Goal: Task Accomplishment & Management: Manage account settings

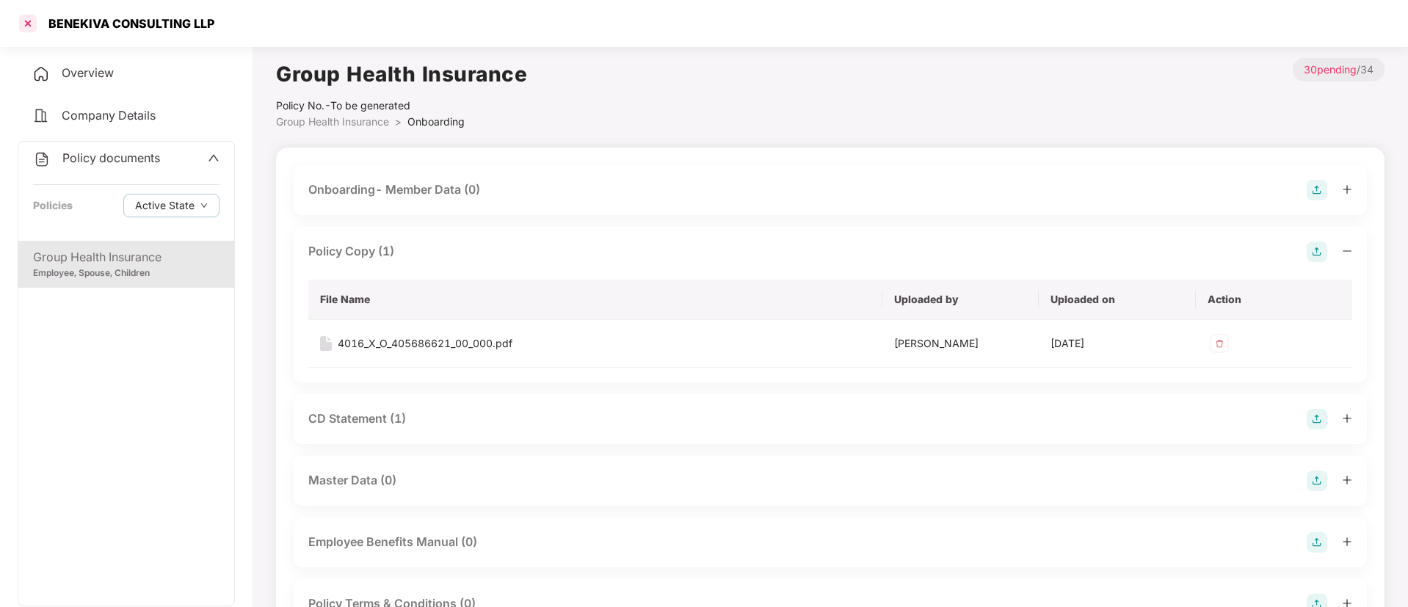
click at [28, 29] on div at bounding box center [27, 23] width 23 height 23
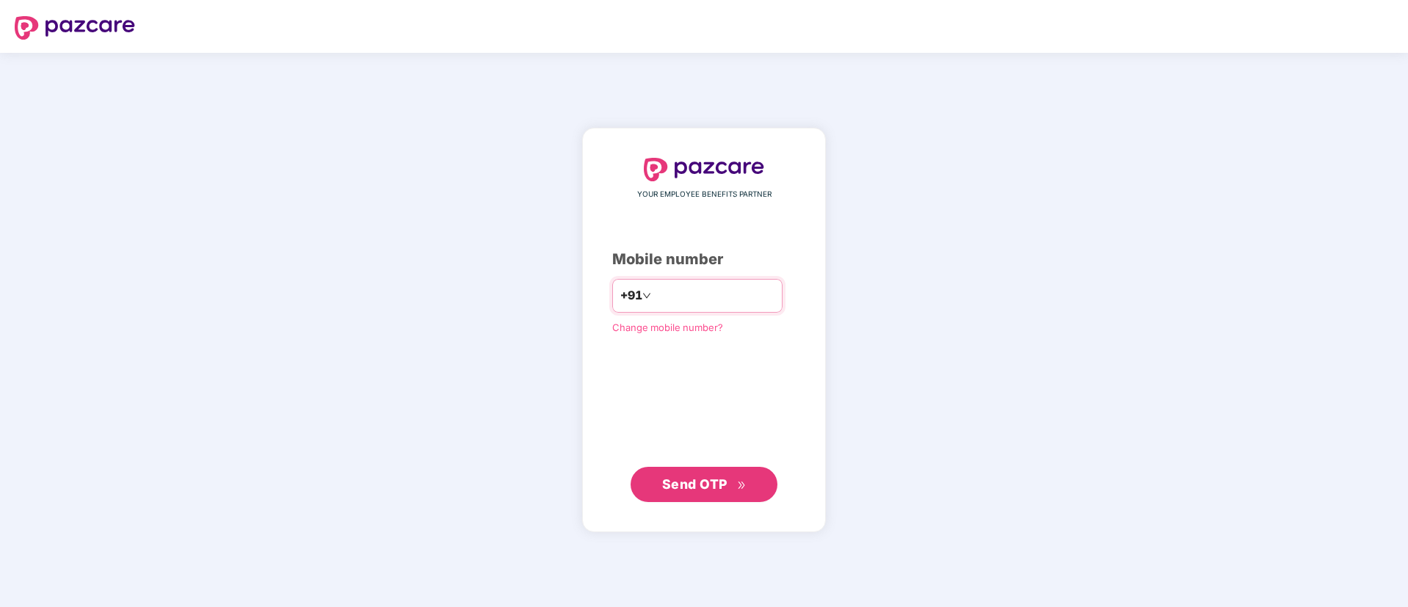
click at [747, 291] on input "number" at bounding box center [714, 295] width 120 height 23
type input "**********"
click at [718, 484] on span "Send OTP" at bounding box center [694, 483] width 65 height 15
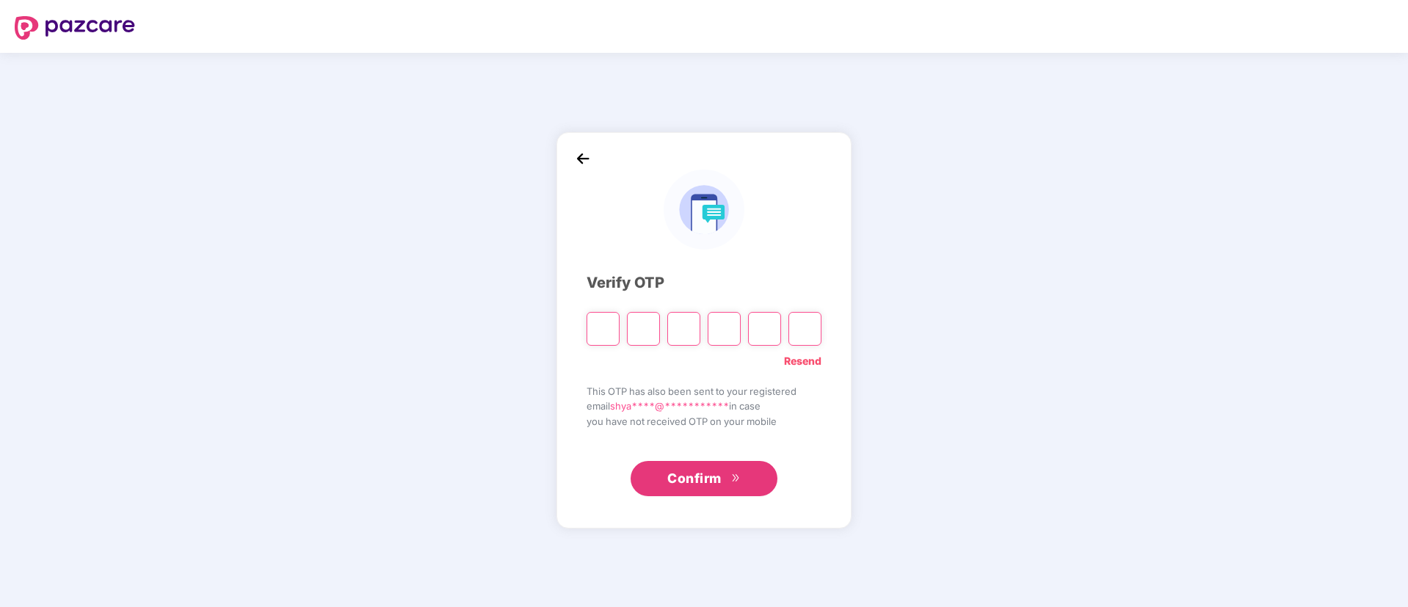
type input "*"
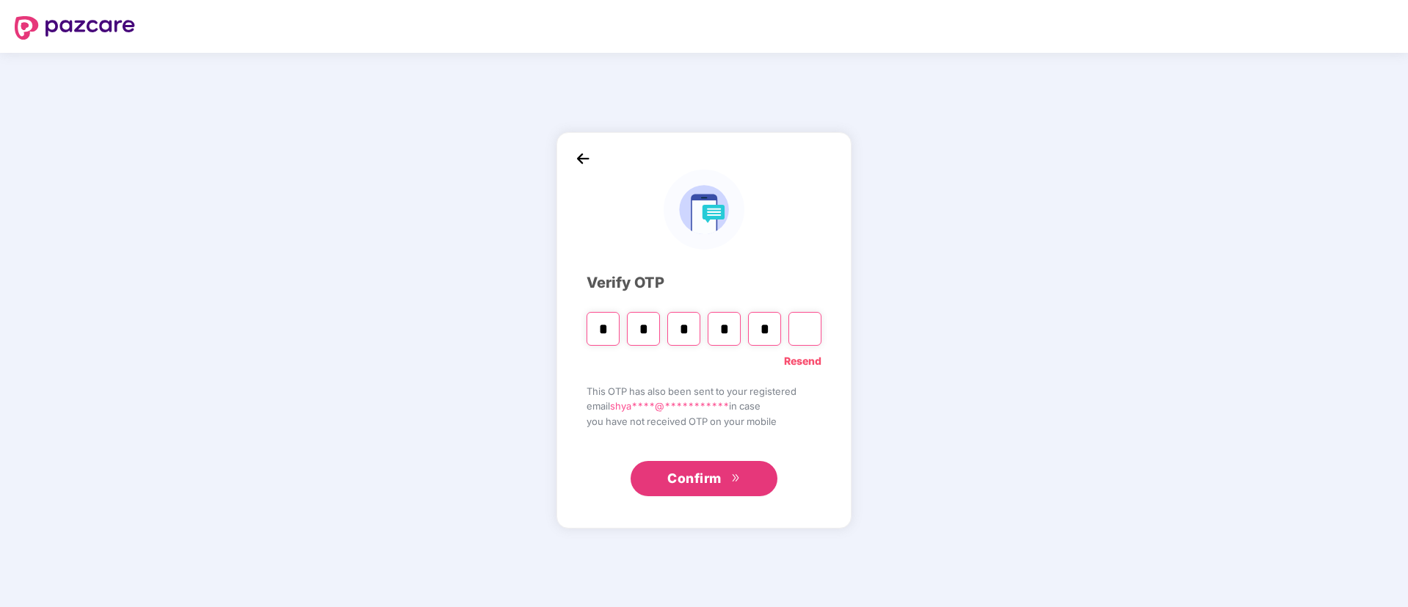
type input "*"
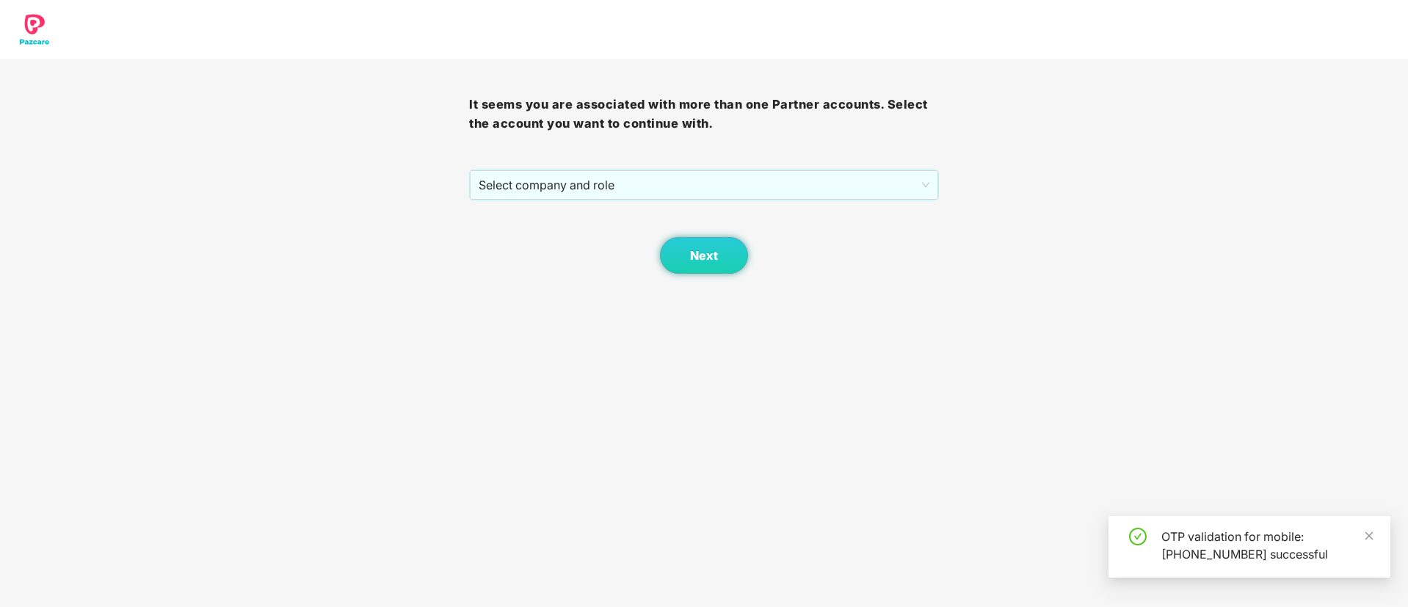
click at [658, 164] on div "It seems you are associated with more than one Partner accounts. Select the acc…" at bounding box center [703, 166] width 469 height 215
click at [659, 177] on span "Select company and role" at bounding box center [703, 185] width 450 height 28
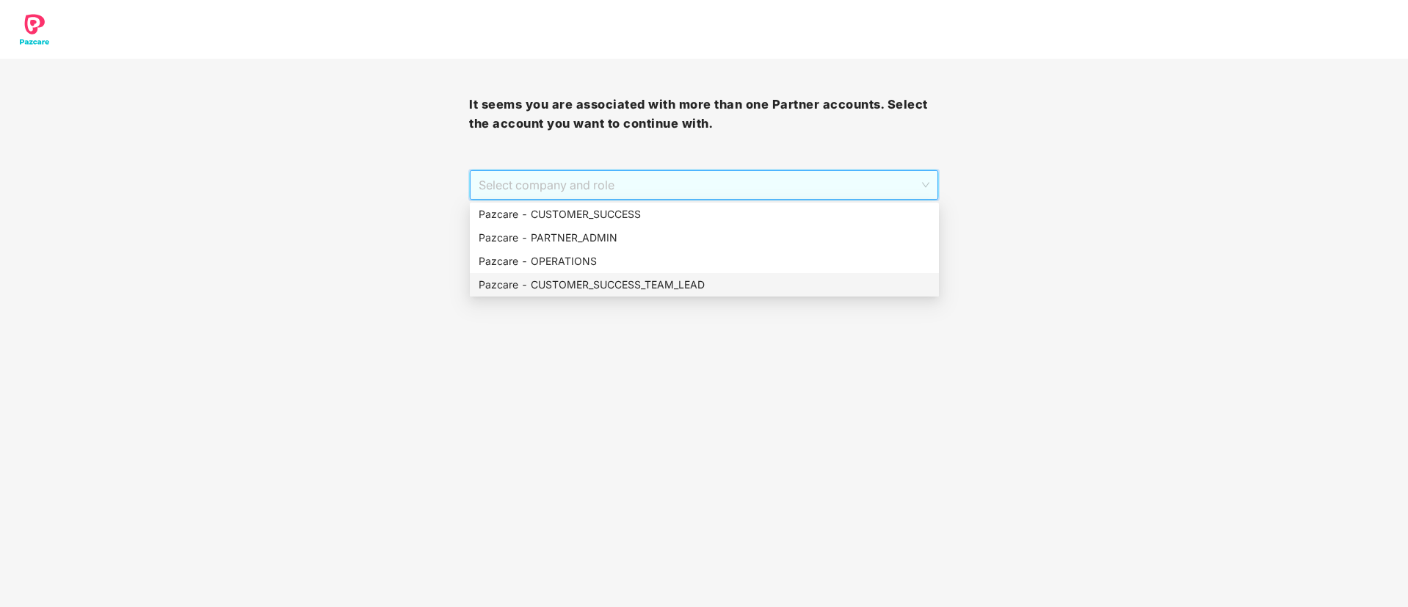
click at [644, 279] on div "Pazcare - CUSTOMER_SUCCESS_TEAM_LEAD" at bounding box center [703, 285] width 451 height 16
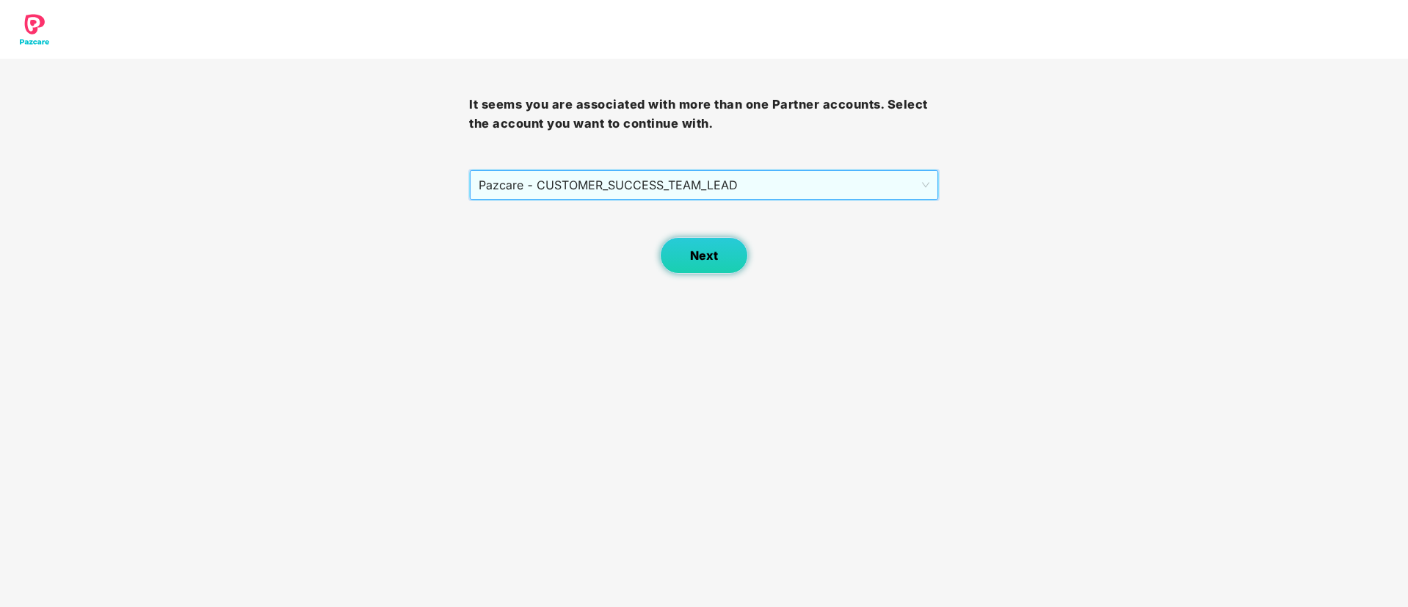
click at [711, 251] on span "Next" at bounding box center [704, 256] width 28 height 14
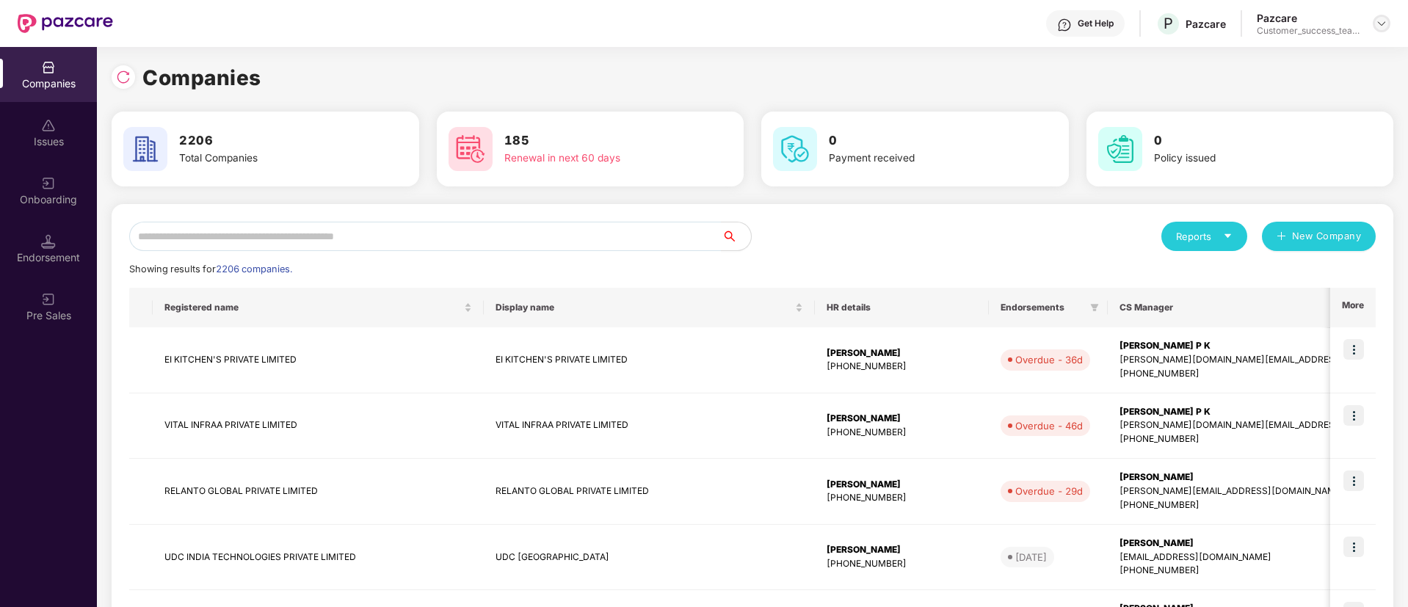
click at [1383, 29] on img at bounding box center [1381, 24] width 12 height 12
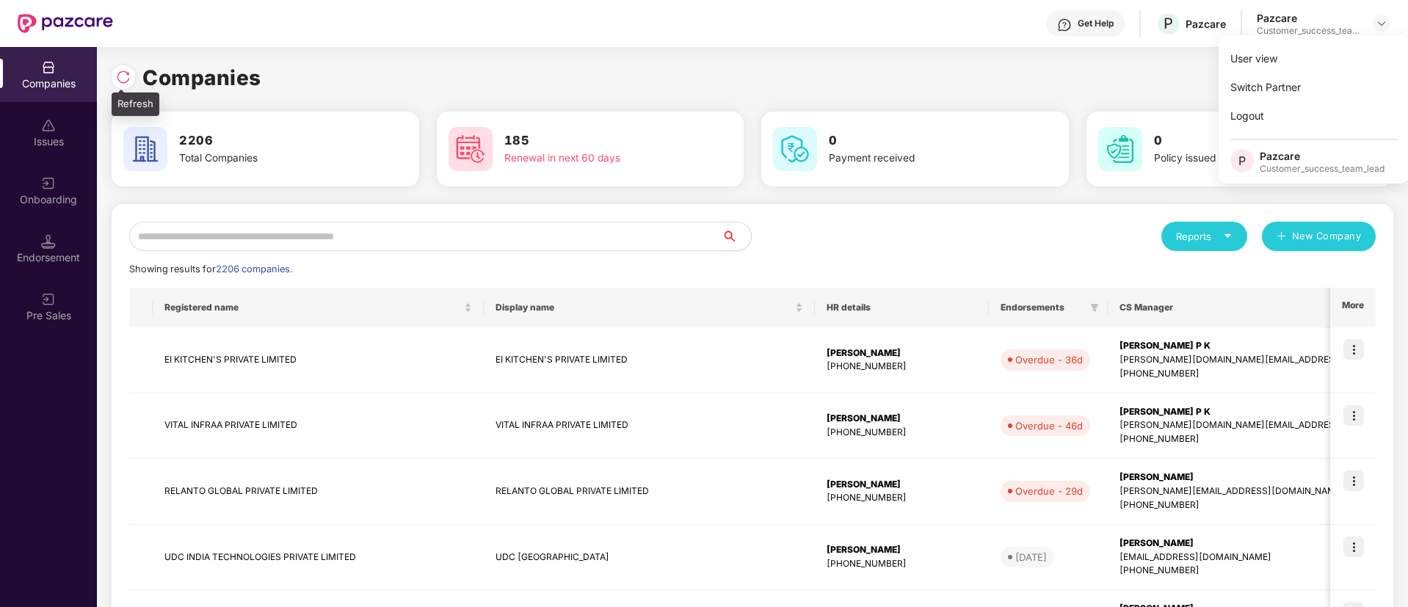
click at [117, 74] on img at bounding box center [123, 77] width 15 height 15
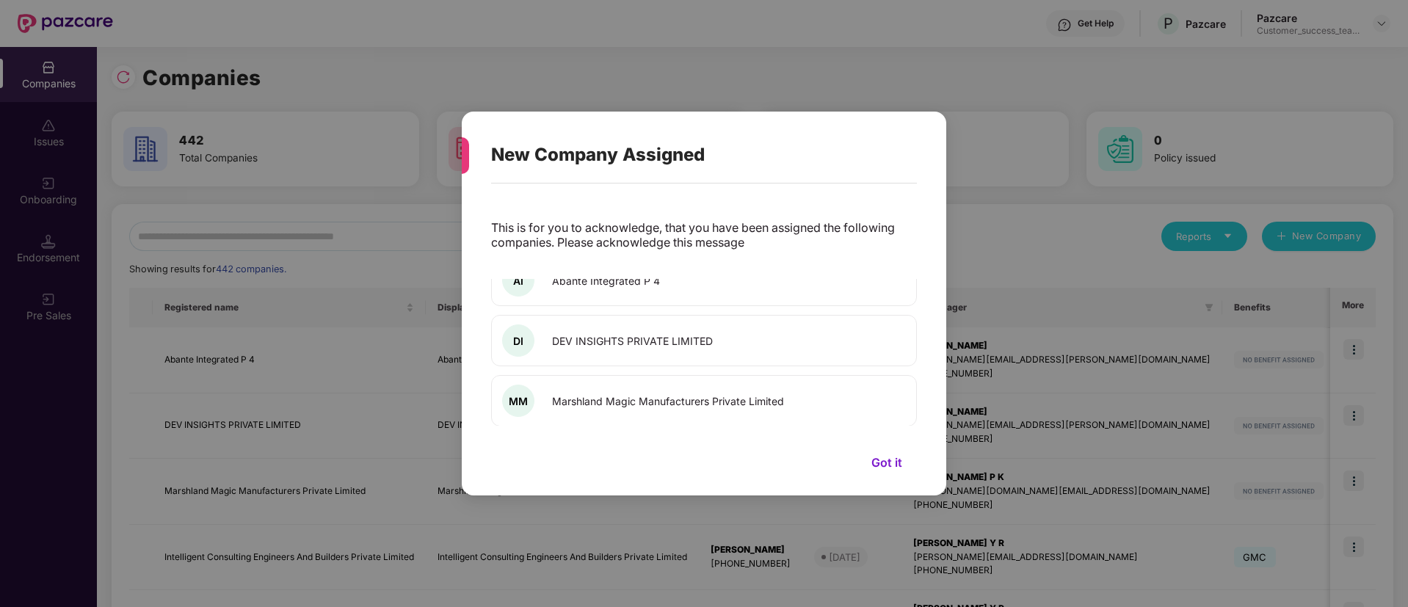
scroll to position [34, 0]
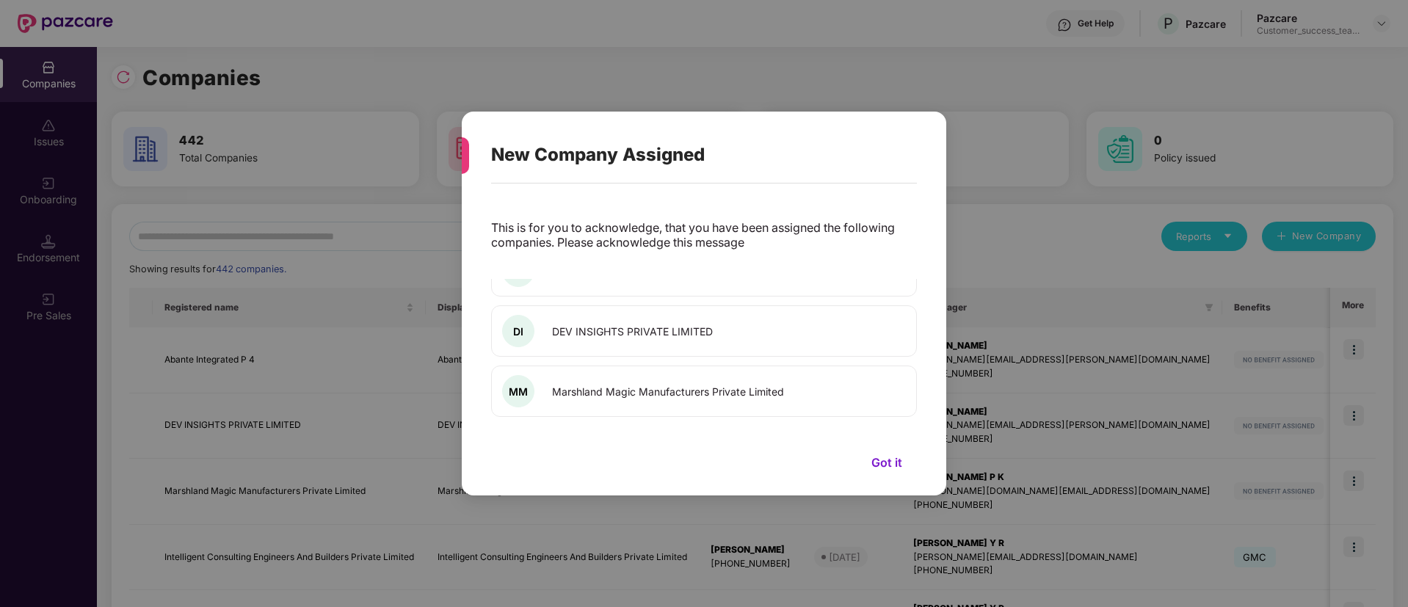
click at [887, 466] on button "Got it" at bounding box center [886, 462] width 60 height 22
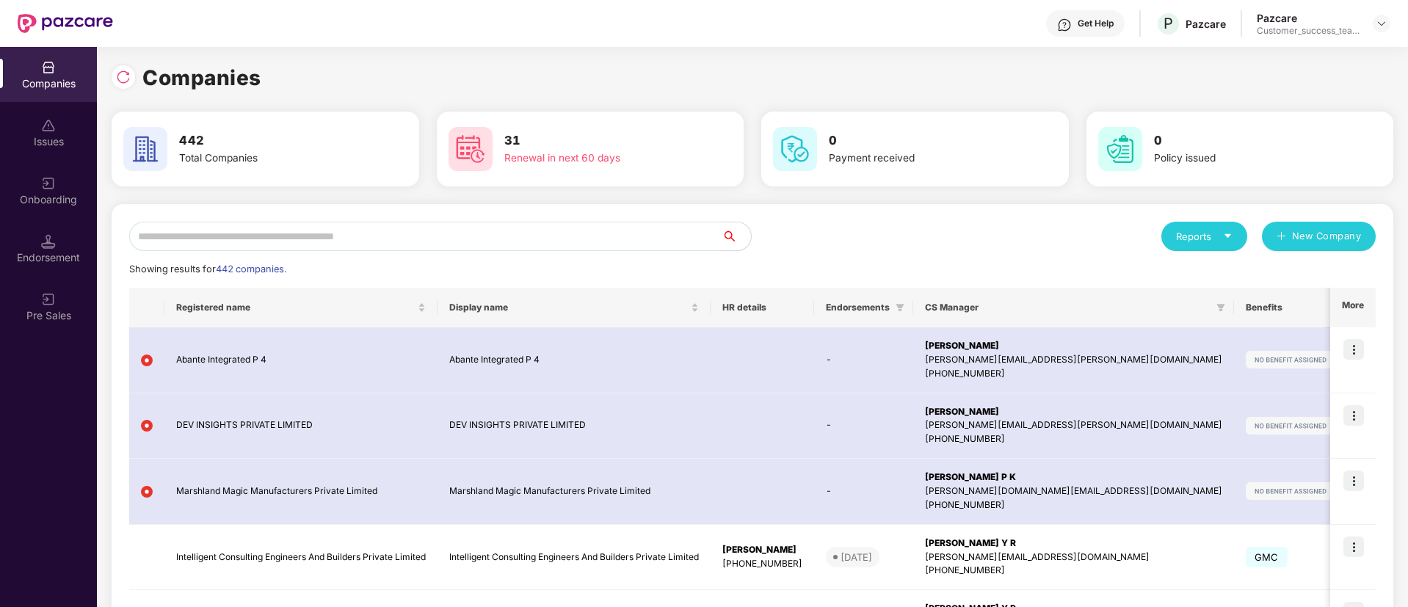
click at [406, 245] on input "text" at bounding box center [425, 236] width 592 height 29
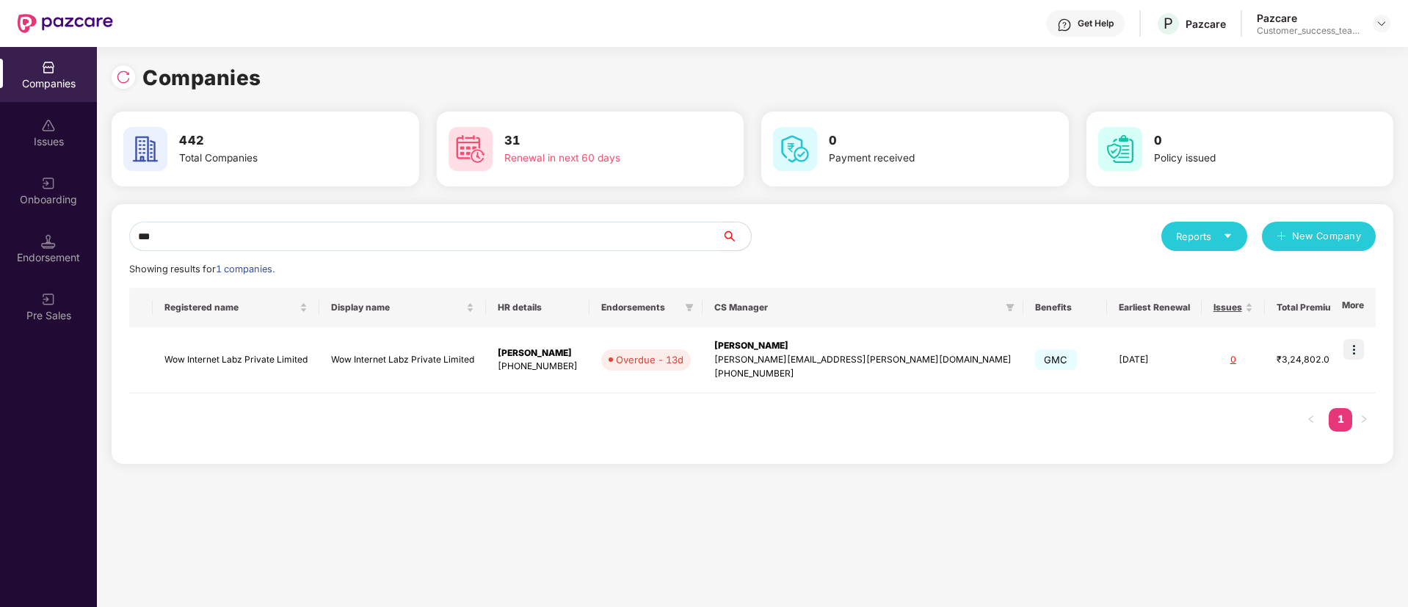
click at [426, 238] on input "***" at bounding box center [425, 236] width 592 height 29
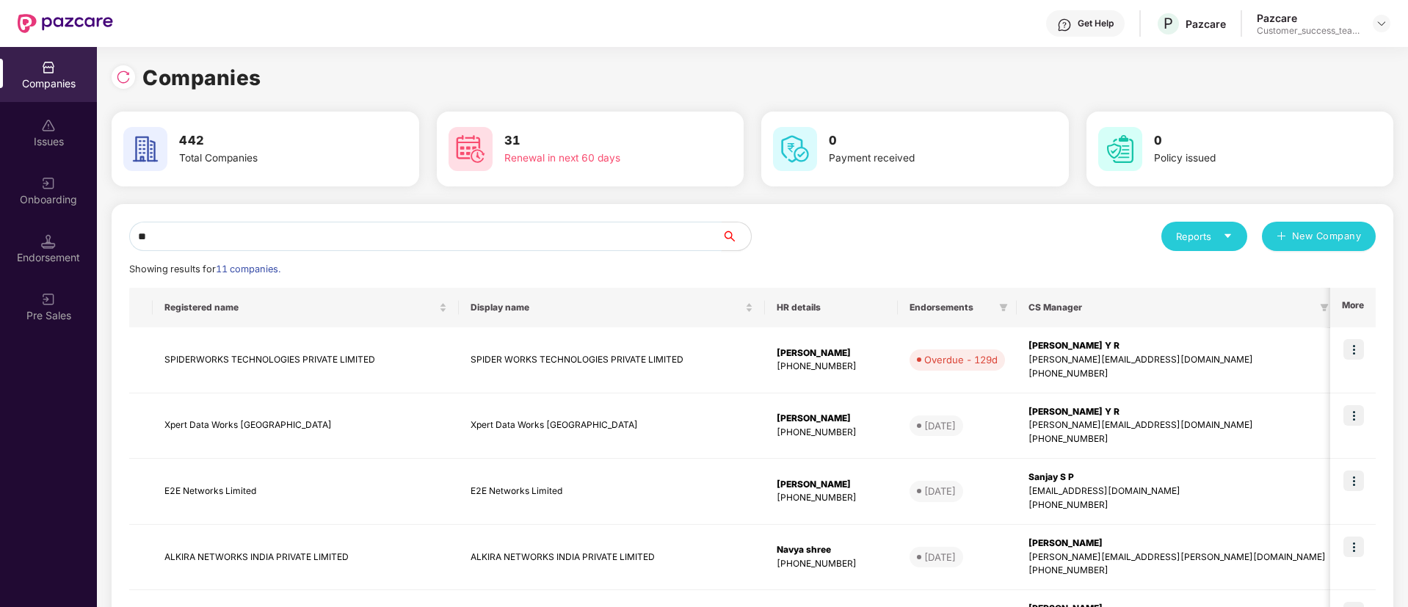
type input "*"
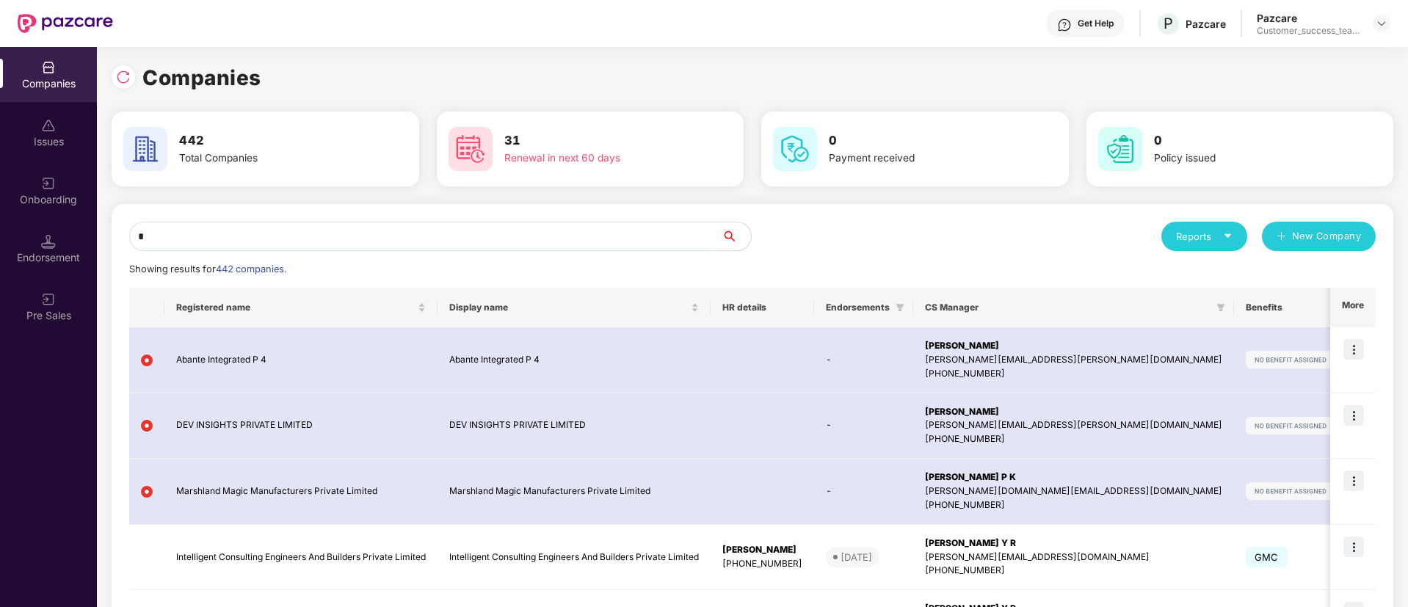
type input "**"
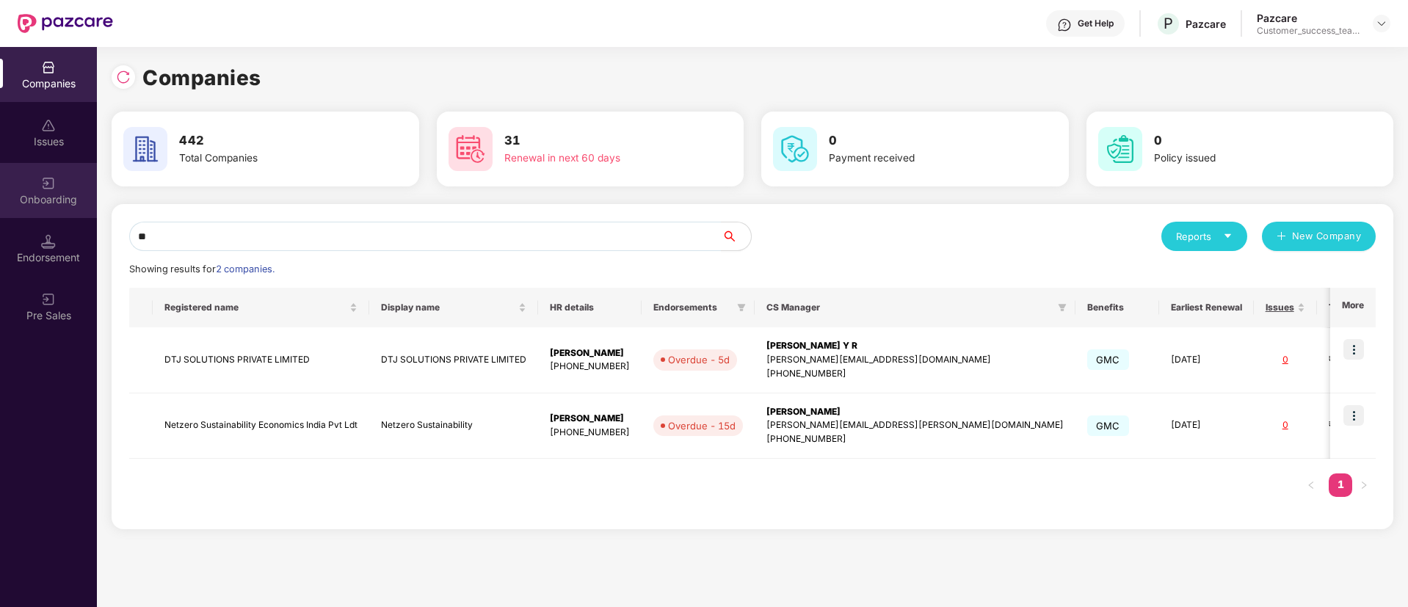
click at [20, 194] on div "Onboarding" at bounding box center [48, 199] width 97 height 15
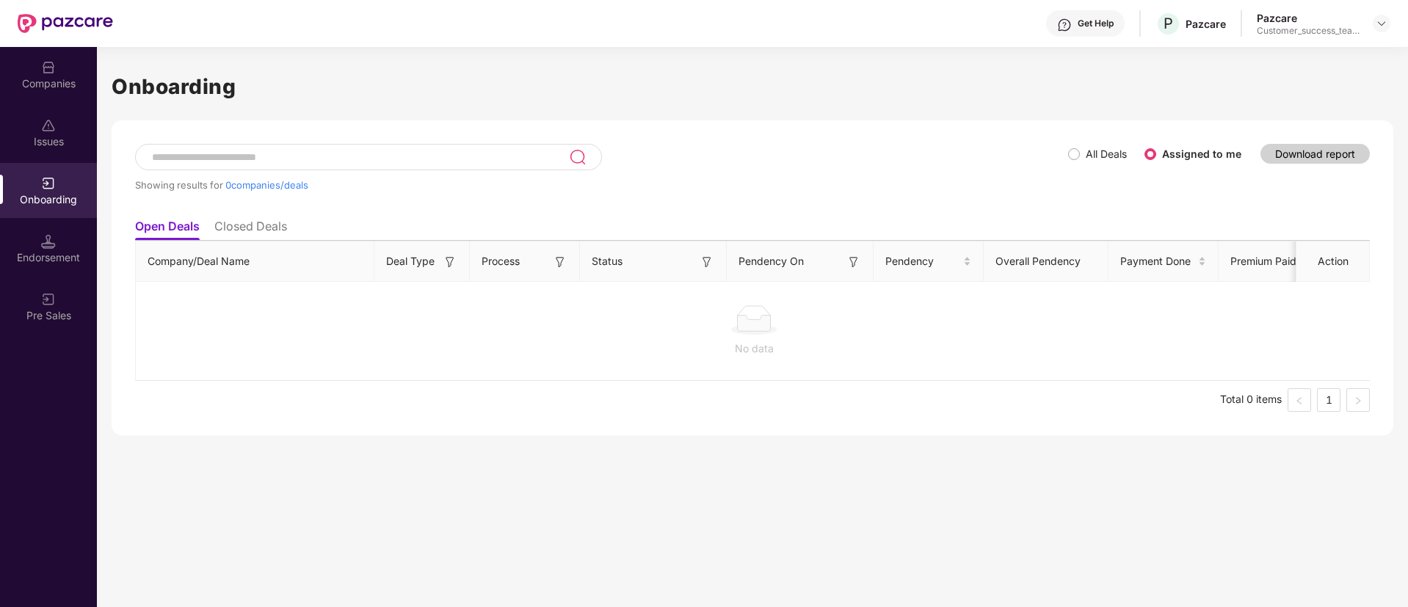
click at [1067, 155] on div "Showing results for 0 companies/deals" at bounding box center [601, 178] width 933 height 68
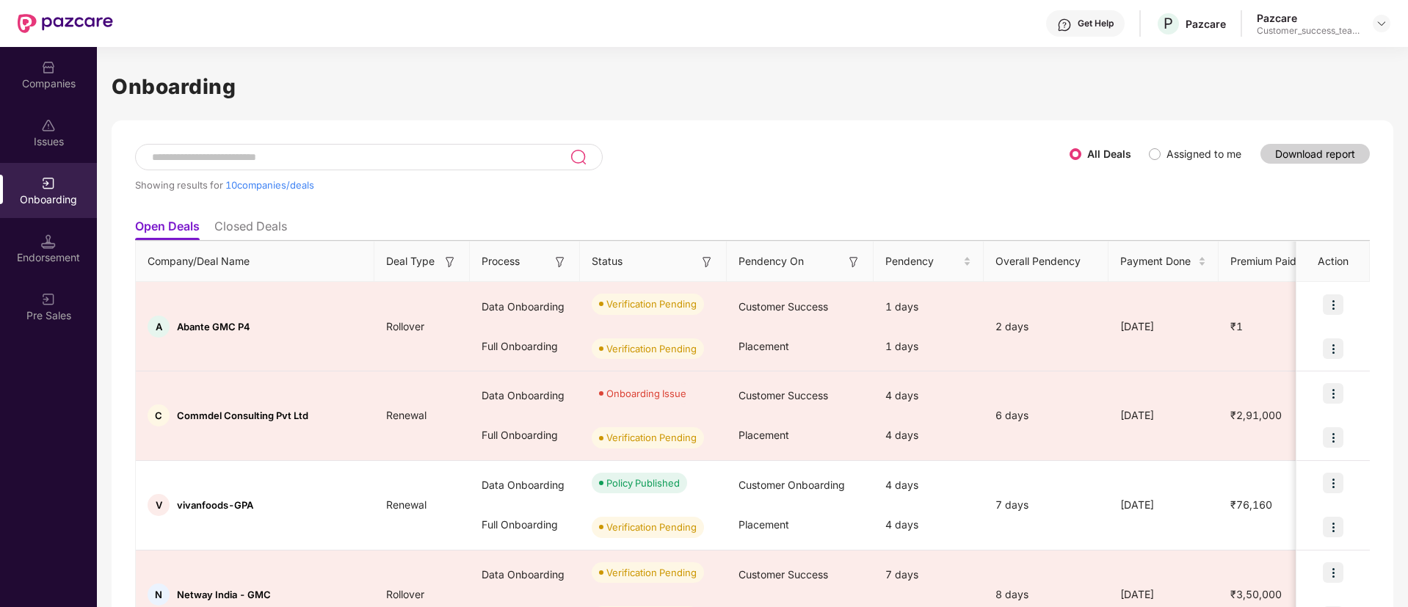
click at [285, 148] on div at bounding box center [368, 157] width 467 height 26
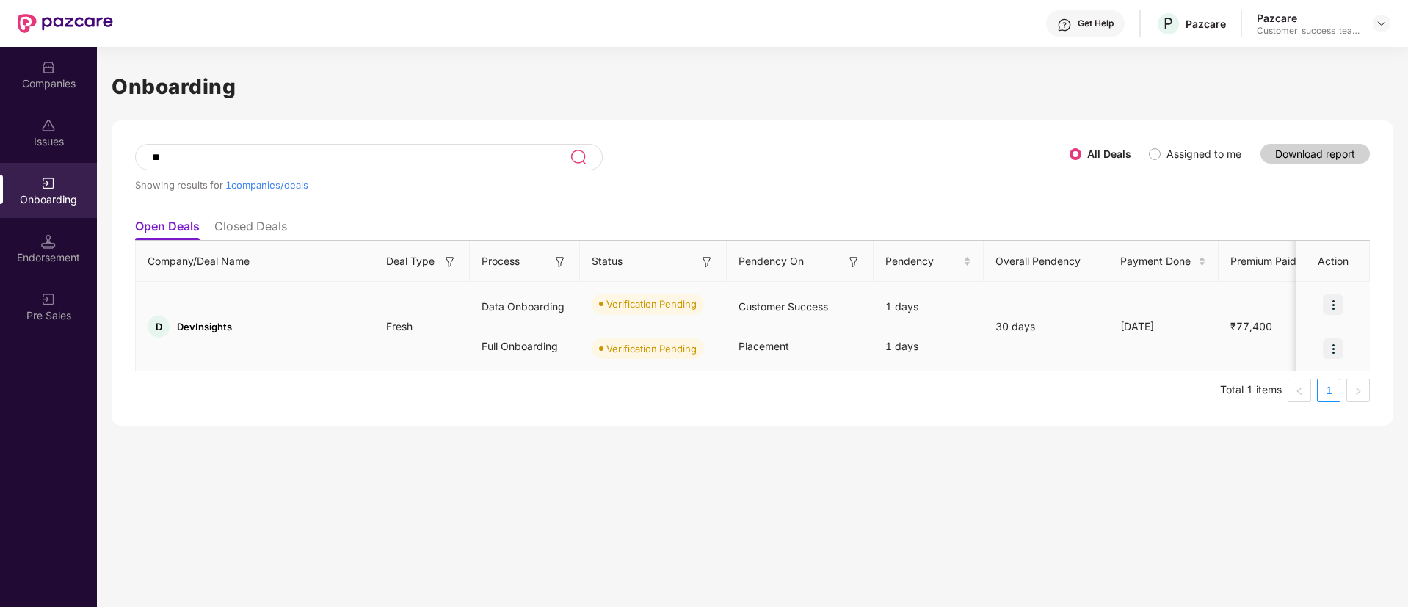
type input "**"
click at [1315, 365] on div at bounding box center [1332, 349] width 73 height 44
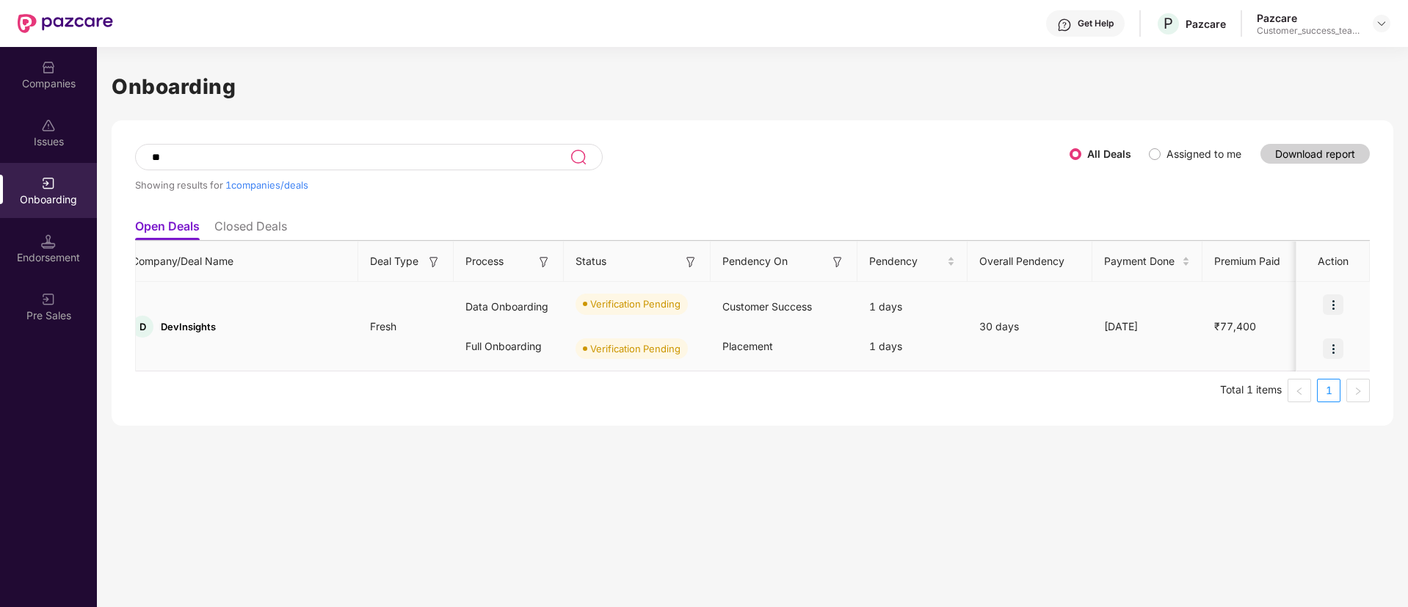
scroll to position [0, 0]
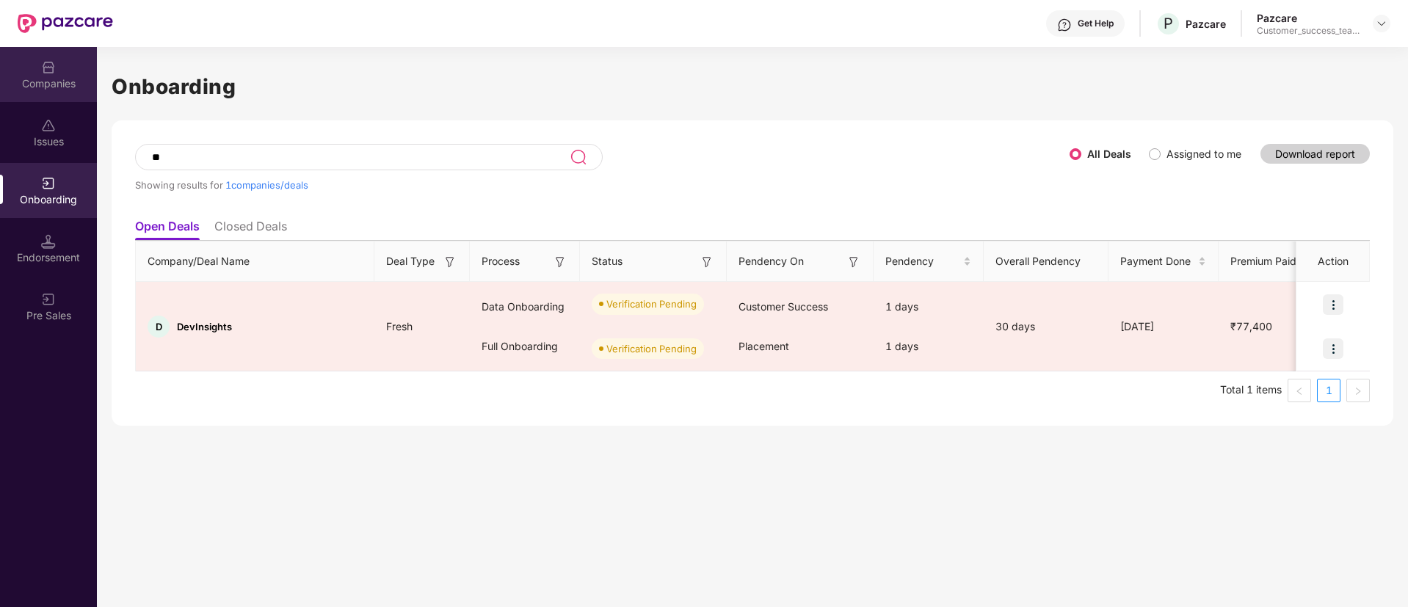
click at [36, 75] on div "Companies" at bounding box center [48, 74] width 97 height 55
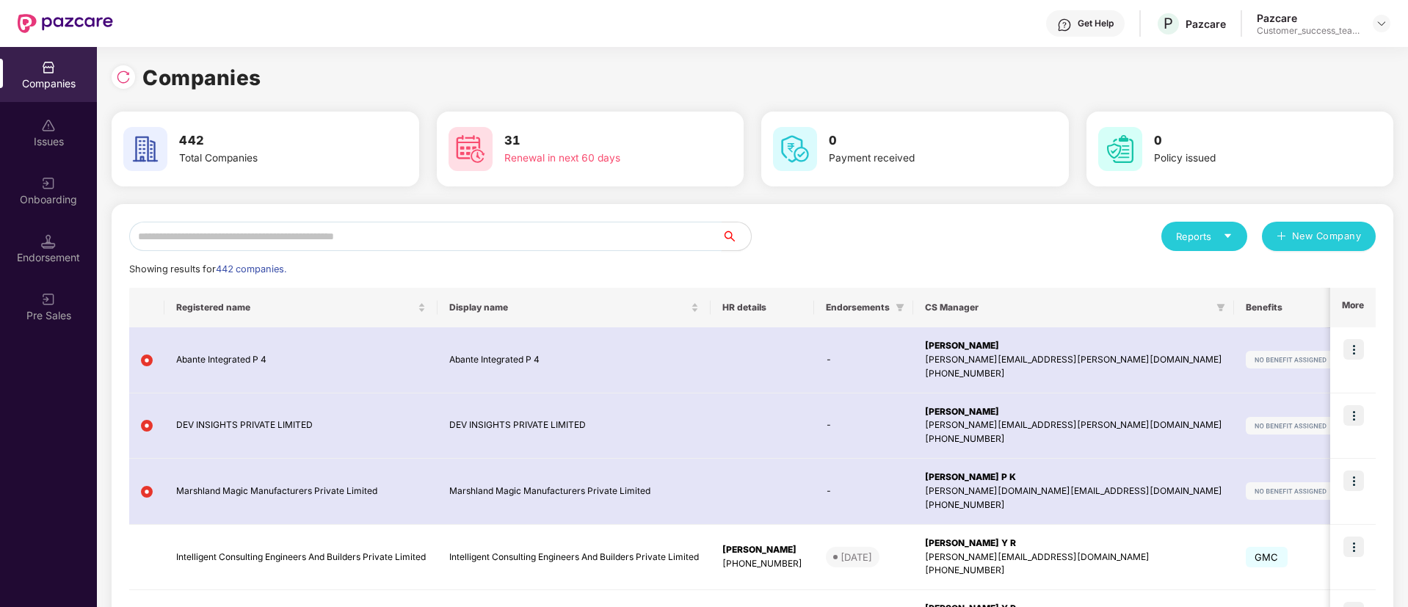
click at [493, 232] on input "text" at bounding box center [425, 236] width 592 height 29
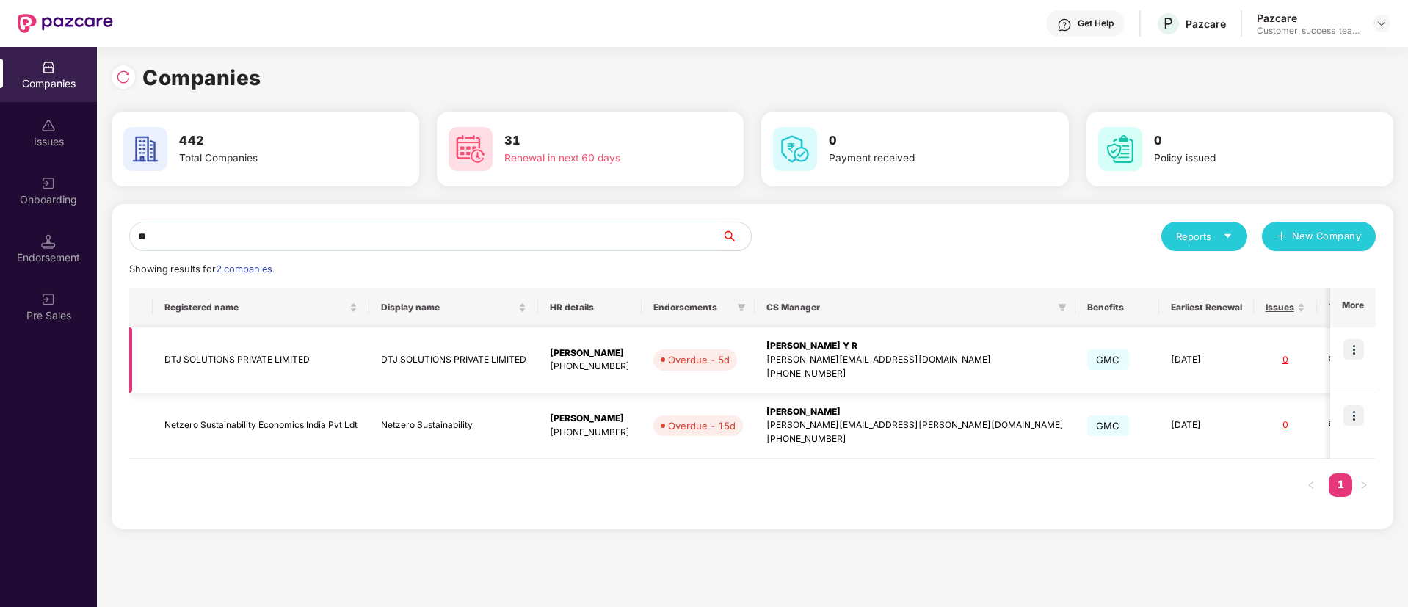
type input "**"
click at [1350, 353] on img at bounding box center [1353, 349] width 21 height 21
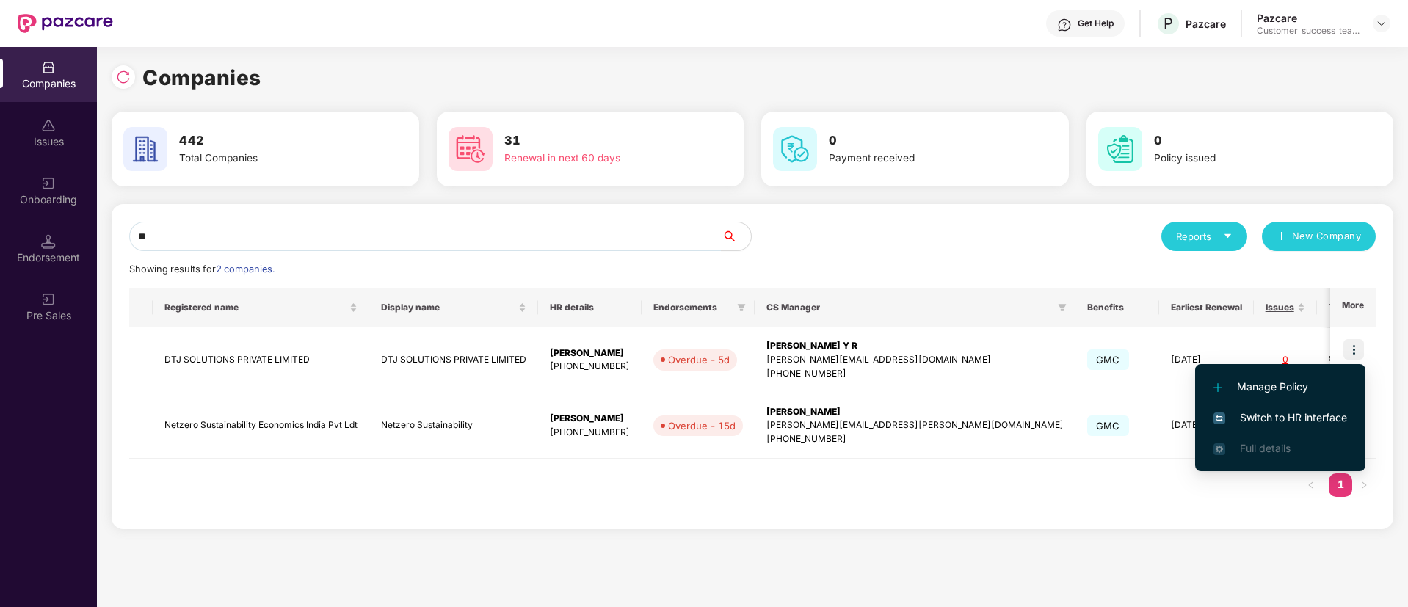
click at [1332, 418] on span "Switch to HR interface" at bounding box center [1280, 418] width 134 height 16
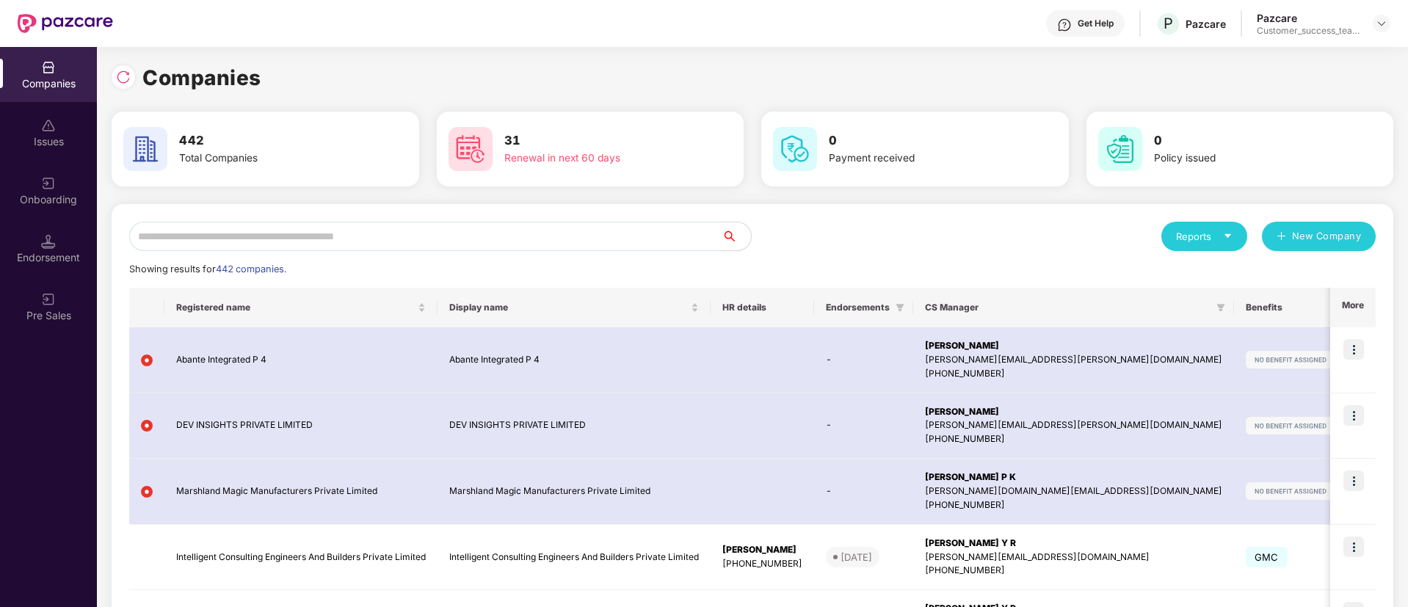
click at [478, 236] on input "text" at bounding box center [425, 236] width 592 height 29
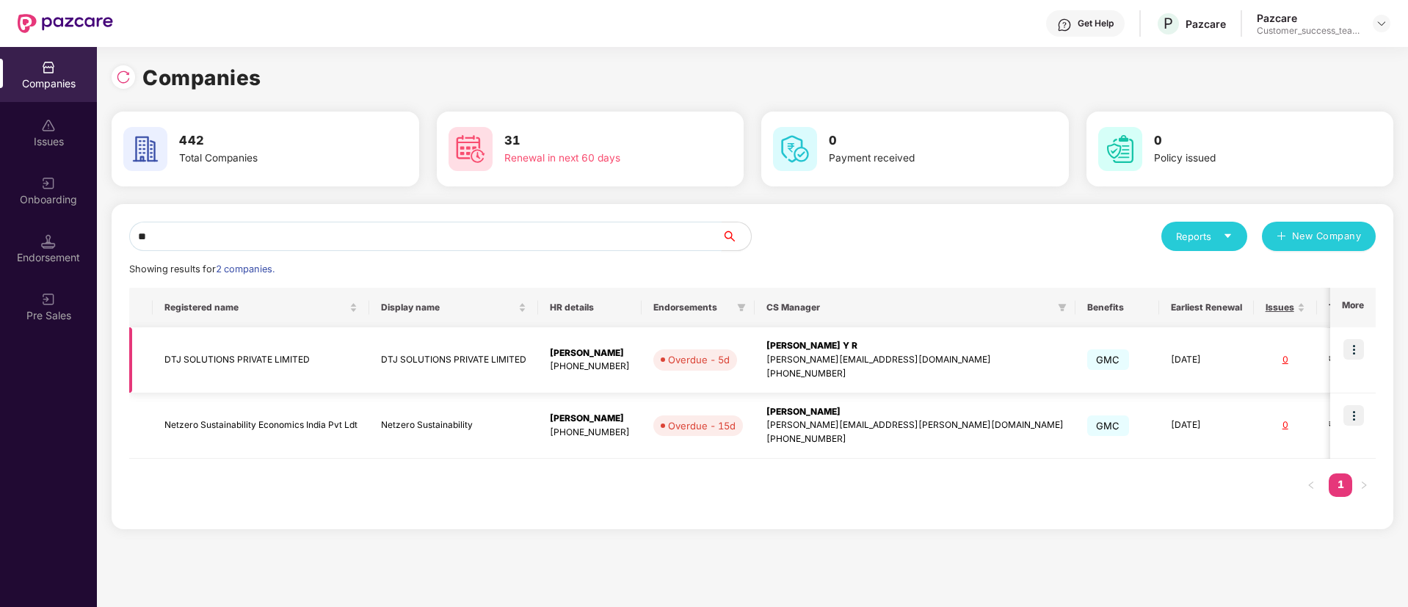
type input "**"
click at [385, 360] on td "DTJ SOLUTIONS PRIVATE LIMITED" at bounding box center [453, 360] width 169 height 66
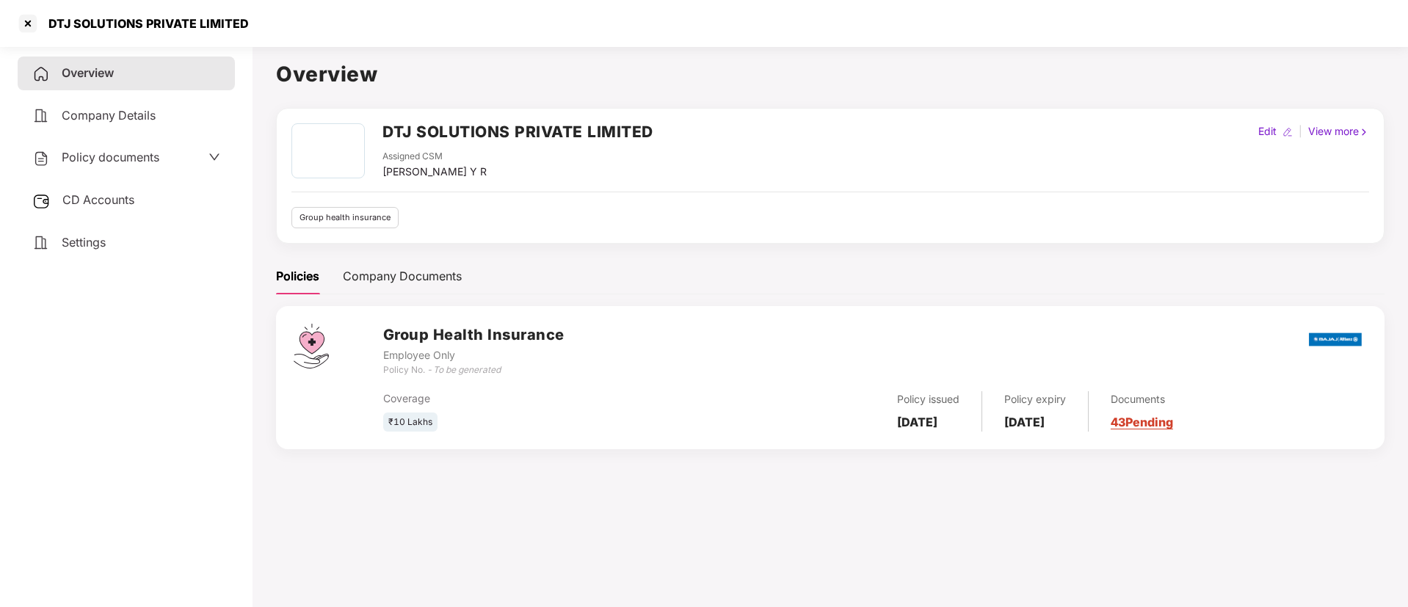
click at [138, 161] on span "Policy documents" at bounding box center [111, 157] width 98 height 15
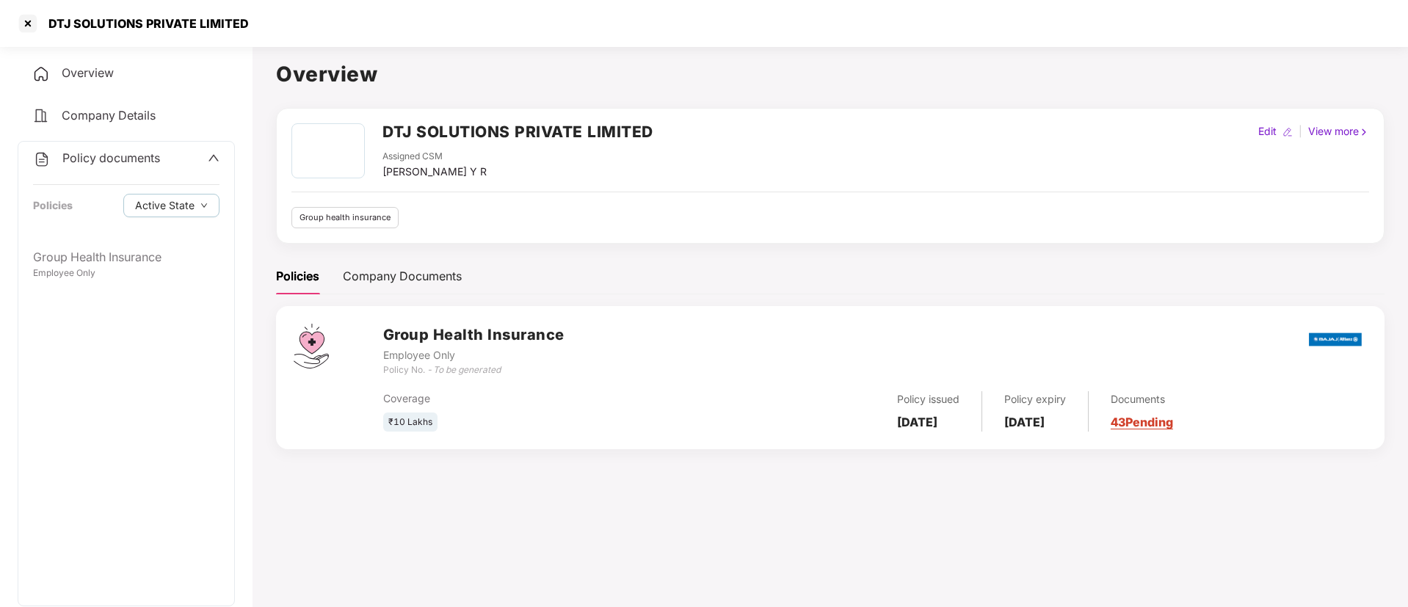
click at [142, 236] on div "Policy documents Policies Active State" at bounding box center [126, 191] width 216 height 99
click at [138, 261] on div "Group Health Insurance" at bounding box center [126, 257] width 186 height 18
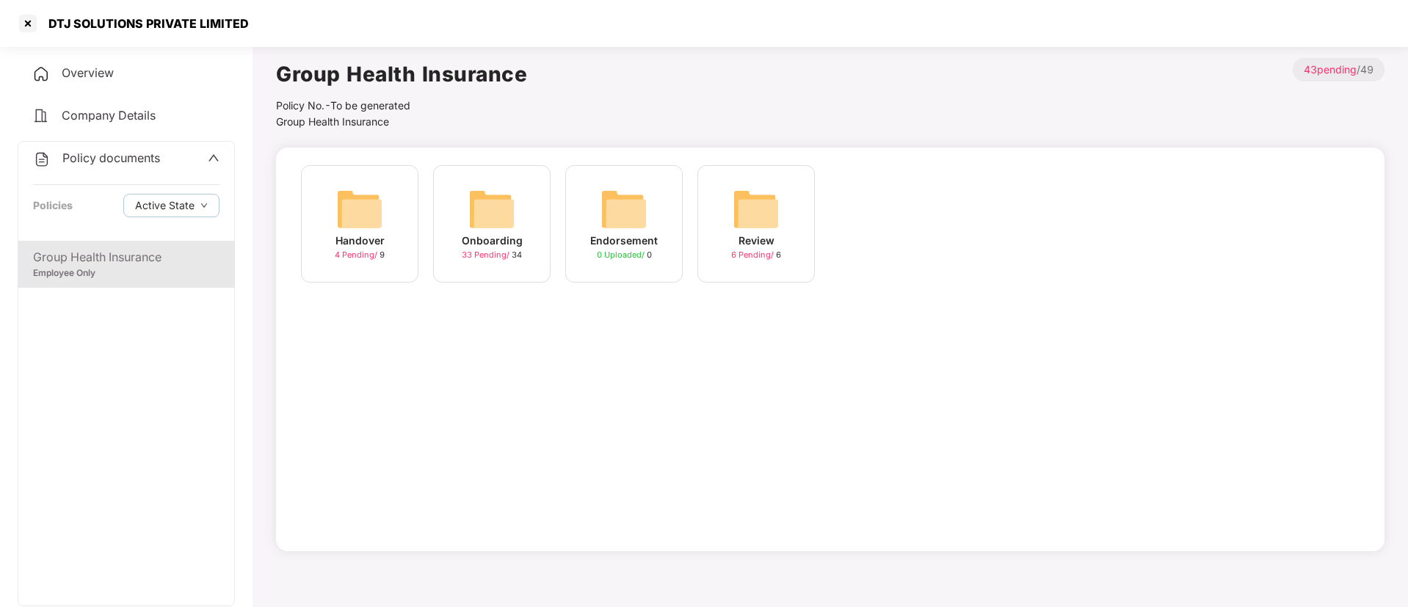
click at [476, 256] on span "33 Pending /" at bounding box center [487, 255] width 50 height 10
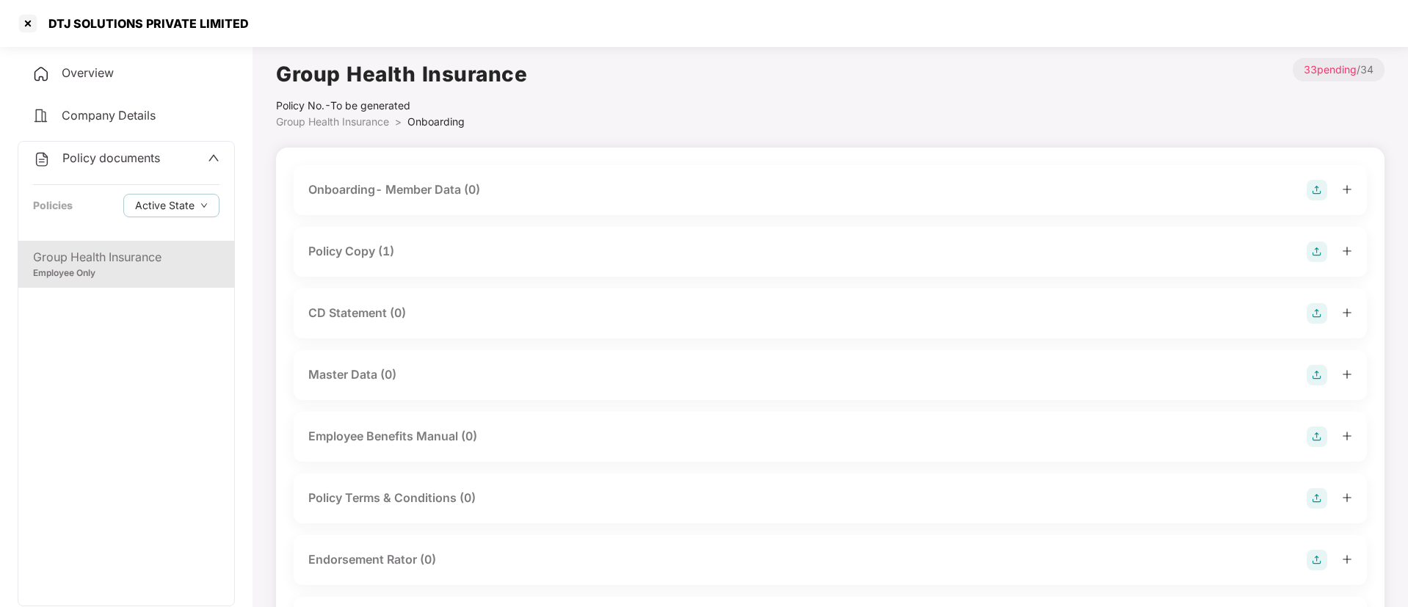
click at [372, 247] on div "Policy Copy (1)" at bounding box center [351, 251] width 86 height 18
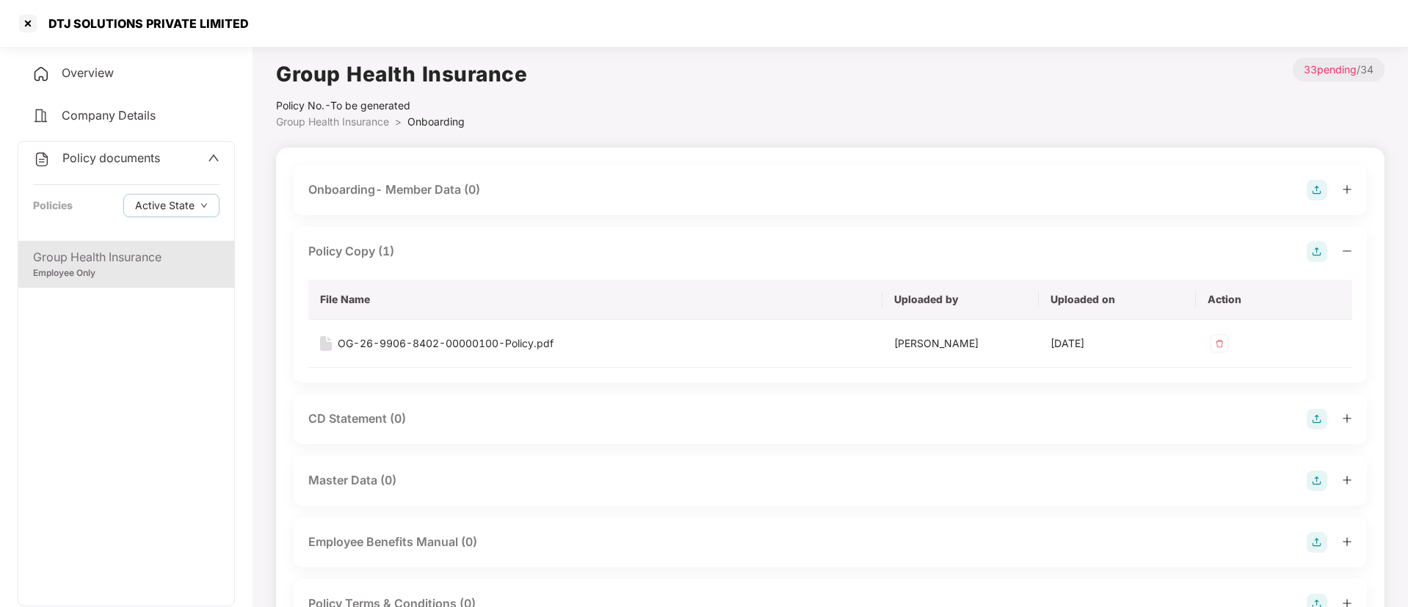
click at [40, 29] on div "DTJ SOLUTIONS PRIVATE LIMITED" at bounding box center [144, 23] width 209 height 15
click at [32, 28] on div at bounding box center [27, 23] width 23 height 23
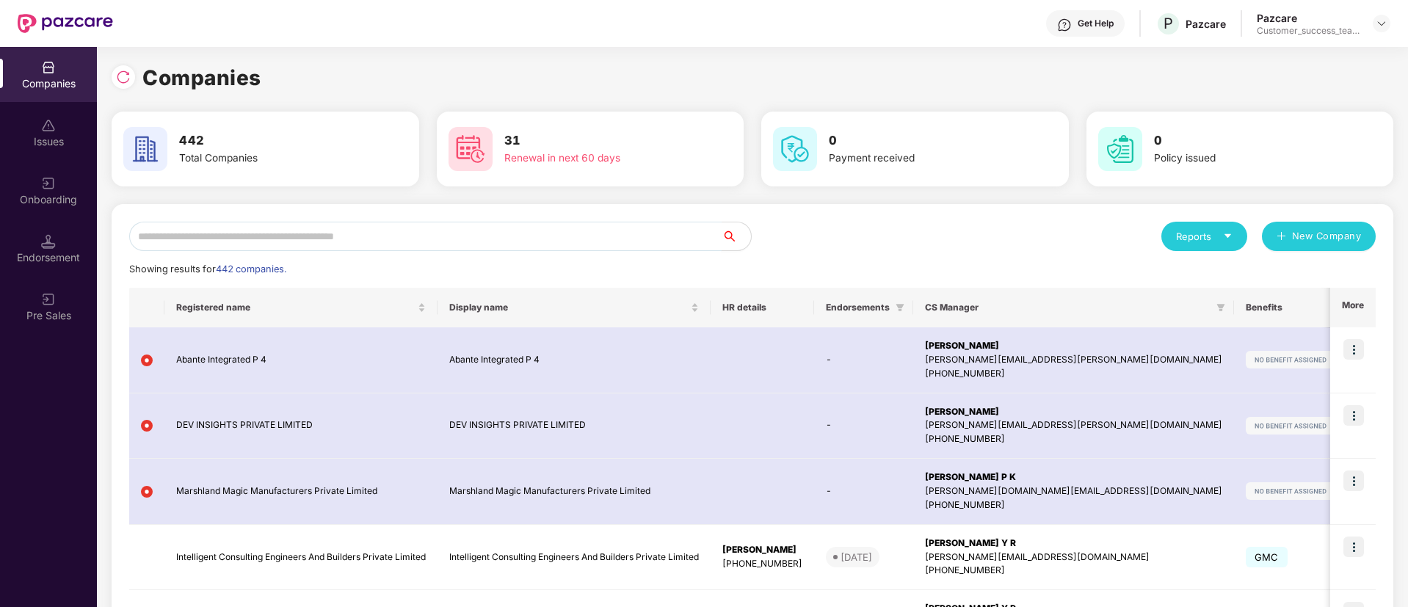
click at [337, 235] on input "text" at bounding box center [425, 236] width 592 height 29
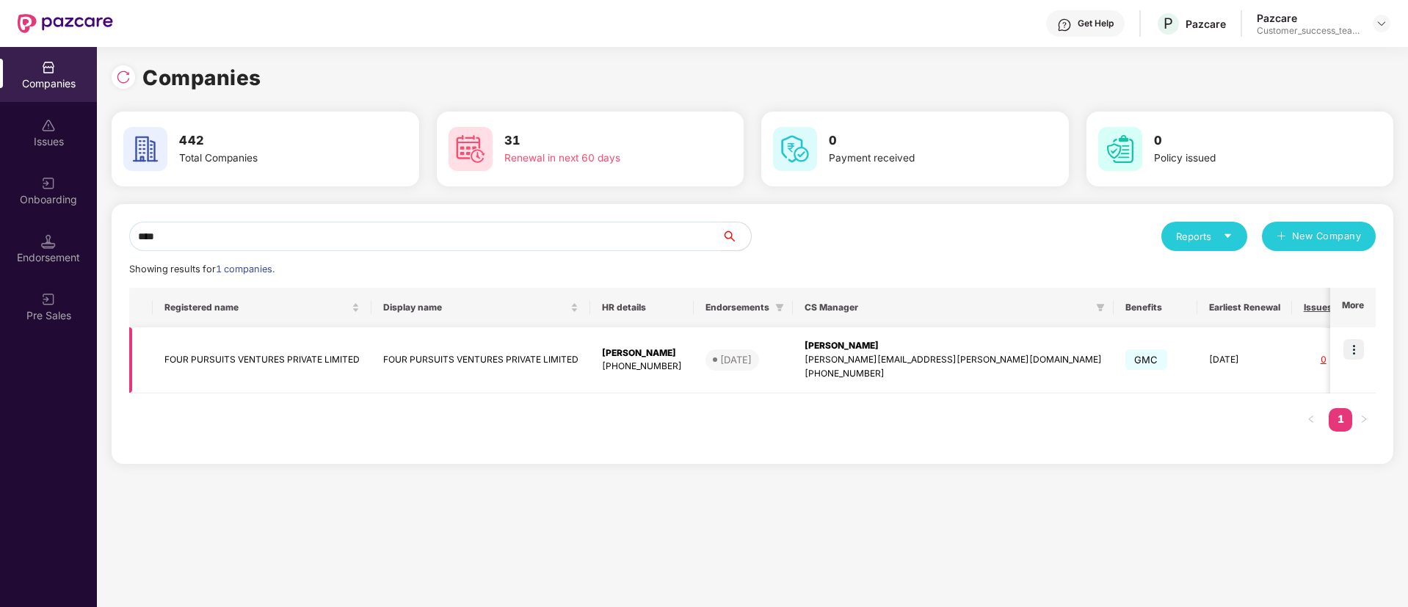
type input "****"
click at [1355, 348] on img at bounding box center [1353, 349] width 21 height 21
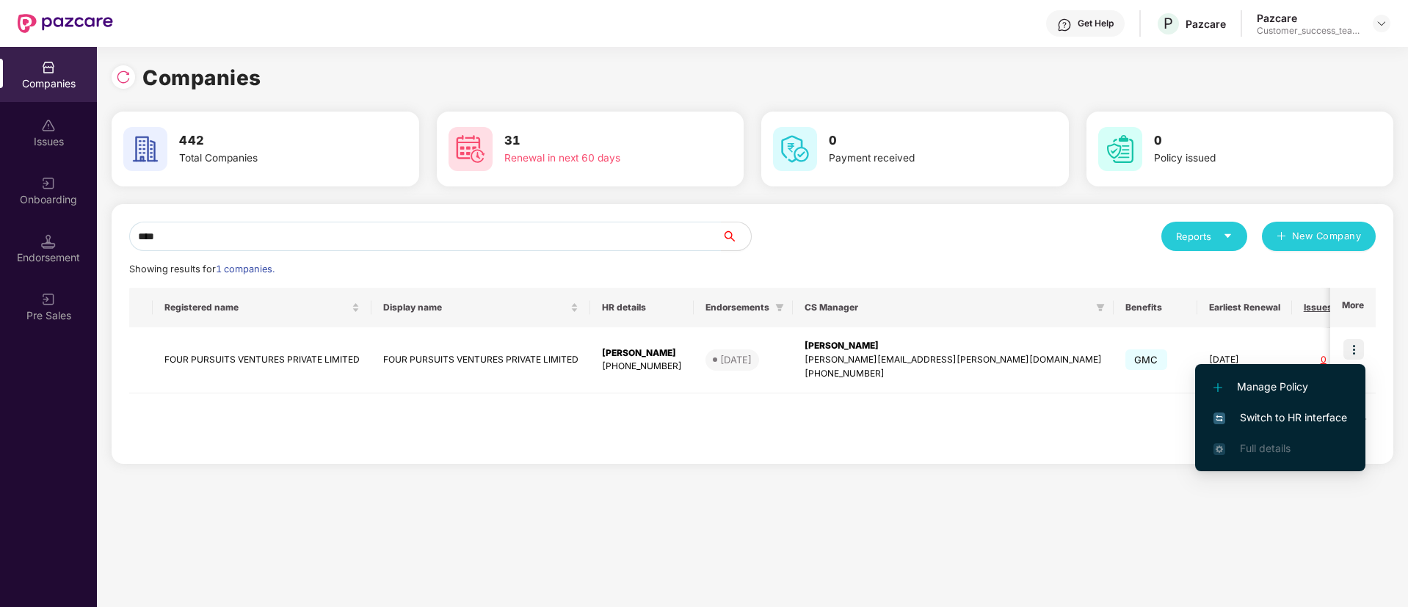
click at [1325, 426] on li "Switch to HR interface" at bounding box center [1280, 417] width 170 height 31
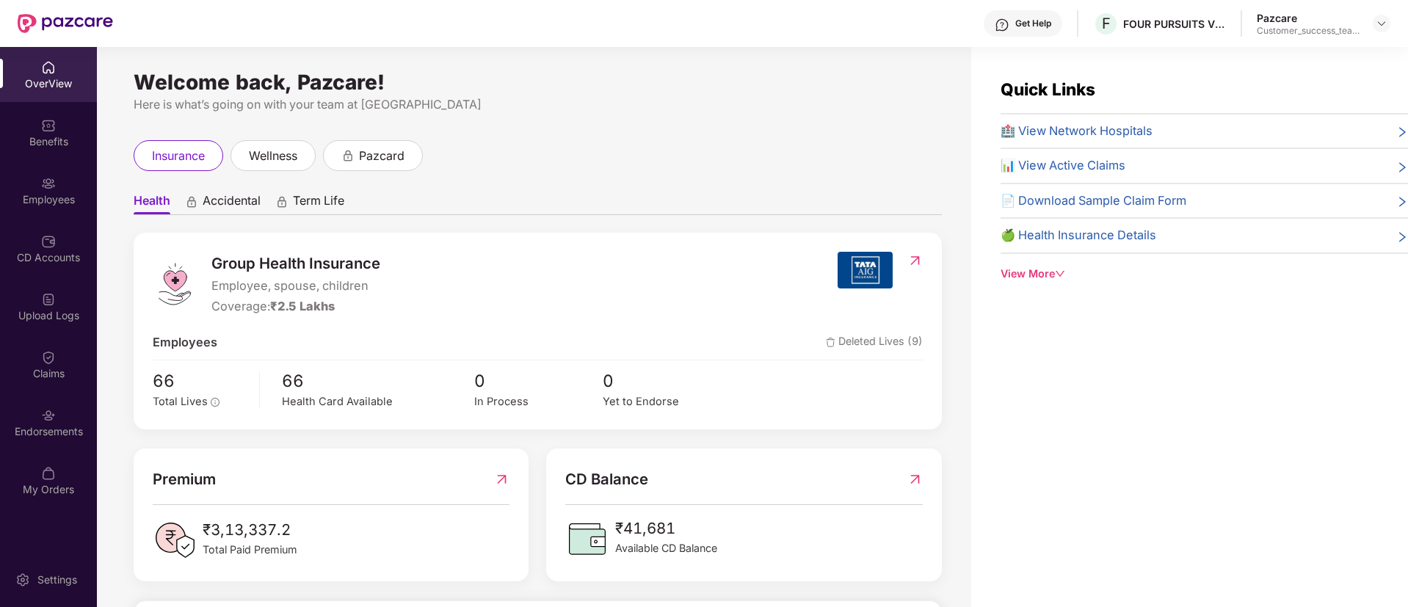
click at [12, 176] on div "Employees" at bounding box center [48, 190] width 97 height 55
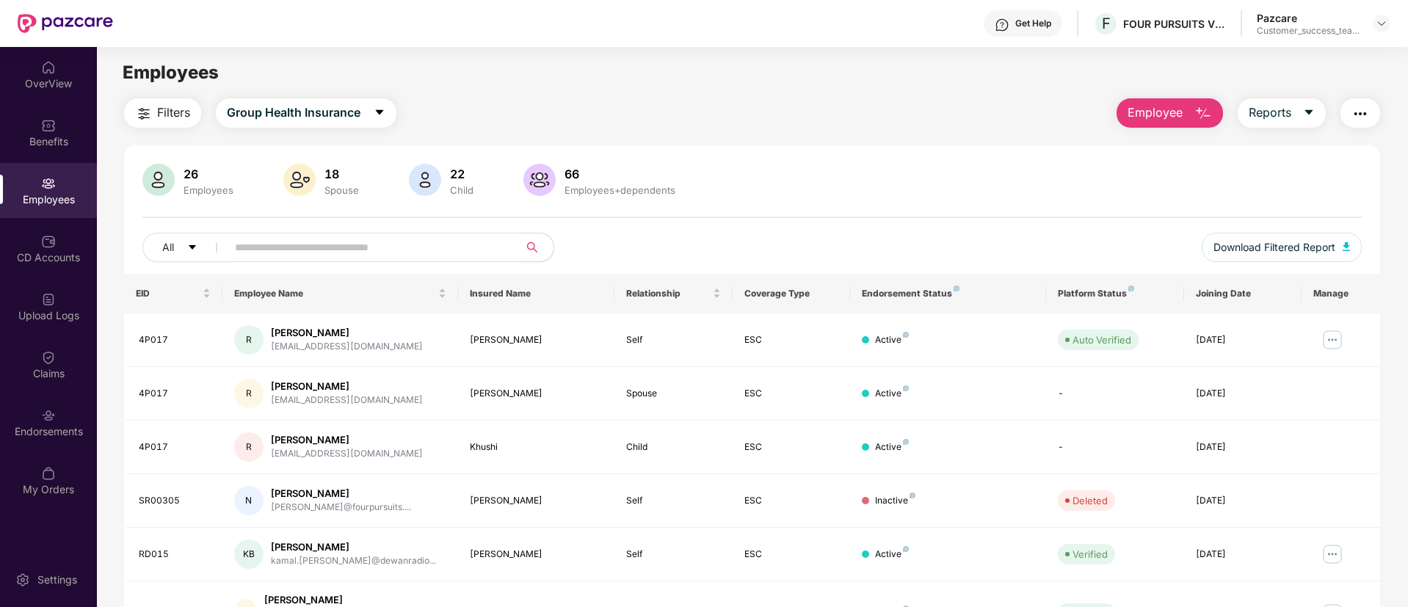
click at [309, 247] on input "text" at bounding box center [366, 247] width 263 height 22
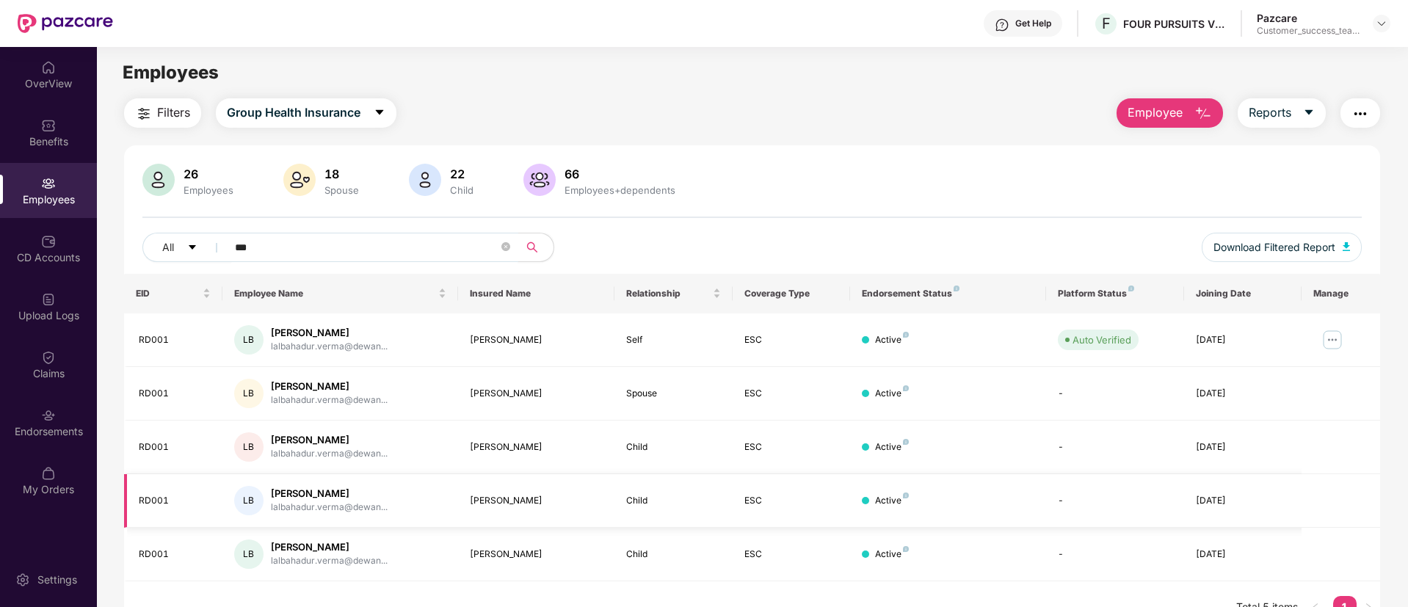
scroll to position [47, 0]
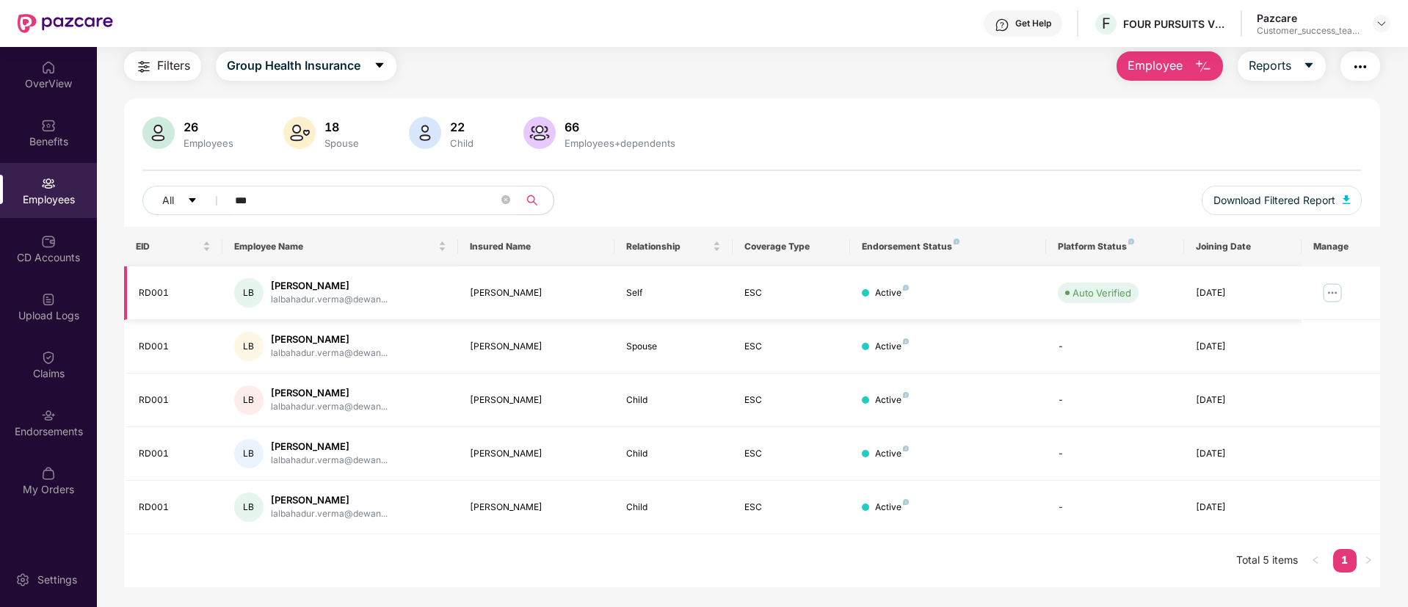
type input "***"
click at [1334, 283] on img at bounding box center [1331, 292] width 23 height 23
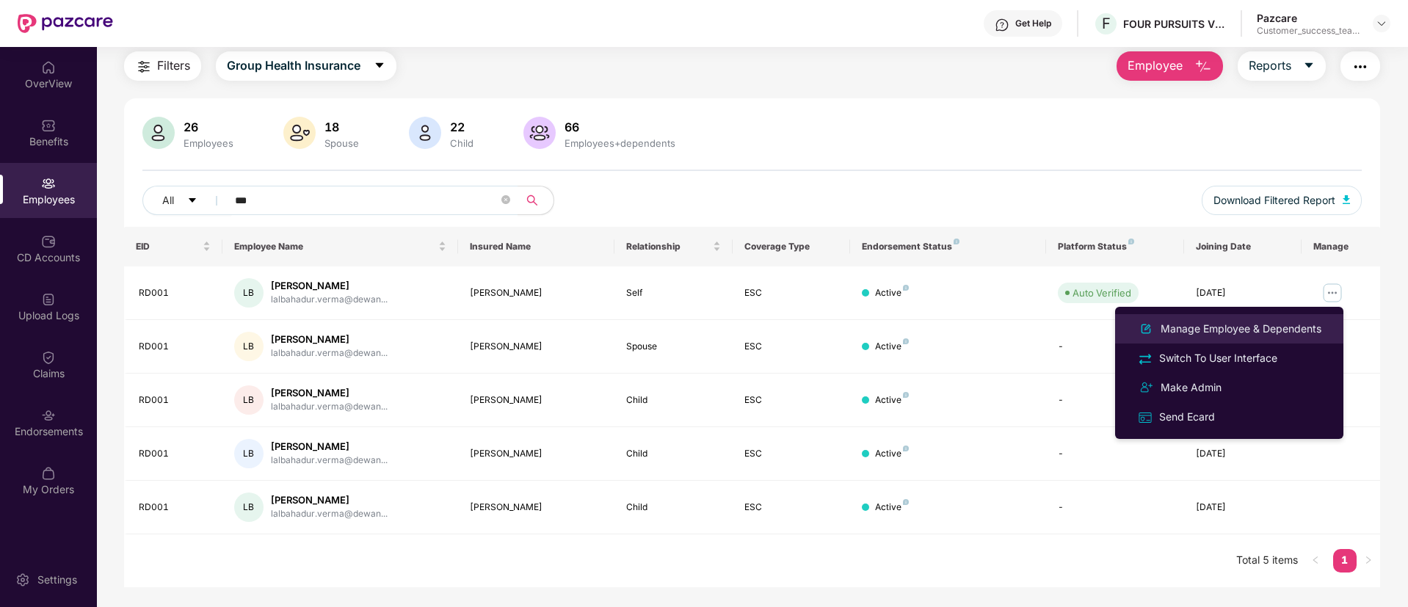
click at [1310, 335] on div "Manage Employee & Dependents" at bounding box center [1240, 329] width 167 height 16
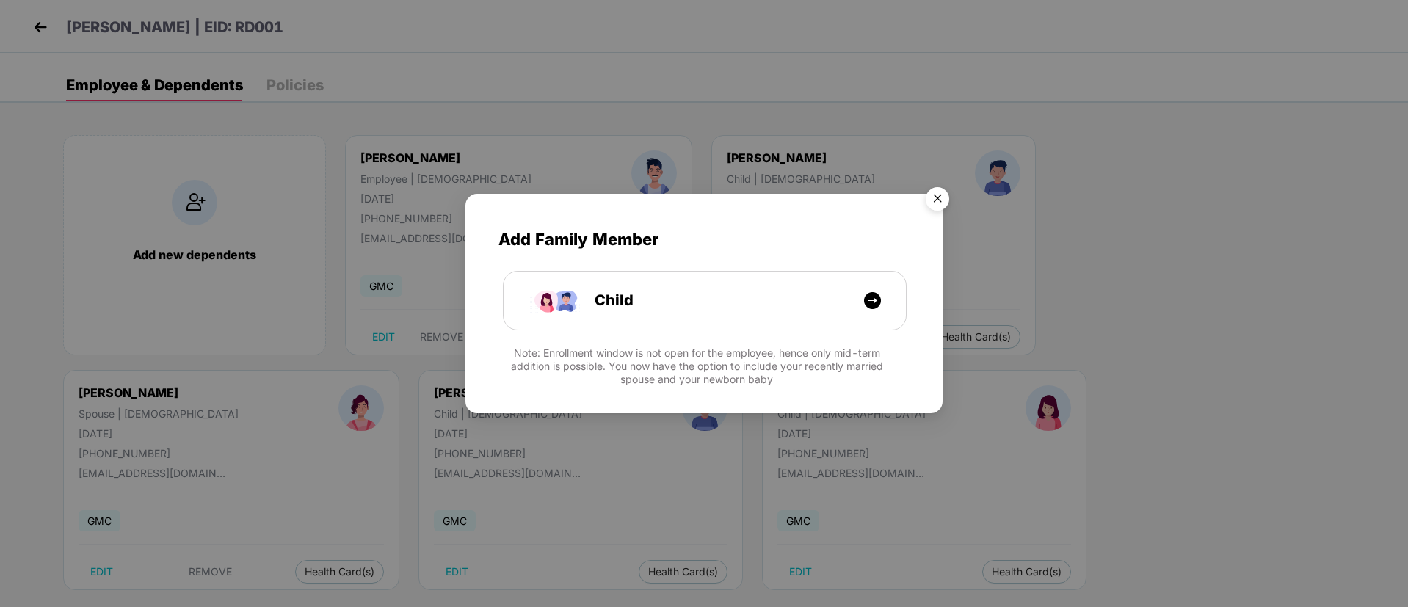
click at [942, 202] on img "Close" at bounding box center [937, 201] width 41 height 41
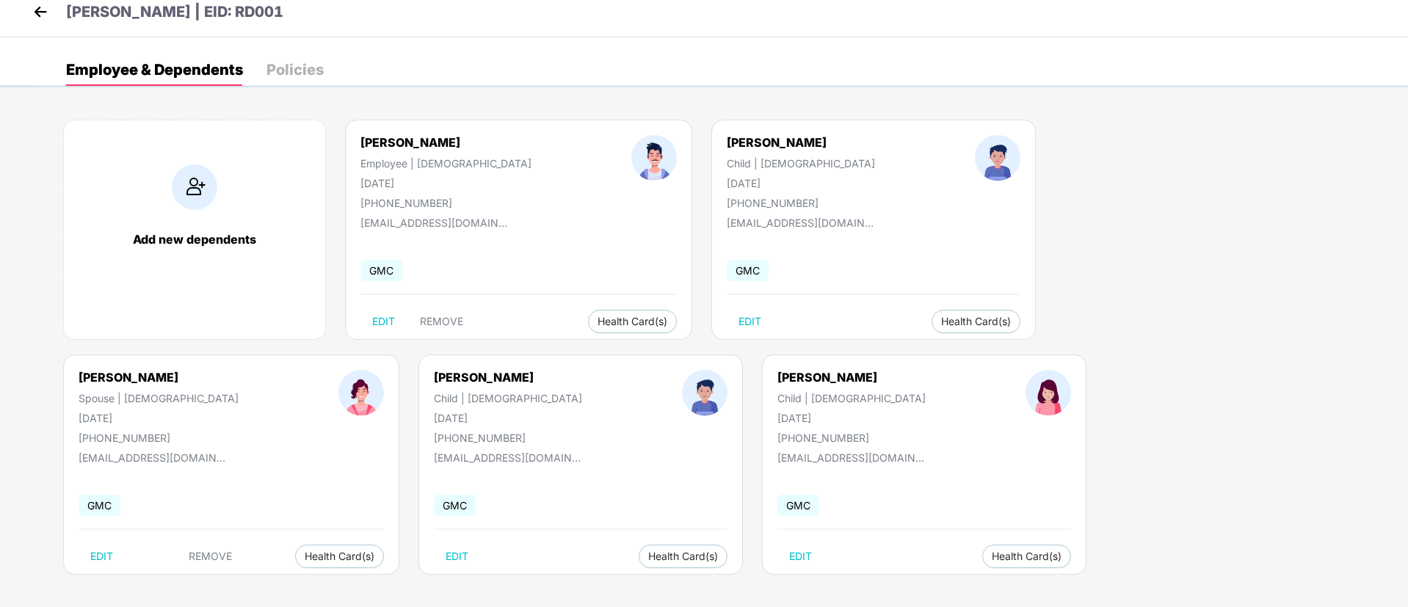
scroll to position [20, 0]
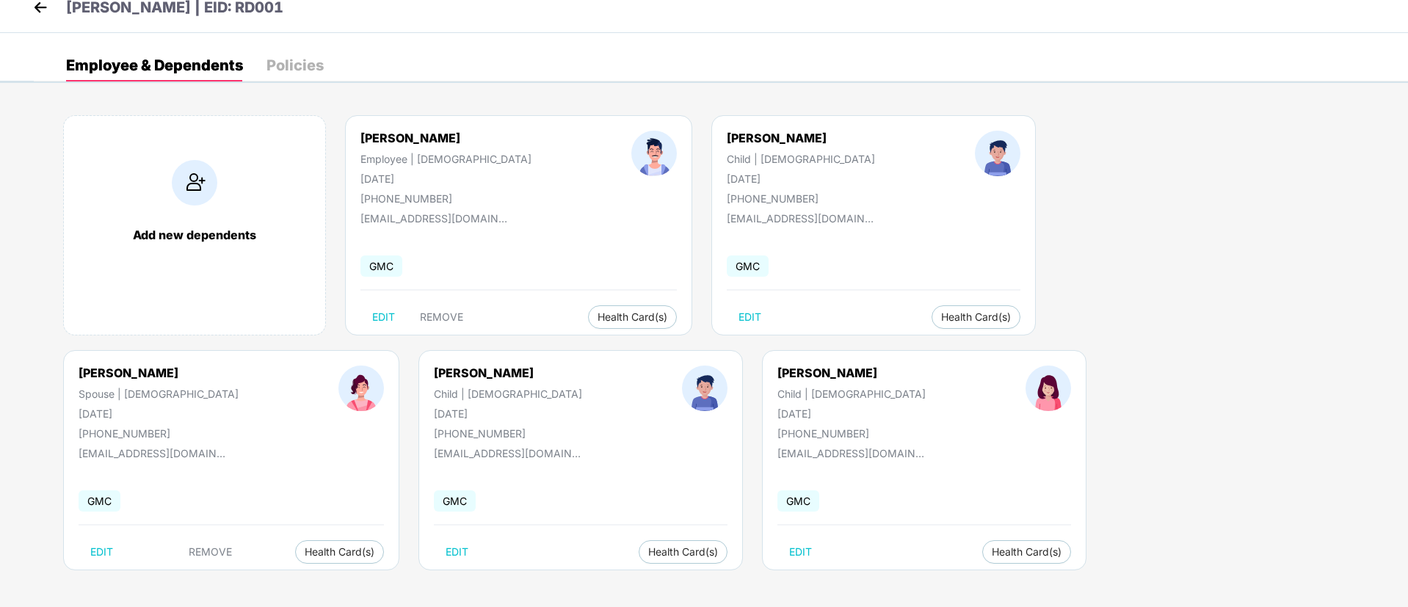
click at [36, 13] on img at bounding box center [40, 7] width 22 height 22
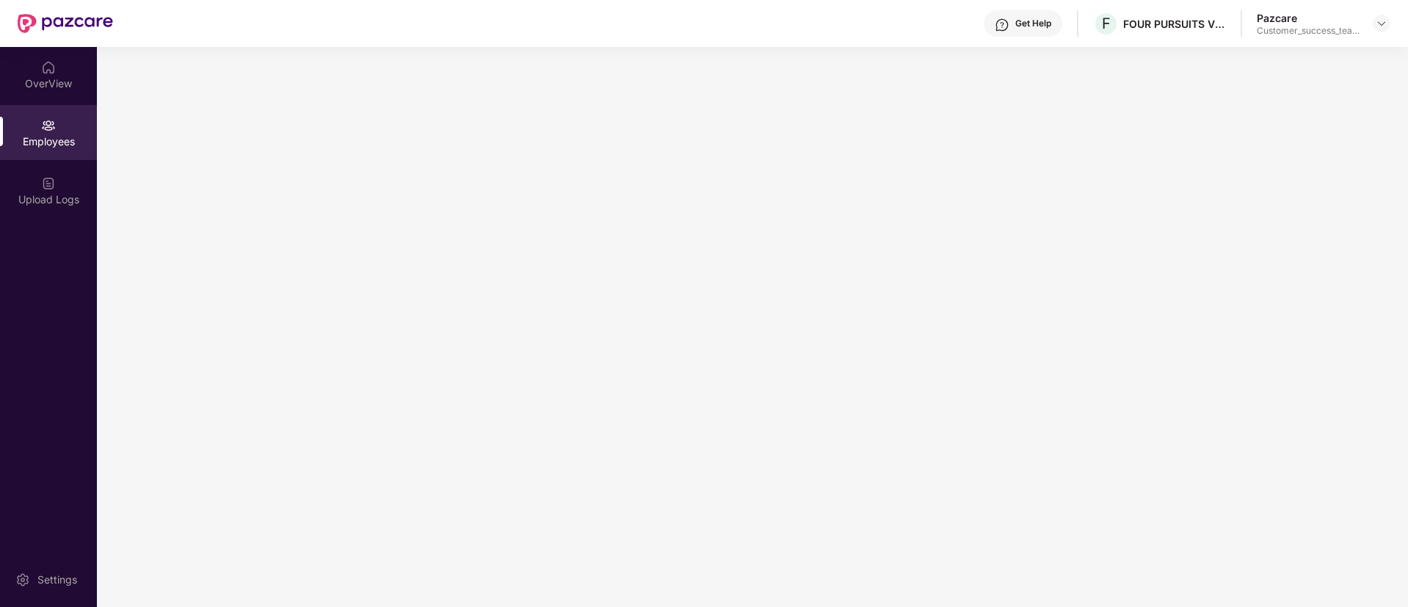
scroll to position [0, 0]
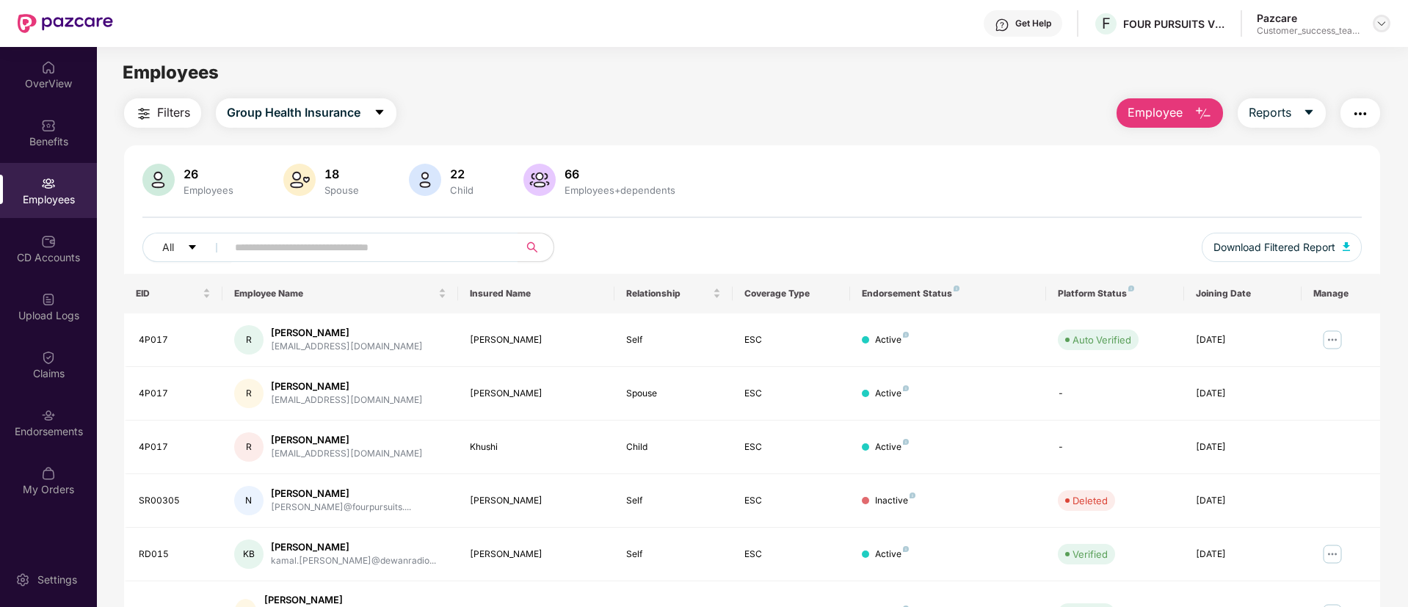
click at [1381, 29] on div at bounding box center [1381, 24] width 18 height 18
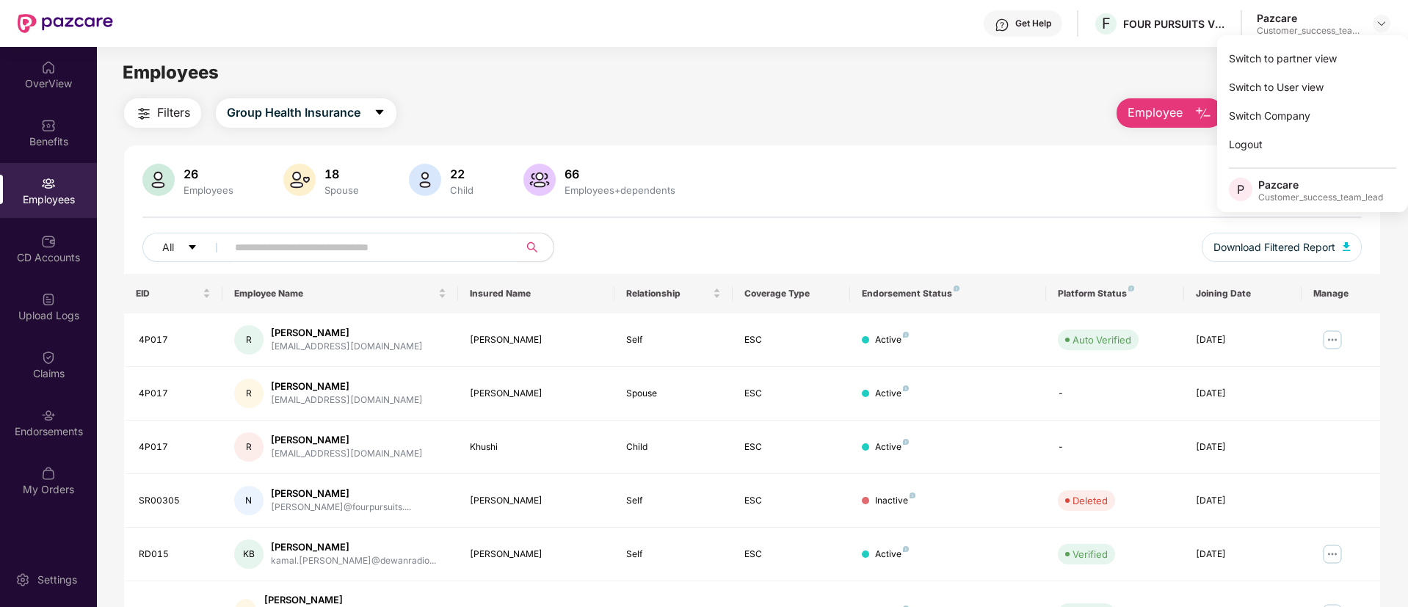
click at [765, 142] on div "Filters Group Health Insurance Employee Reports 26 Employees 18 Spouse 22 Child…" at bounding box center [752, 512] width 1256 height 829
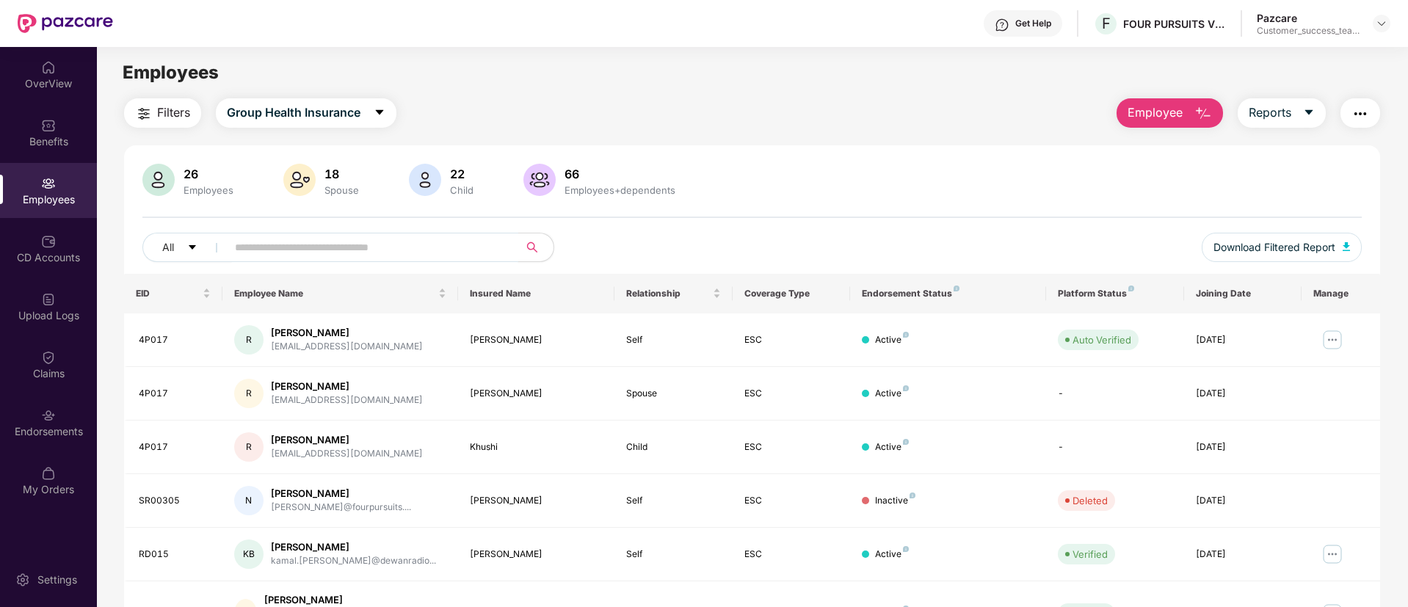
click at [451, 244] on input "text" at bounding box center [366, 247] width 263 height 22
click at [452, 239] on input "text" at bounding box center [366, 247] width 263 height 22
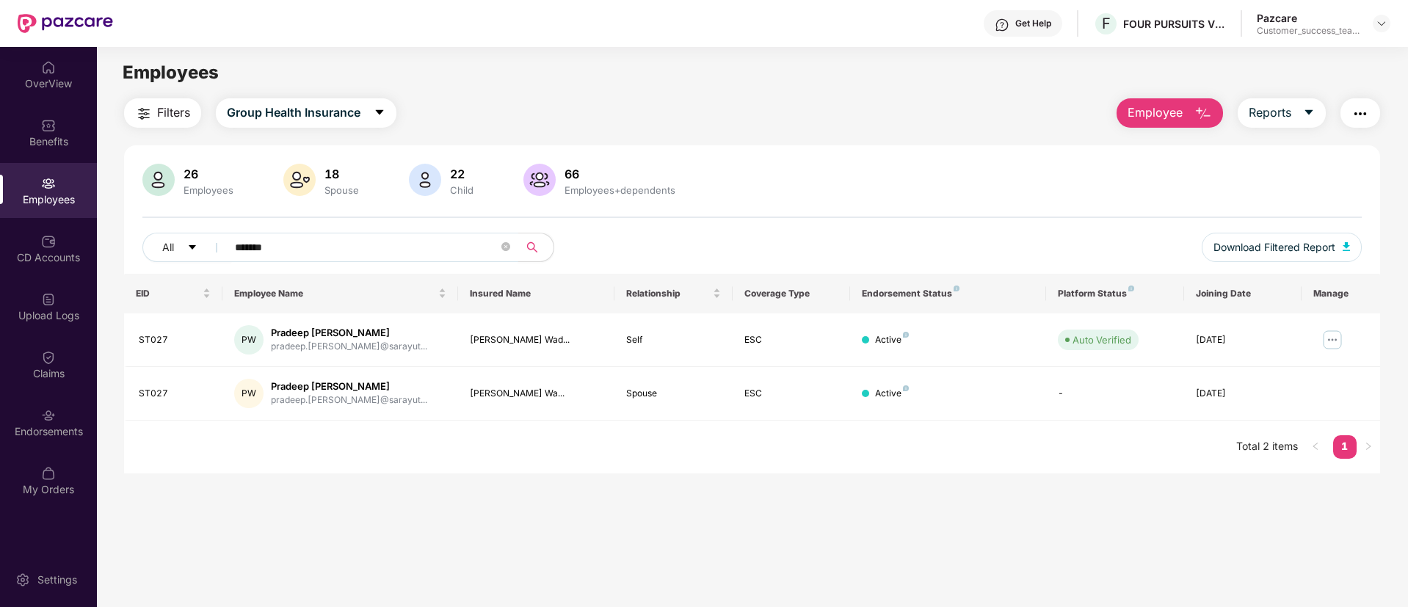
type input "*******"
click at [1333, 342] on img at bounding box center [1331, 339] width 23 height 23
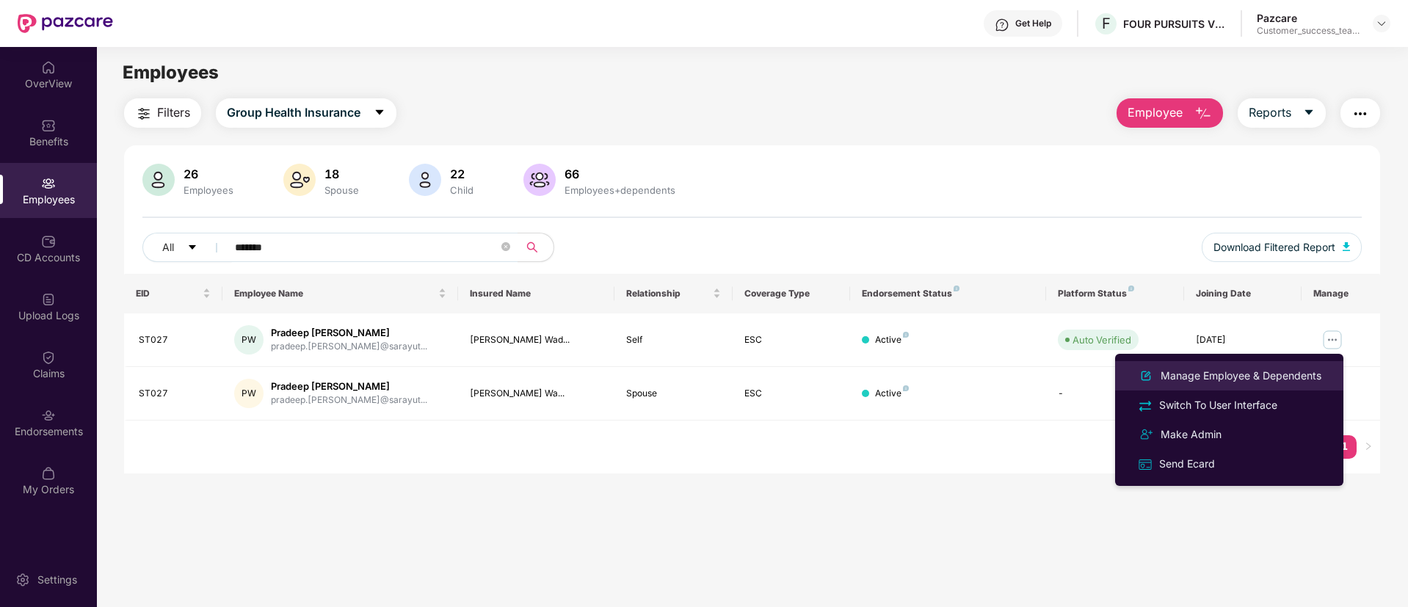
click at [1301, 382] on div "Manage Employee & Dependents" at bounding box center [1240, 376] width 167 height 16
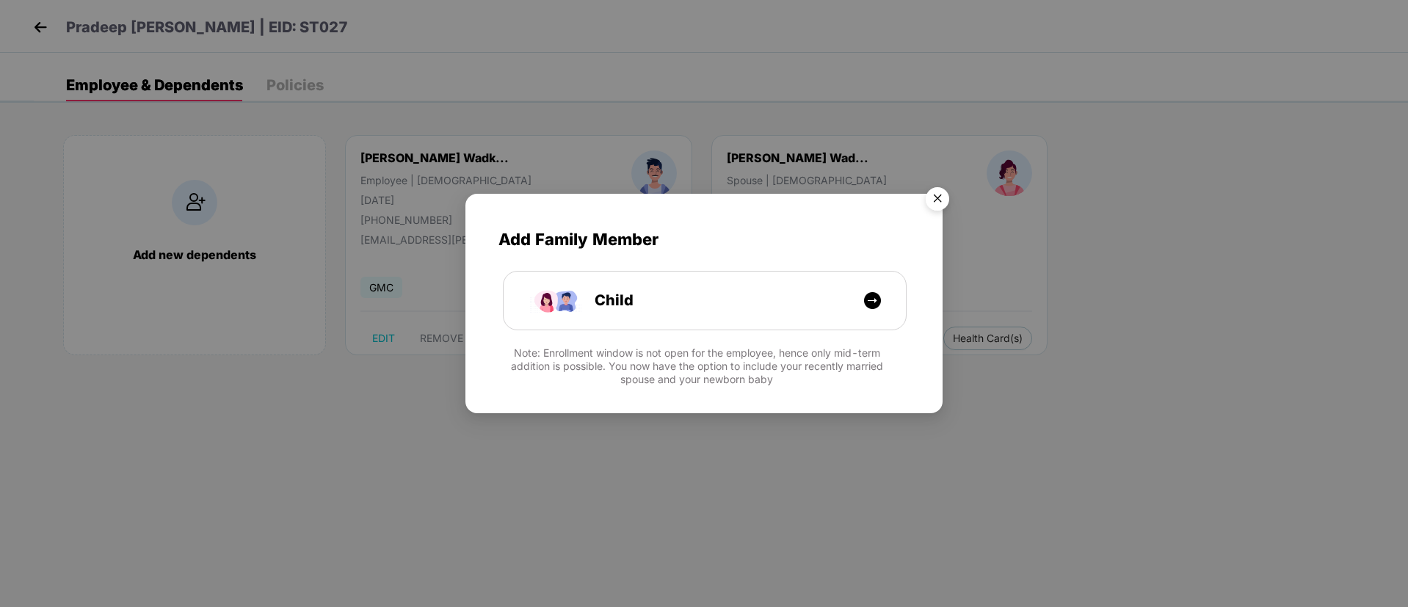
click at [928, 197] on img "Close" at bounding box center [937, 201] width 41 height 41
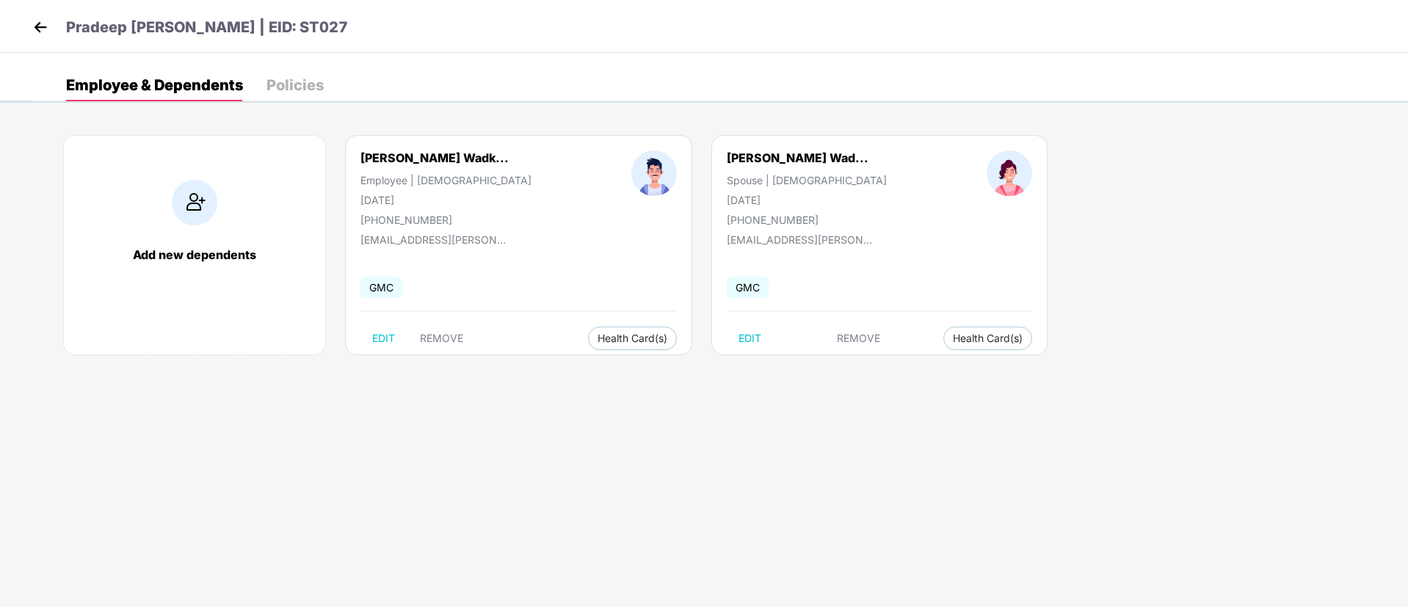
click at [39, 18] on img at bounding box center [40, 27] width 22 height 22
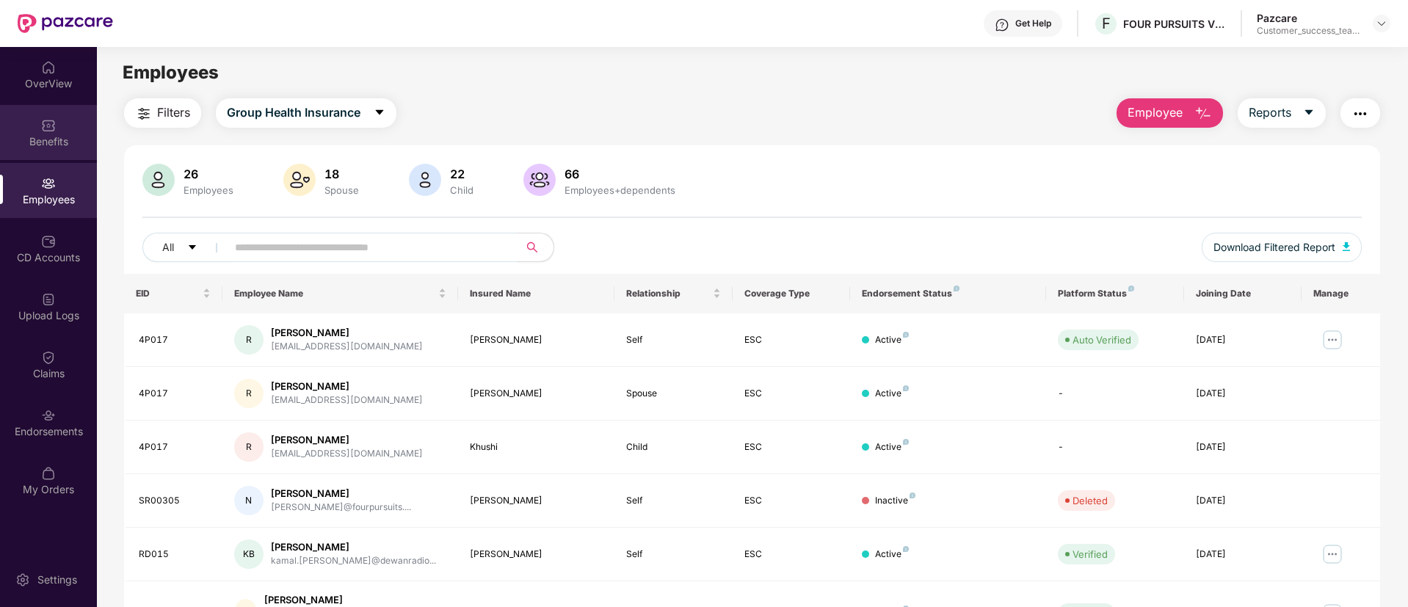
click at [55, 147] on div "Benefits" at bounding box center [48, 141] width 97 height 15
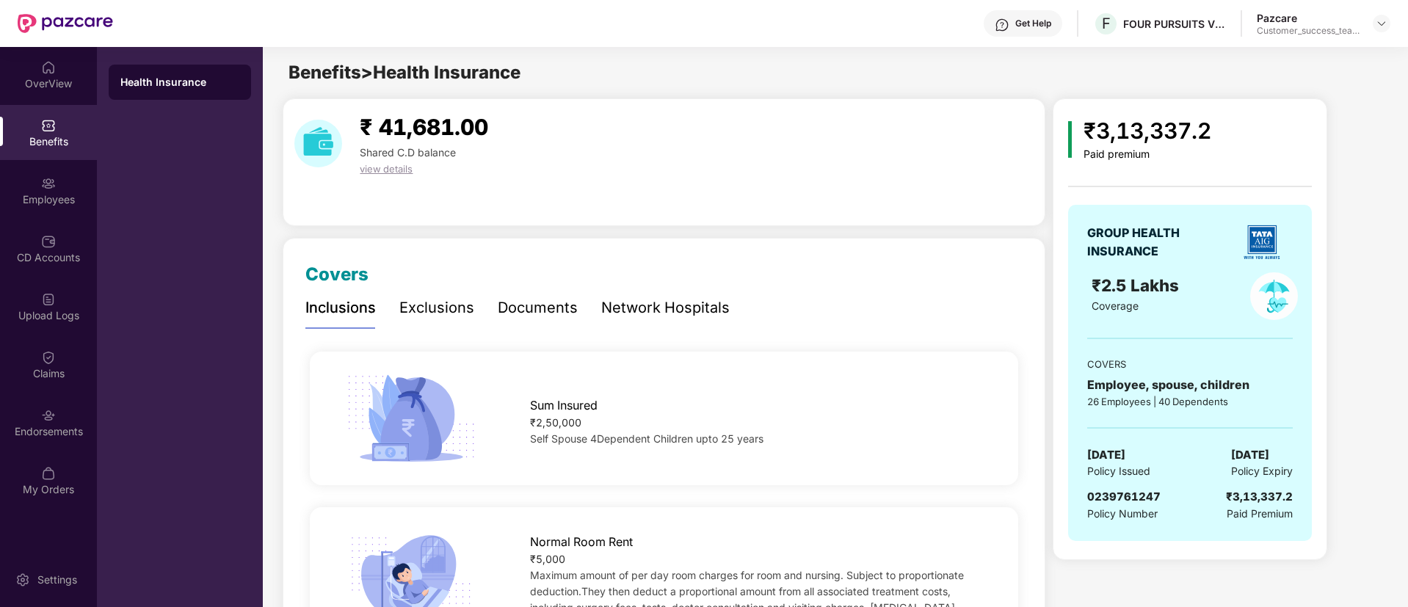
click at [626, 314] on div "Network Hospitals" at bounding box center [665, 307] width 128 height 23
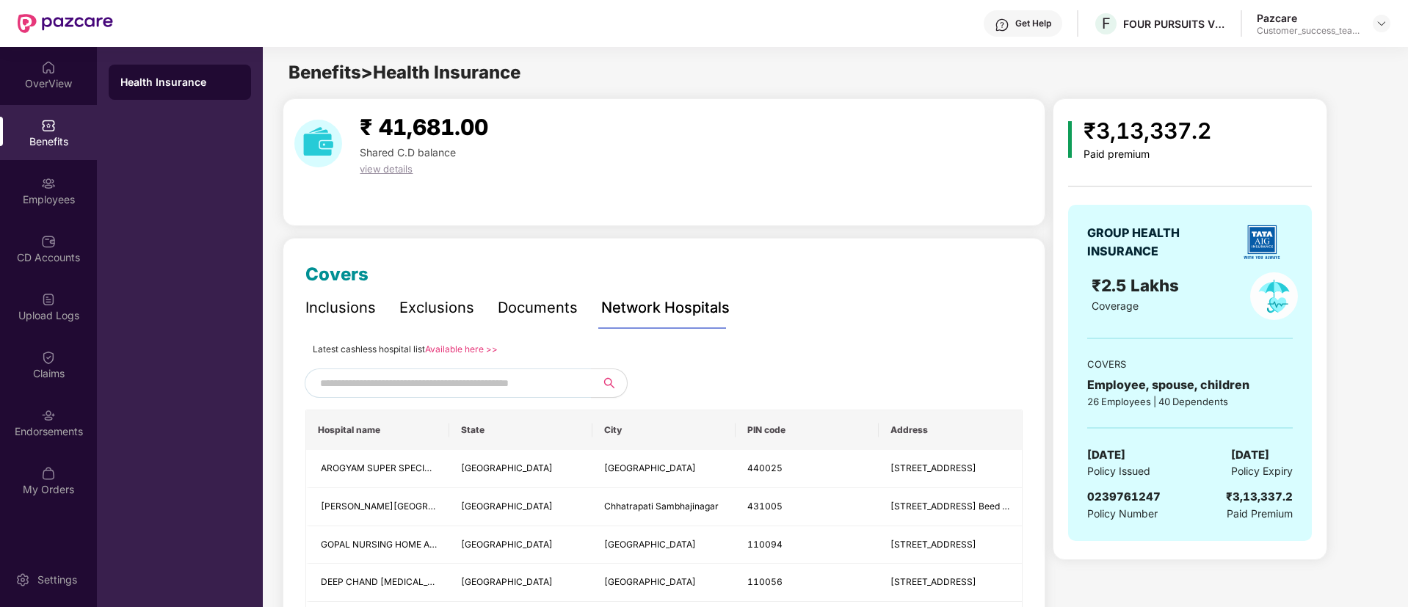
click at [458, 346] on link "Available here >>" at bounding box center [461, 348] width 73 height 11
click at [41, 192] on div "Employees" at bounding box center [48, 199] width 97 height 15
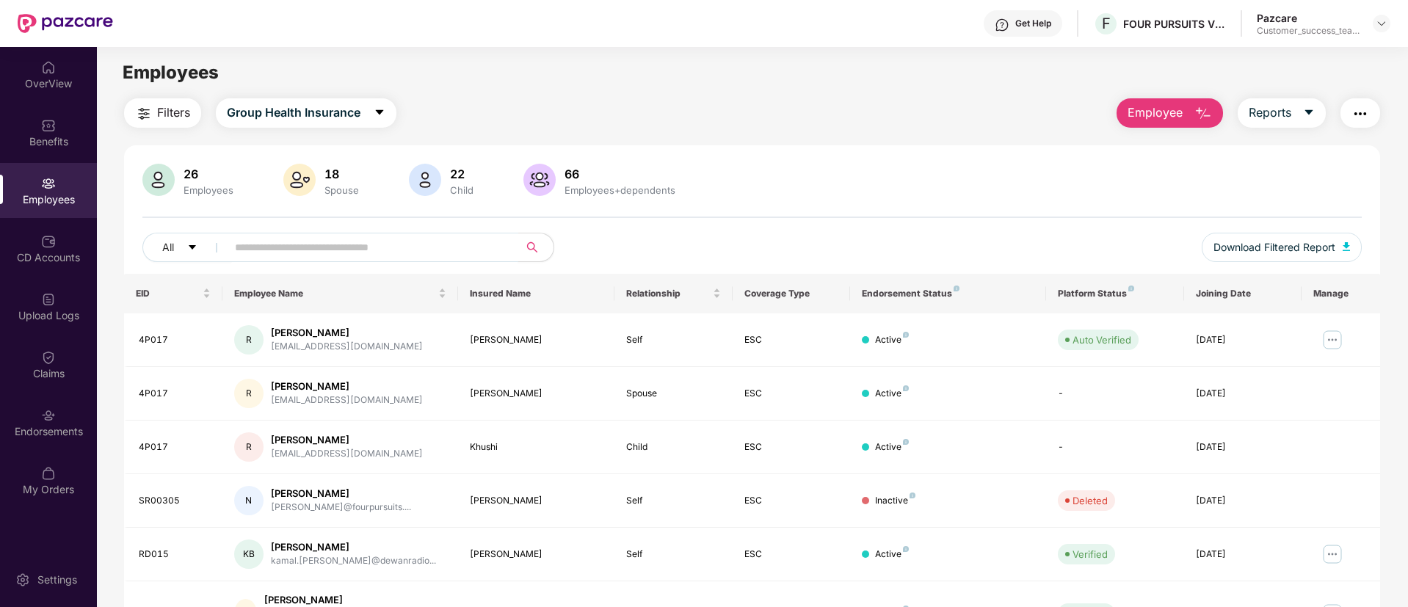
click at [473, 244] on input "text" at bounding box center [366, 247] width 263 height 22
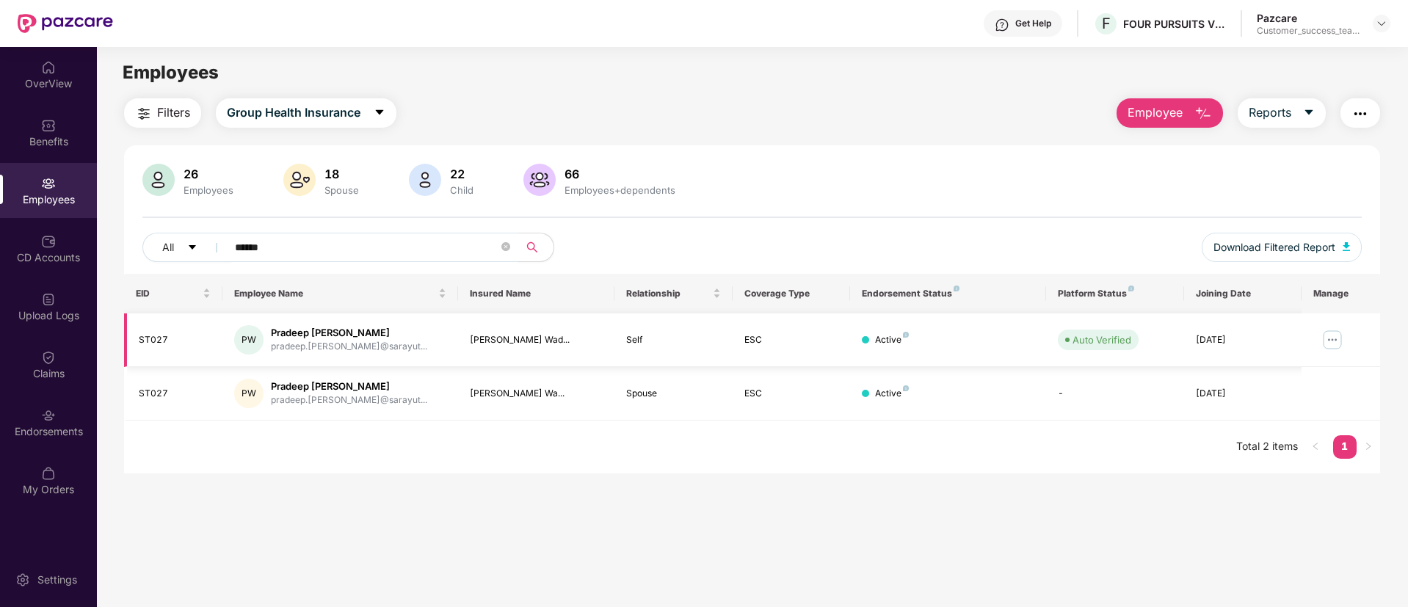
type input "******"
click at [1331, 325] on td at bounding box center [1340, 340] width 79 height 54
click at [1338, 334] on img at bounding box center [1331, 339] width 23 height 23
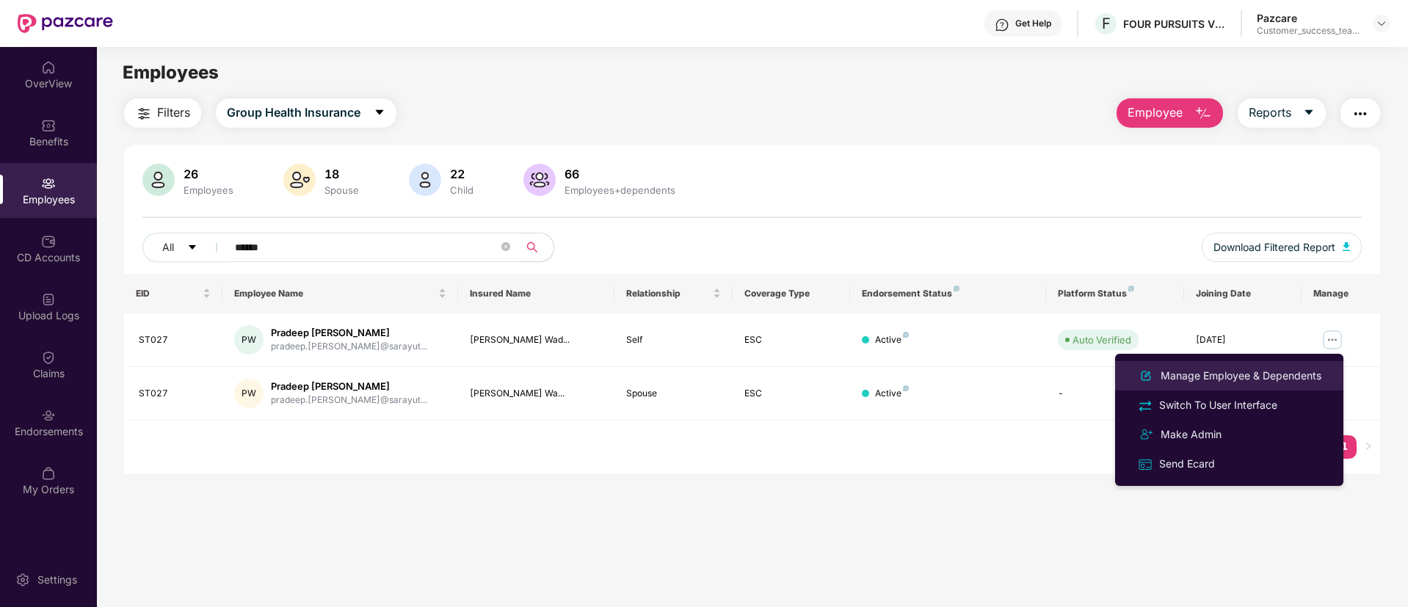
click at [1323, 371] on div "Manage Employee & Dependents" at bounding box center [1240, 376] width 167 height 16
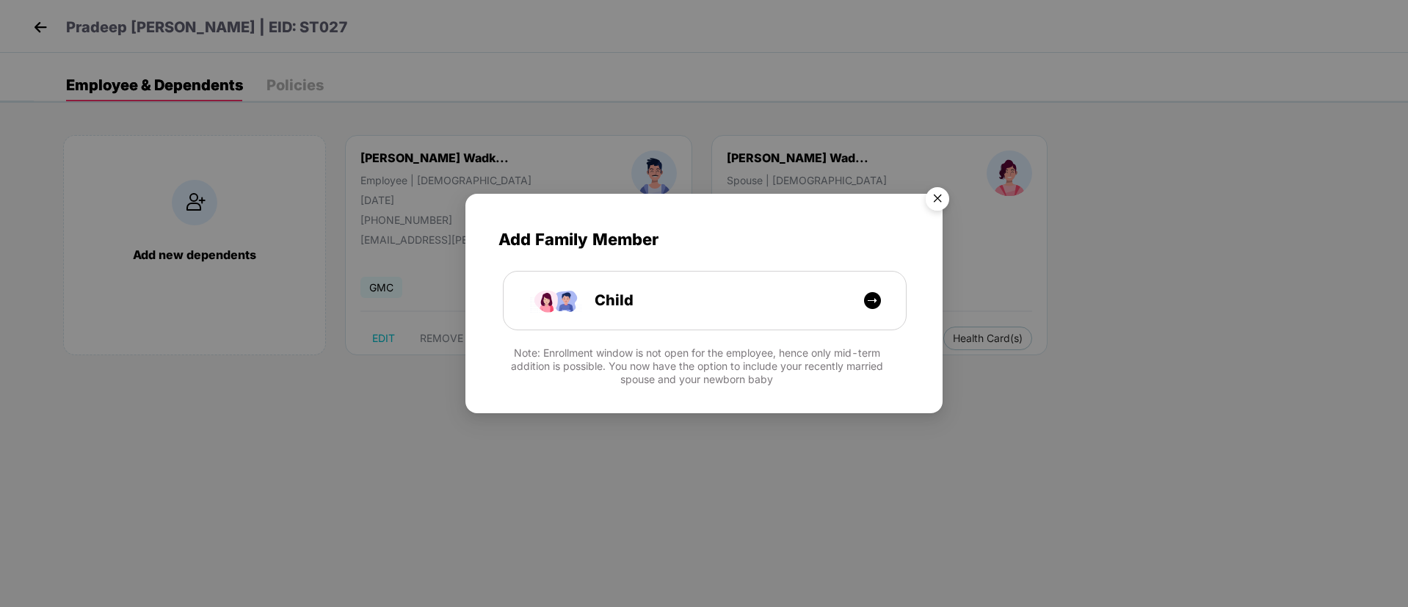
click at [942, 203] on img "Close" at bounding box center [937, 201] width 41 height 41
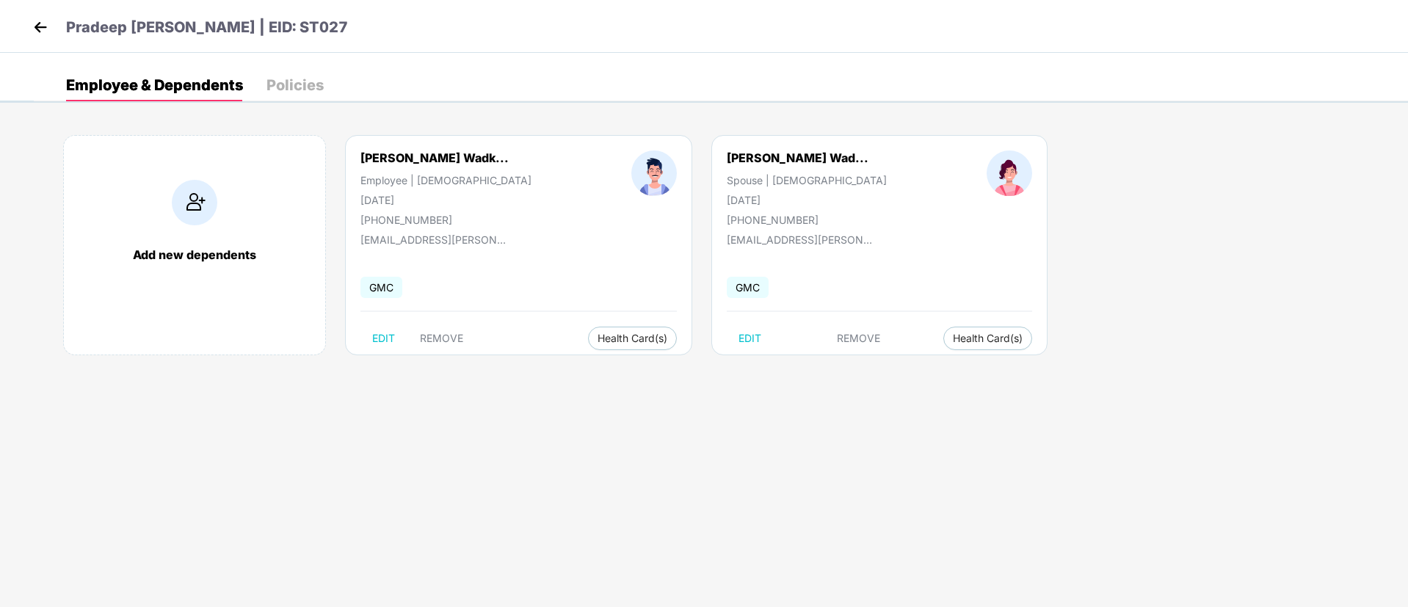
click at [43, 34] on img at bounding box center [40, 27] width 22 height 22
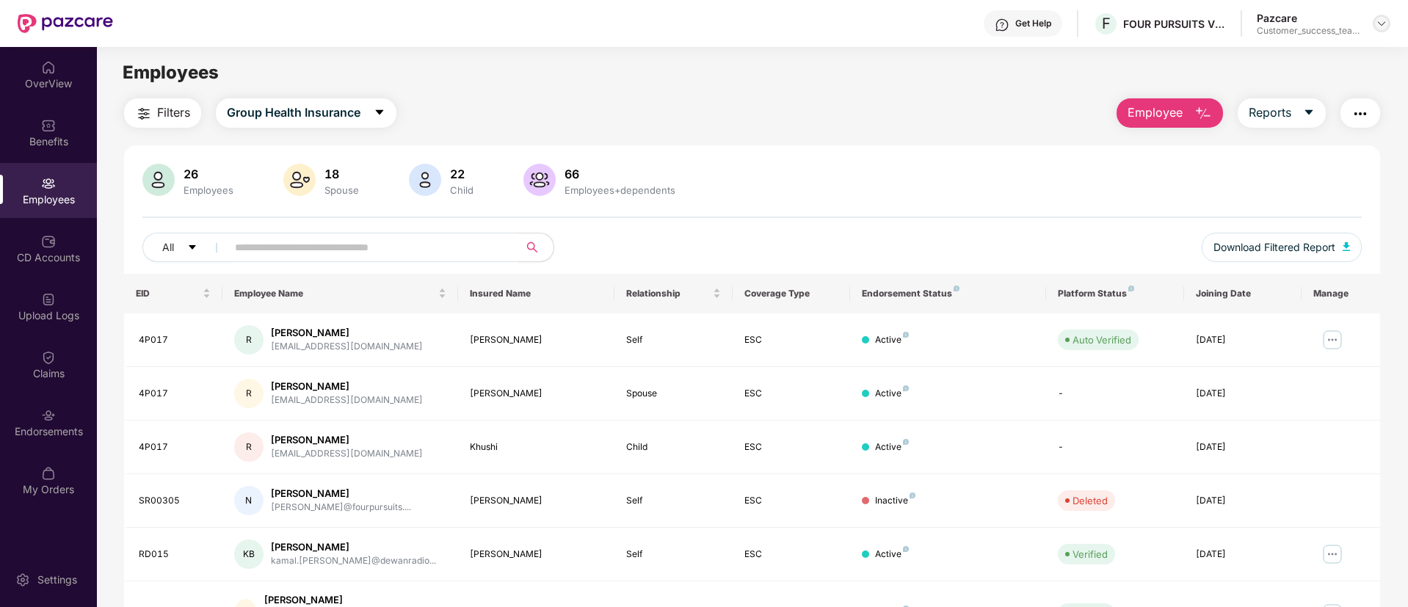
click at [1373, 24] on div at bounding box center [1381, 24] width 18 height 18
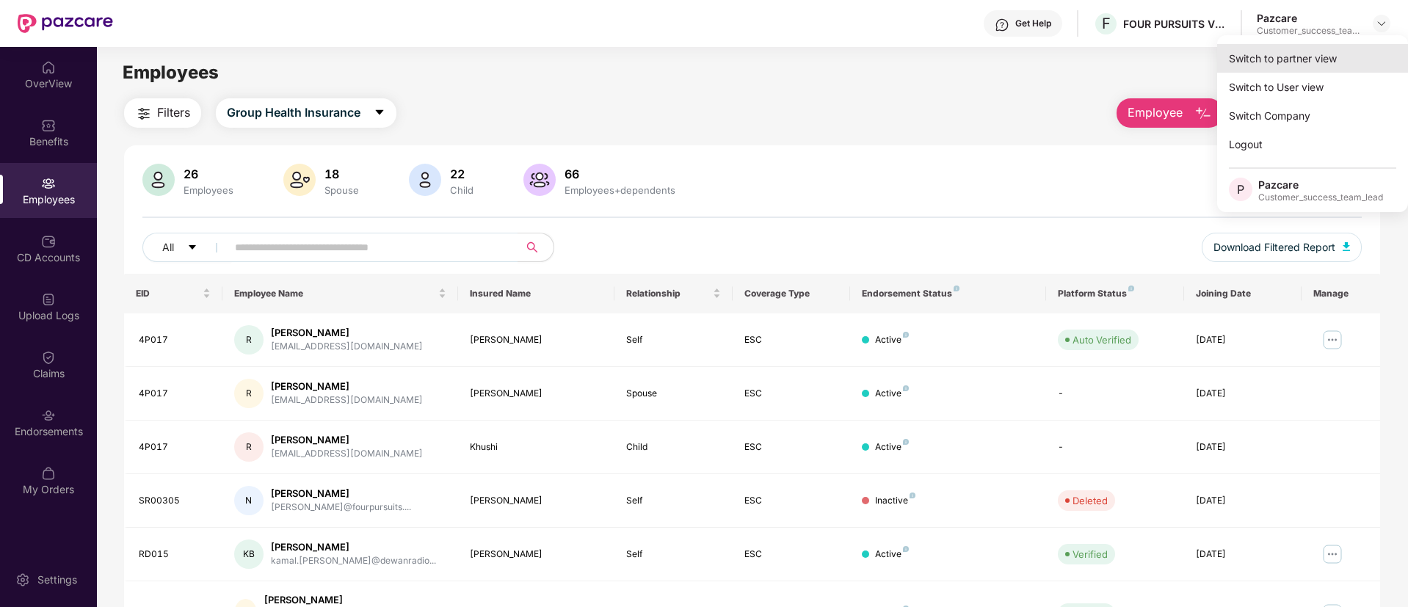
click at [1342, 63] on div "Switch to partner view" at bounding box center [1312, 58] width 191 height 29
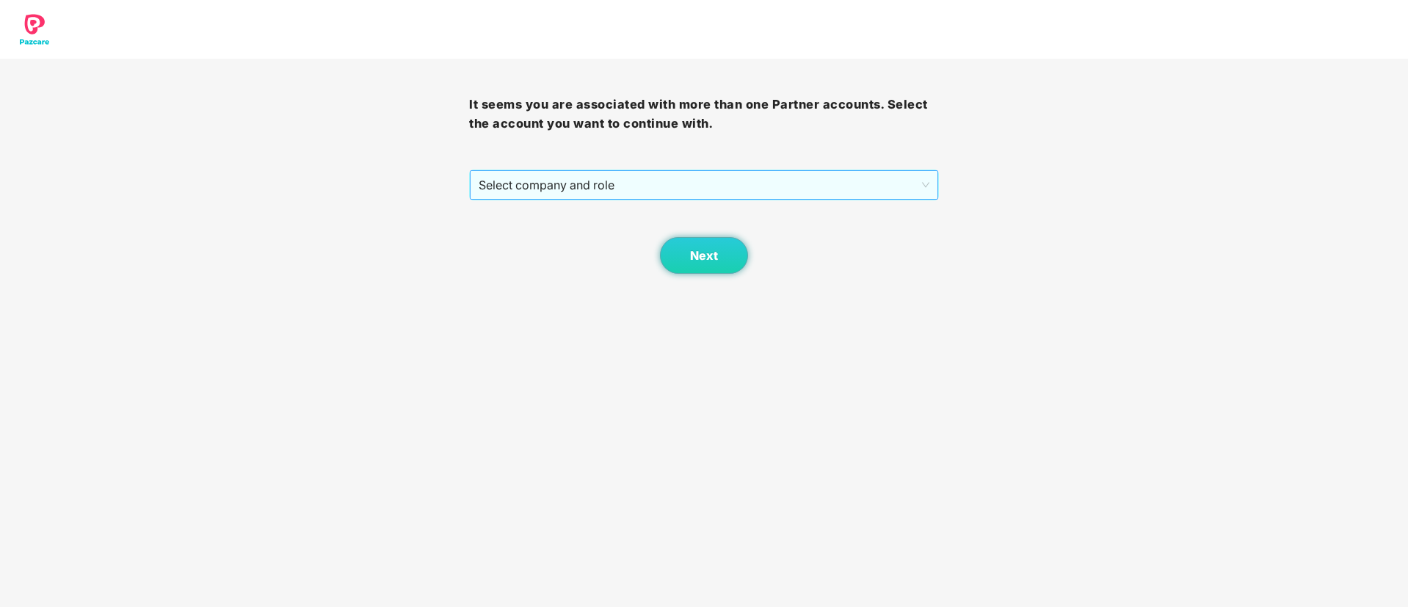
click at [541, 197] on span "Select company and role" at bounding box center [703, 185] width 450 height 28
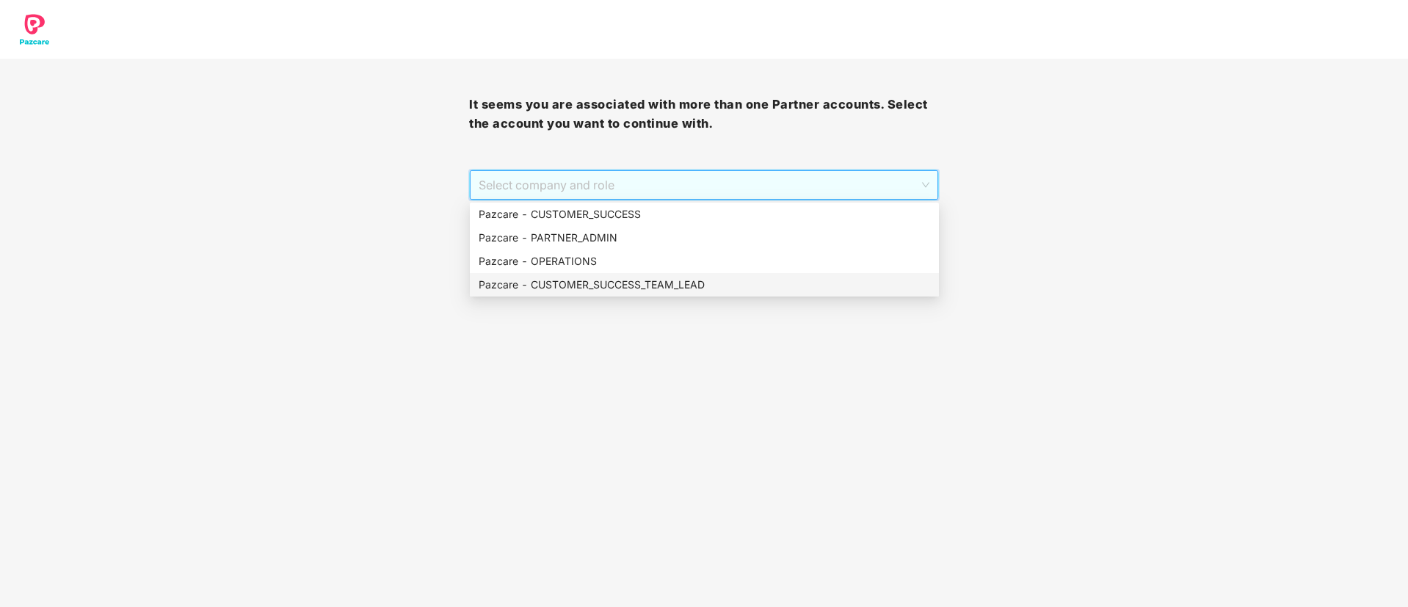
click at [575, 288] on div "Pazcare - CUSTOMER_SUCCESS_TEAM_LEAD" at bounding box center [703, 285] width 451 height 16
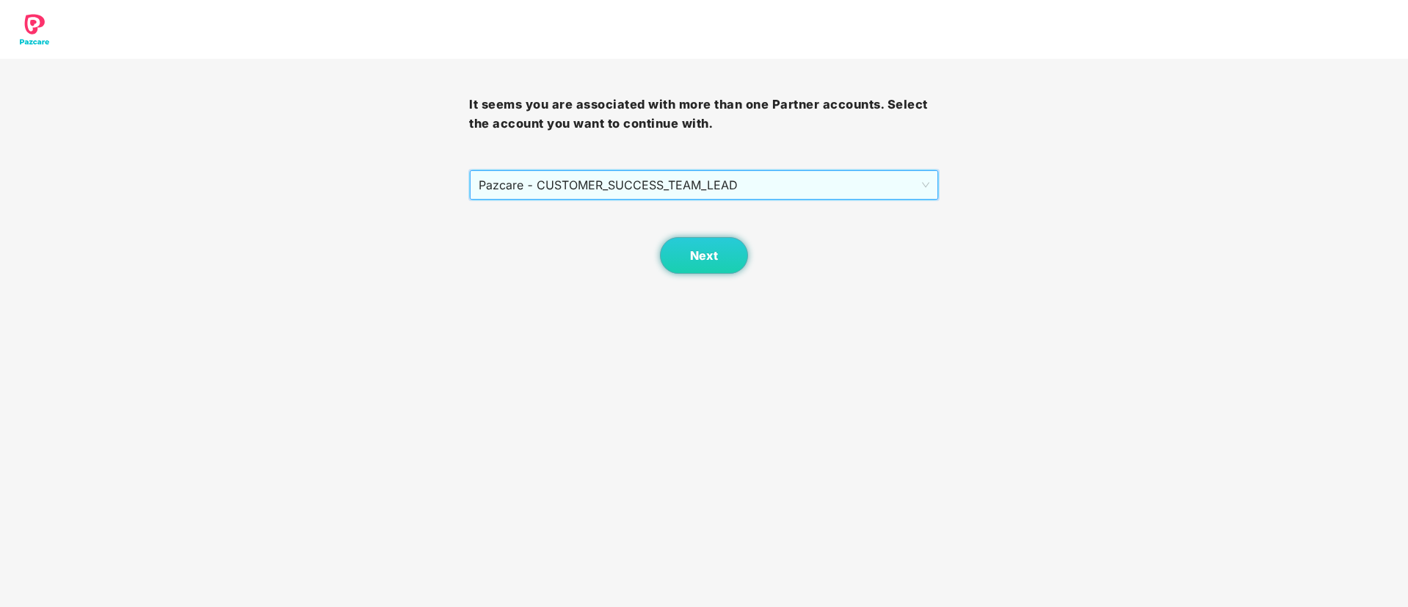
click at [685, 274] on body "It seems you are associated with more than one Partner accounts. Select the acc…" at bounding box center [704, 303] width 1408 height 607
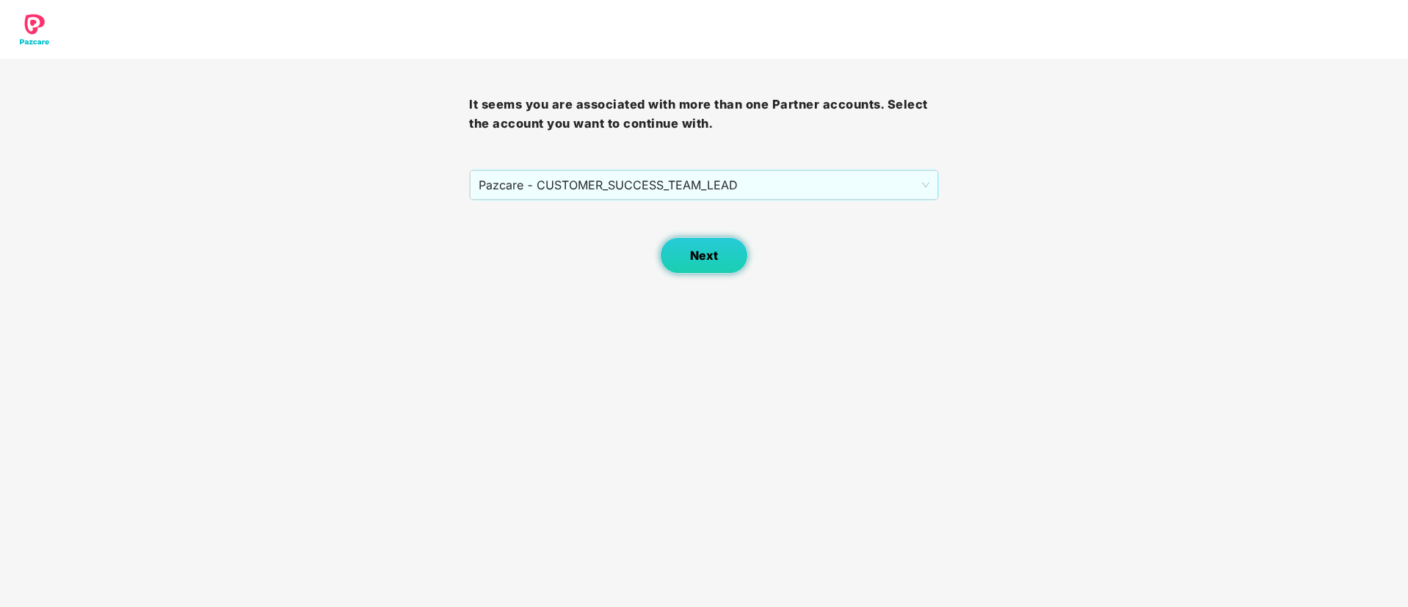
click at [710, 266] on button "Next" at bounding box center [704, 255] width 88 height 37
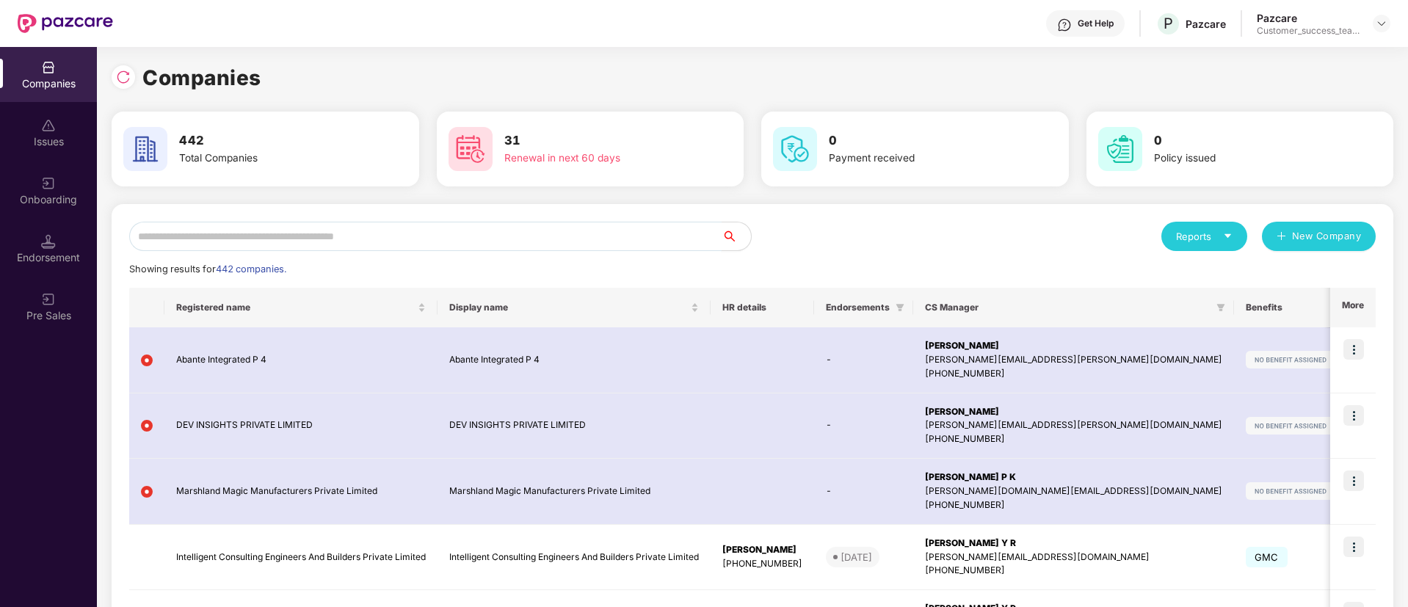
click at [534, 232] on input "text" at bounding box center [425, 236] width 592 height 29
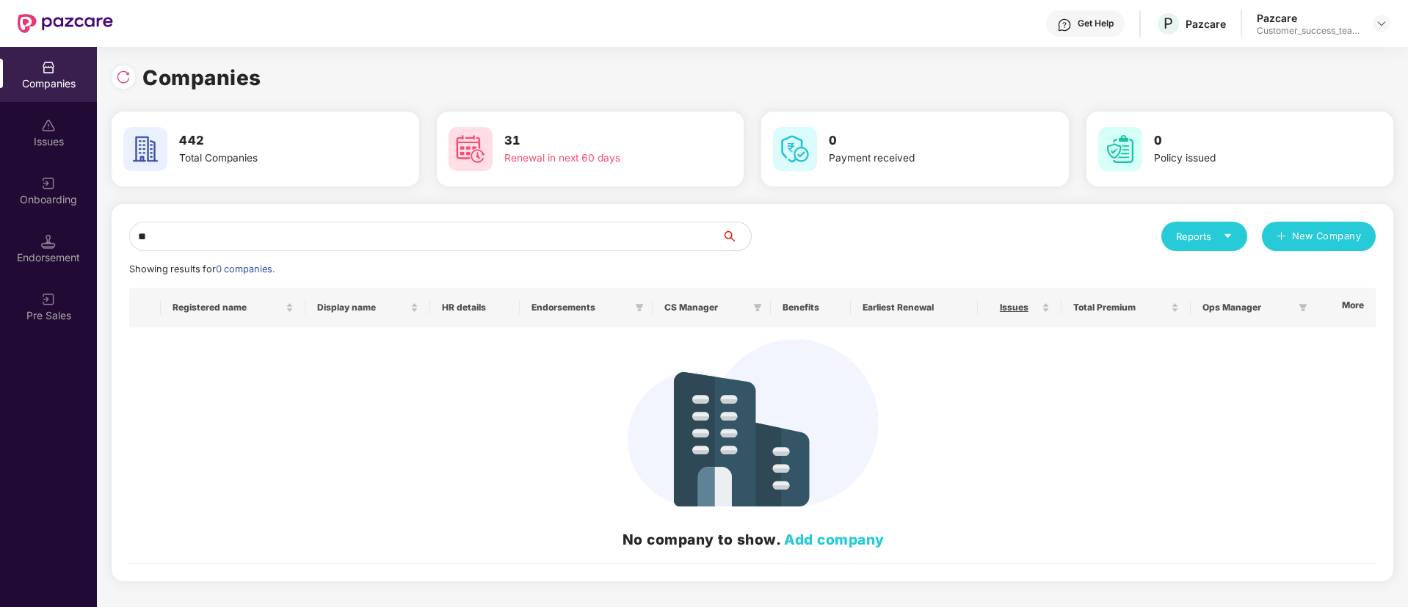
type input "*"
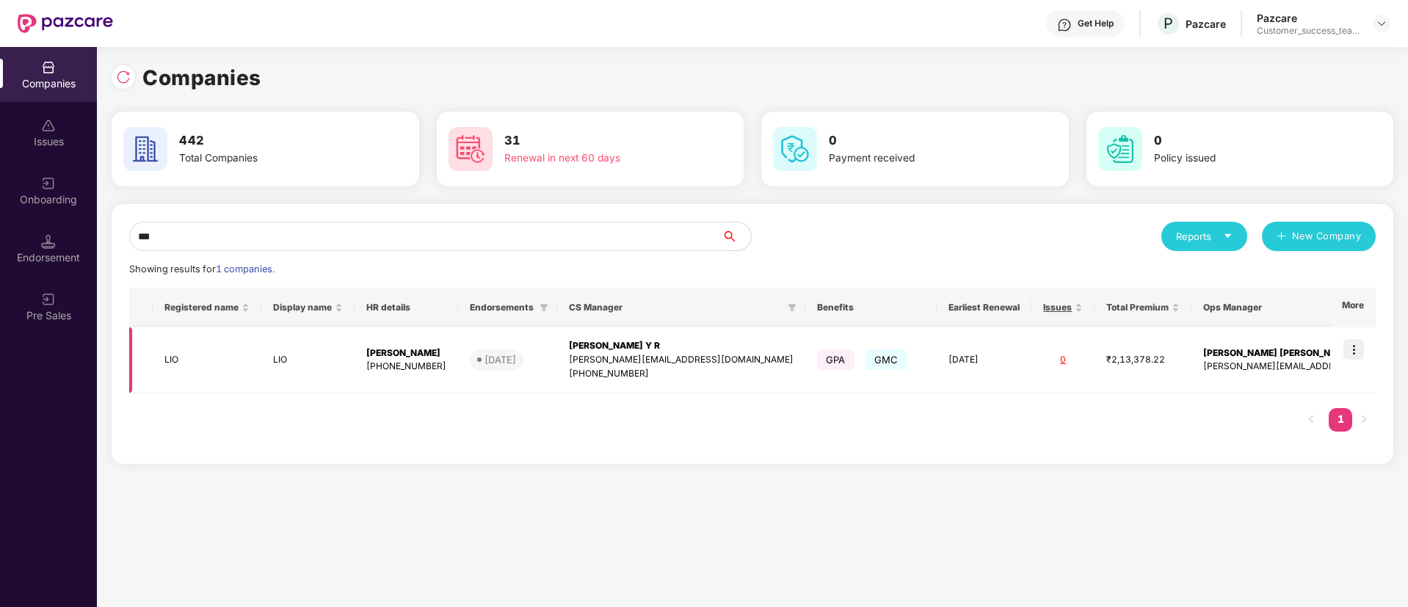
type input "***"
click at [1347, 344] on img at bounding box center [1353, 349] width 21 height 21
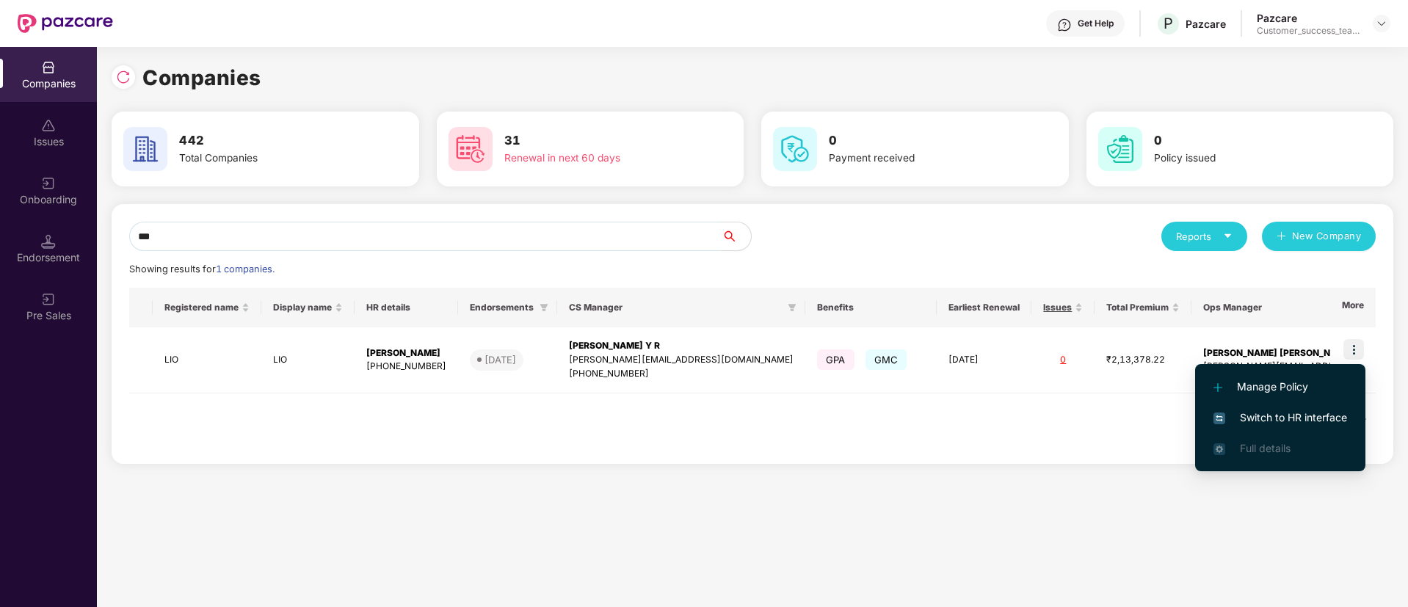
click at [1331, 425] on span "Switch to HR interface" at bounding box center [1280, 418] width 134 height 16
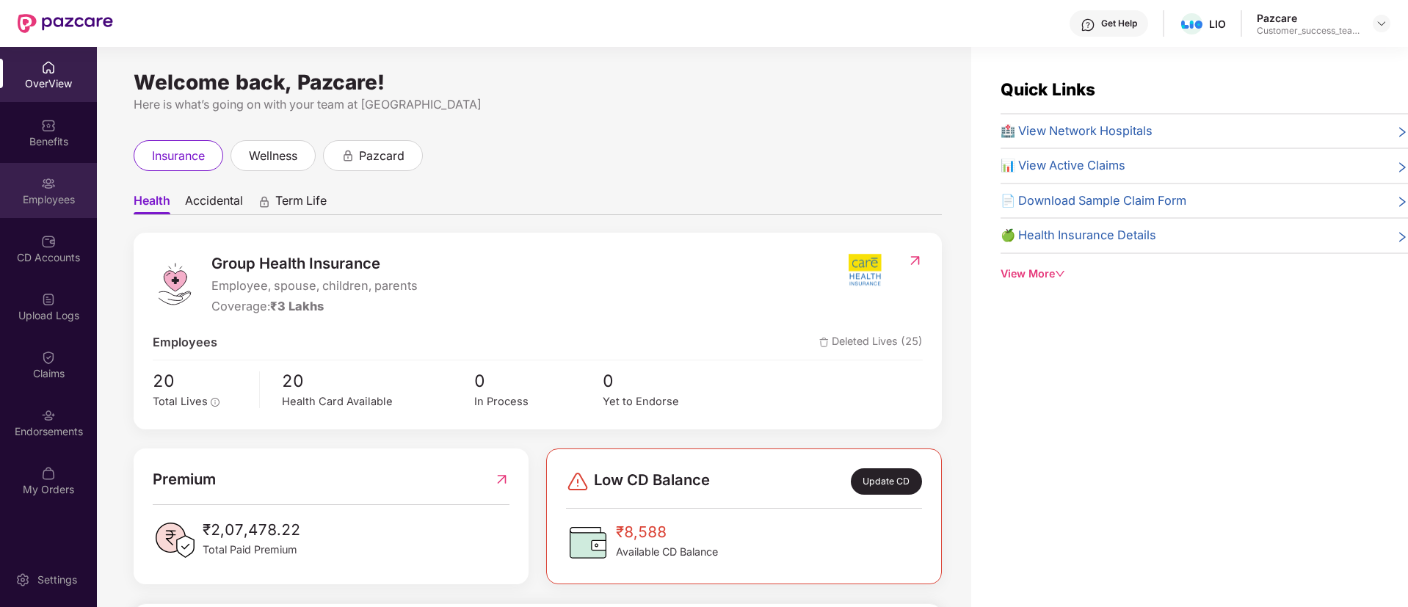
click at [63, 208] on div "Employees" at bounding box center [48, 190] width 97 height 55
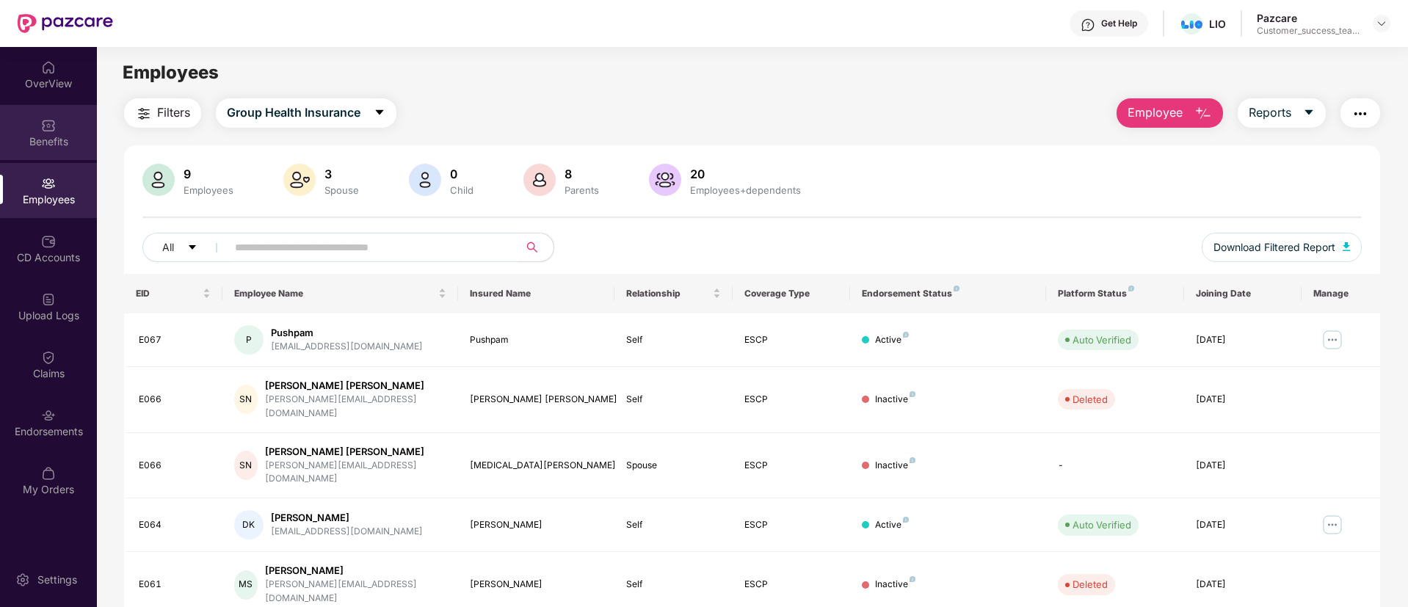
click at [48, 147] on div "Benefits" at bounding box center [48, 141] width 97 height 15
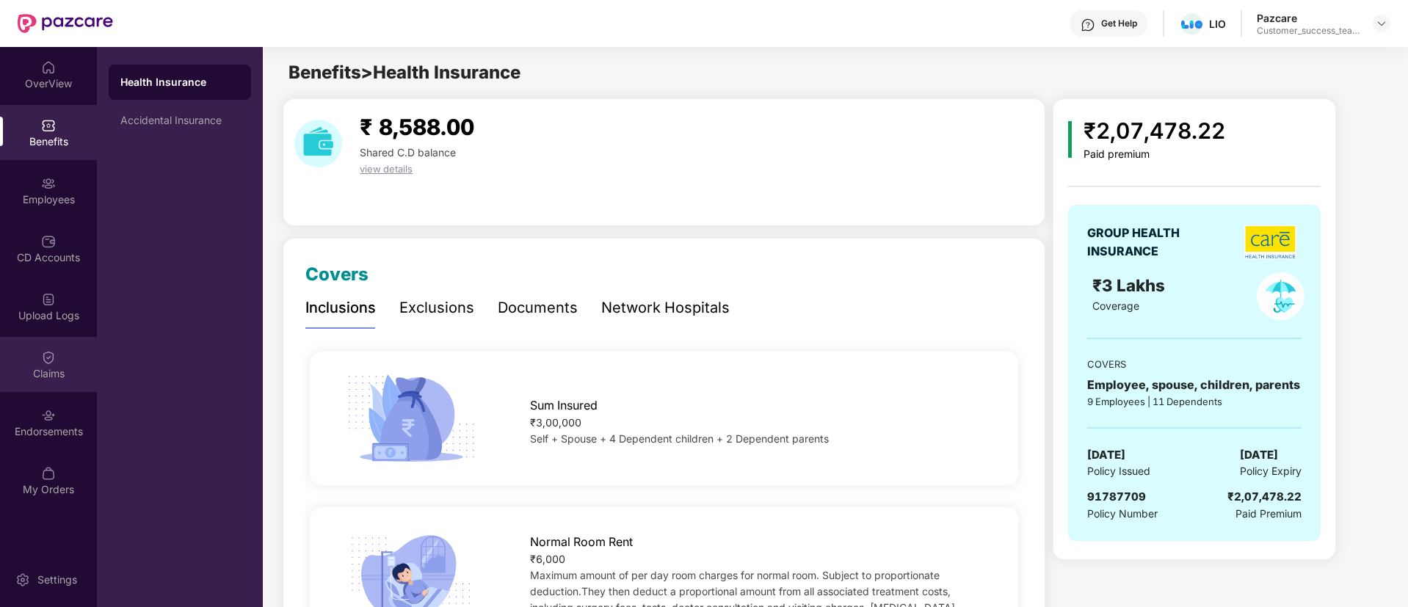
click at [65, 383] on div "Claims" at bounding box center [48, 364] width 97 height 55
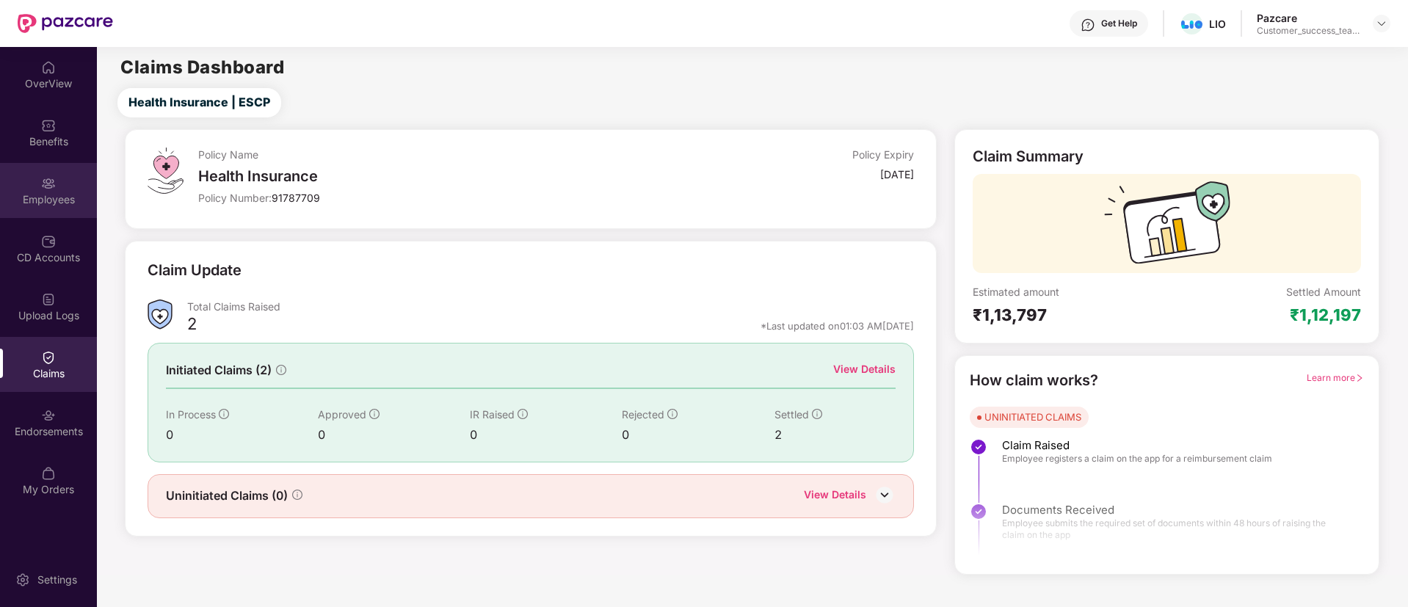
click at [54, 199] on div "Employees" at bounding box center [48, 199] width 97 height 15
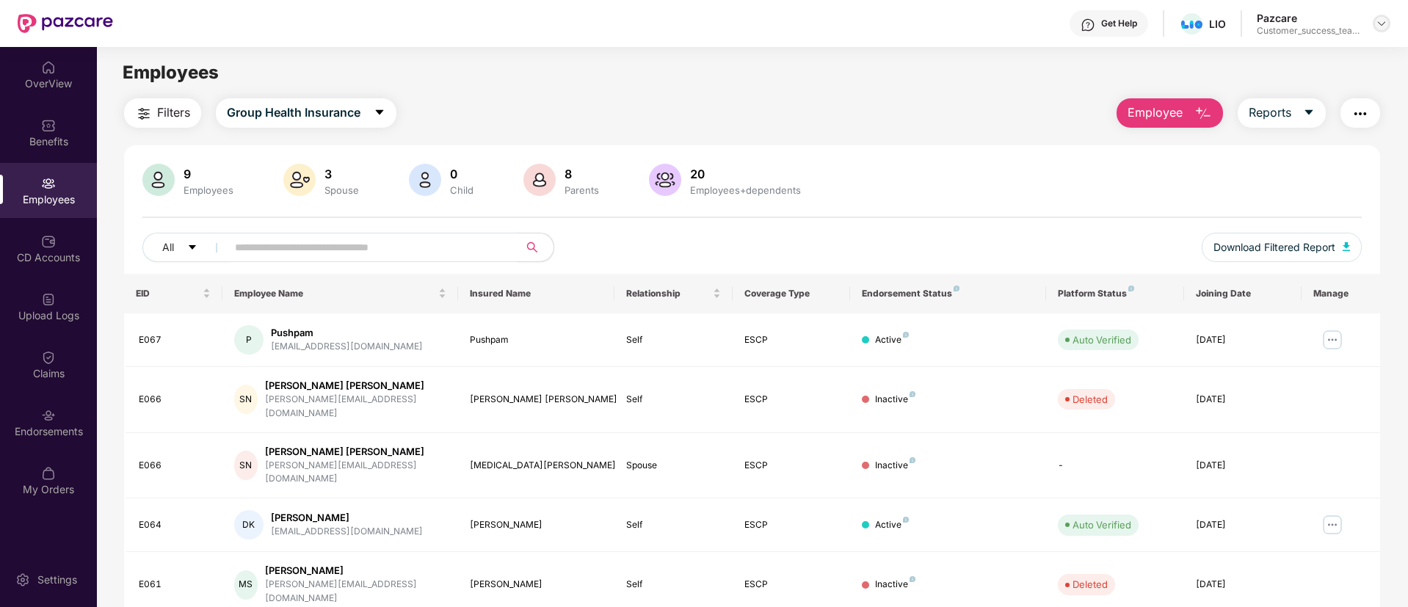
click at [1385, 20] on img at bounding box center [1381, 24] width 12 height 12
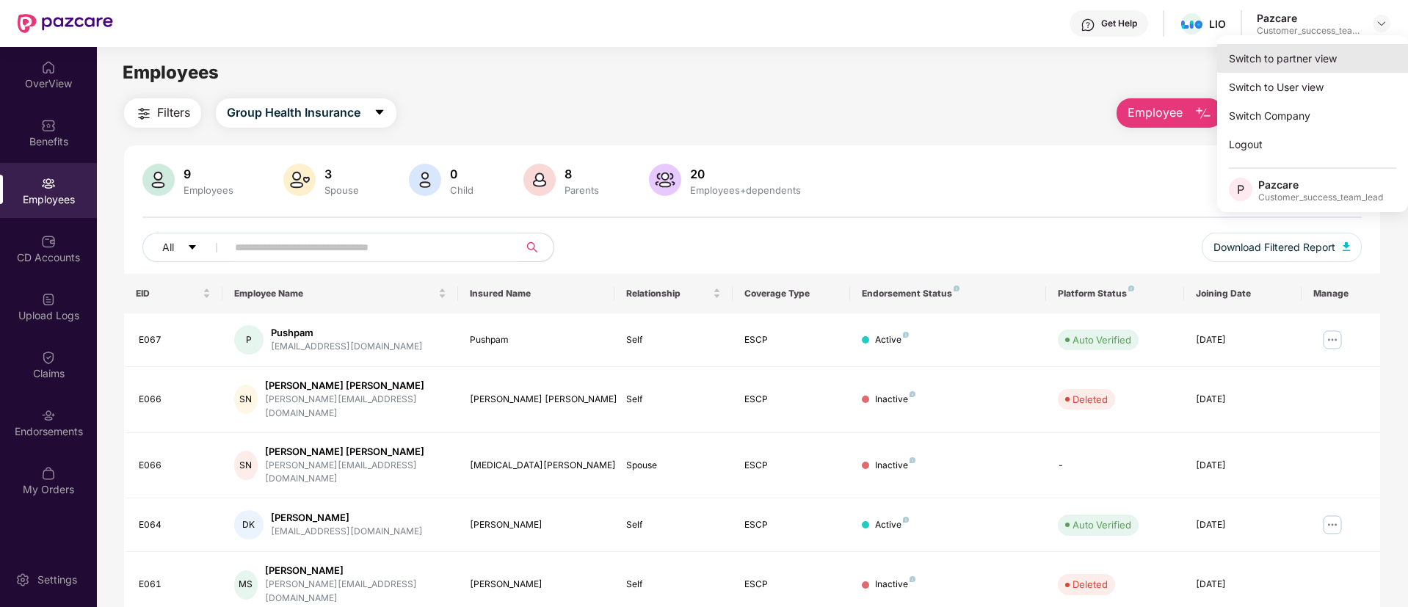
click at [1364, 62] on div "Switch to partner view" at bounding box center [1312, 58] width 191 height 29
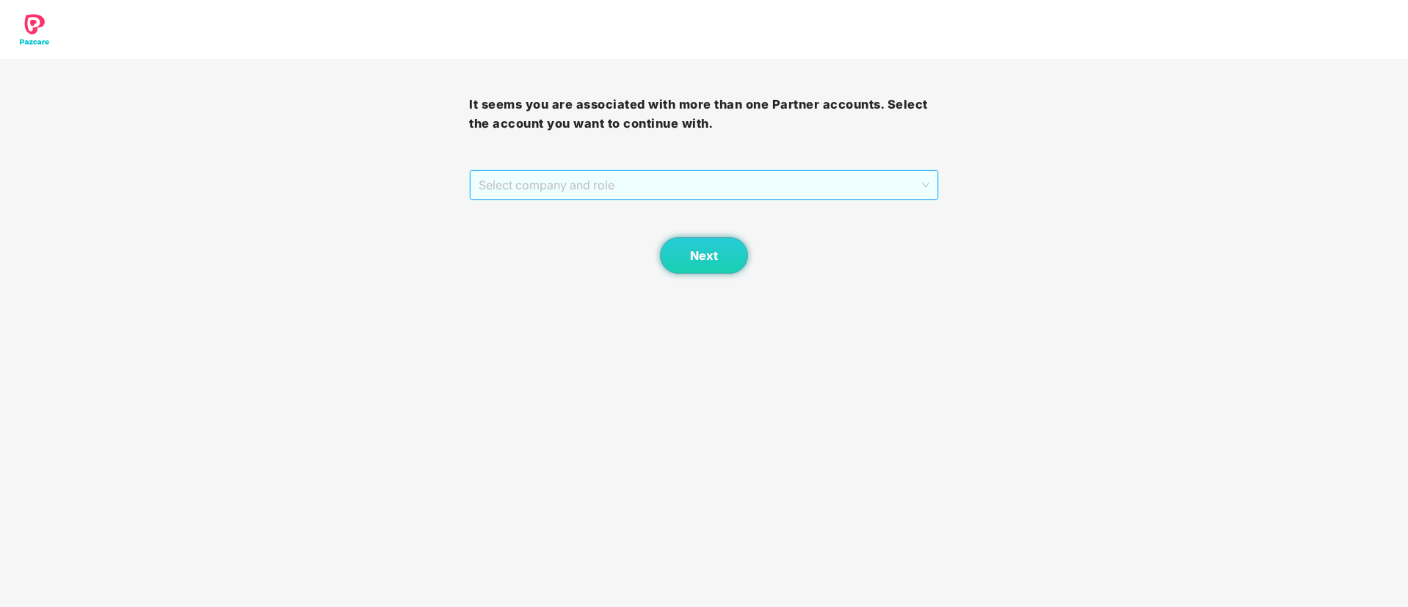
click at [597, 178] on span "Select company and role" at bounding box center [703, 185] width 450 height 28
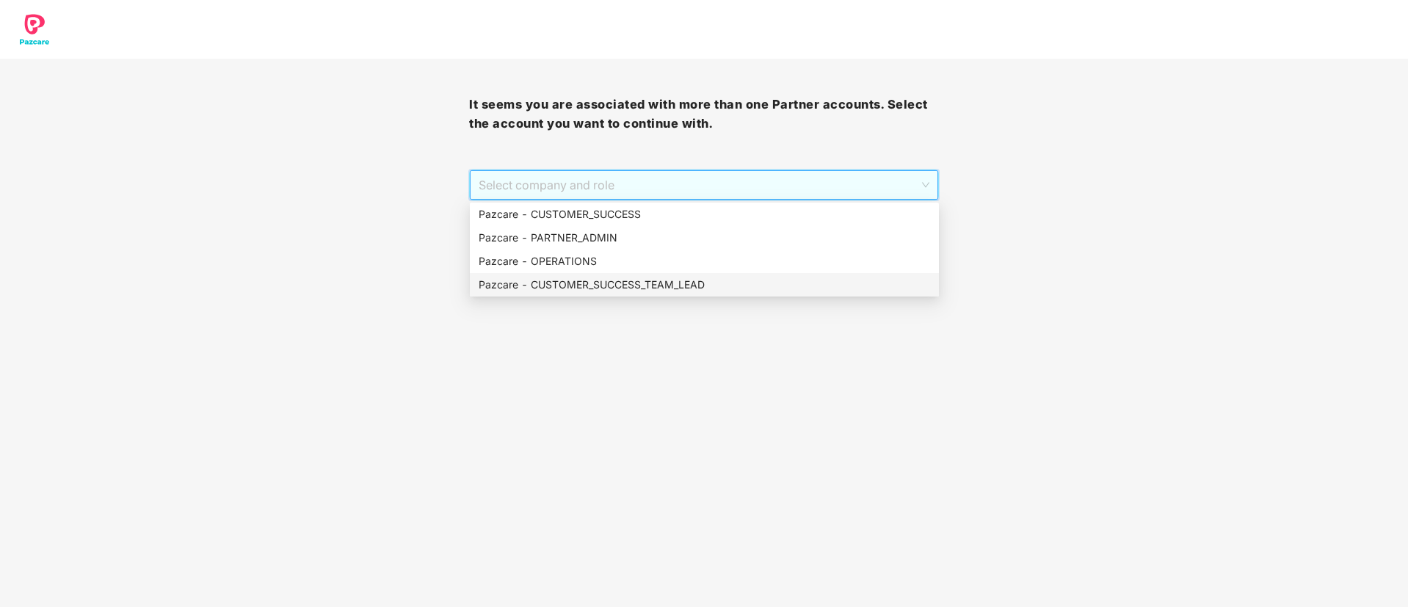
click at [602, 277] on div "Pazcare - CUSTOMER_SUCCESS_TEAM_LEAD" at bounding box center [703, 285] width 451 height 16
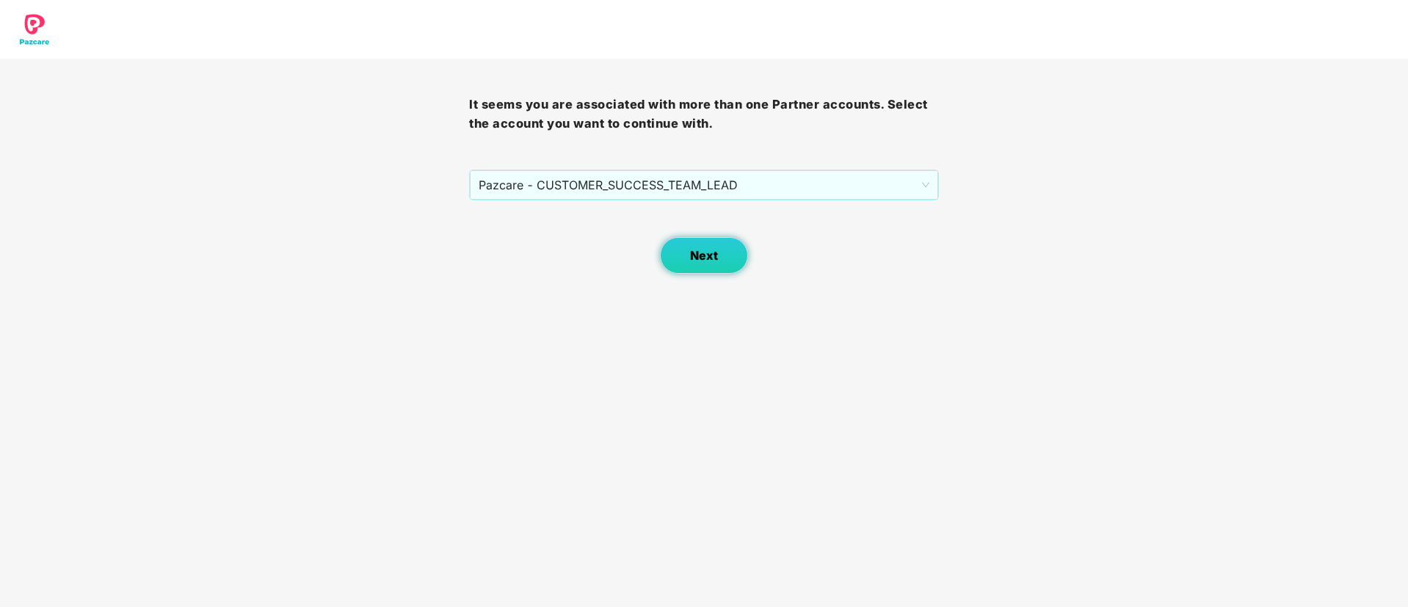
click at [703, 253] on span "Next" at bounding box center [704, 256] width 28 height 14
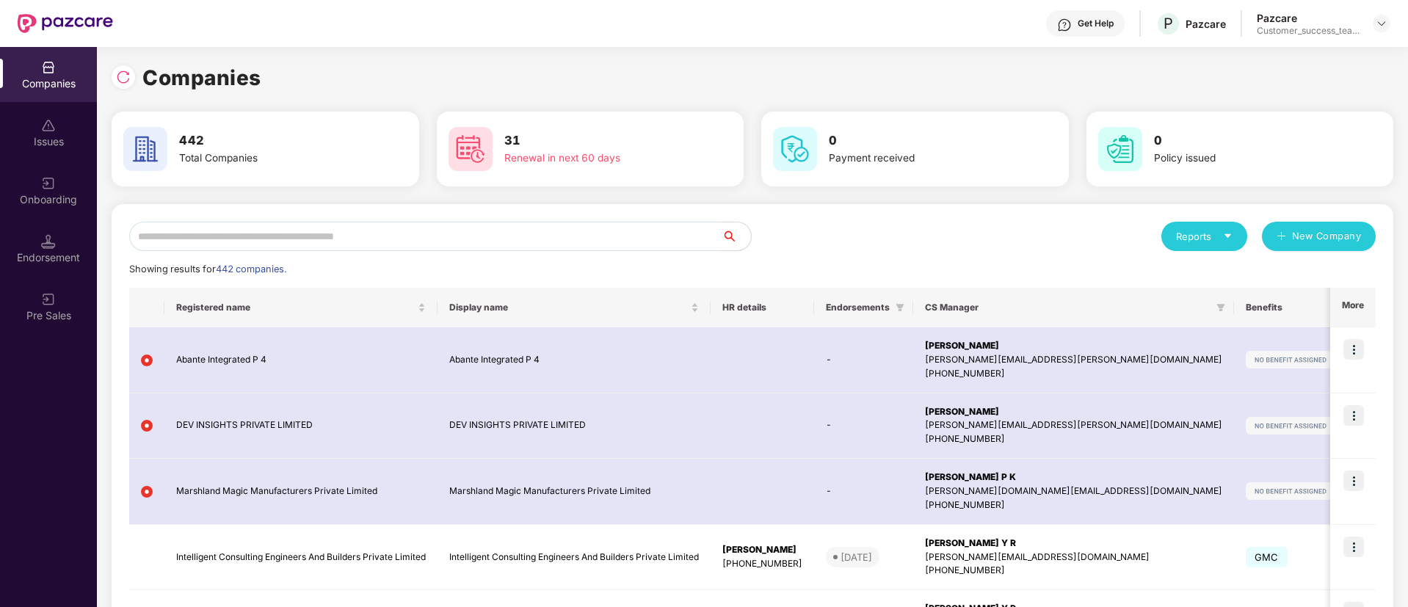
click at [467, 231] on input "text" at bounding box center [425, 236] width 592 height 29
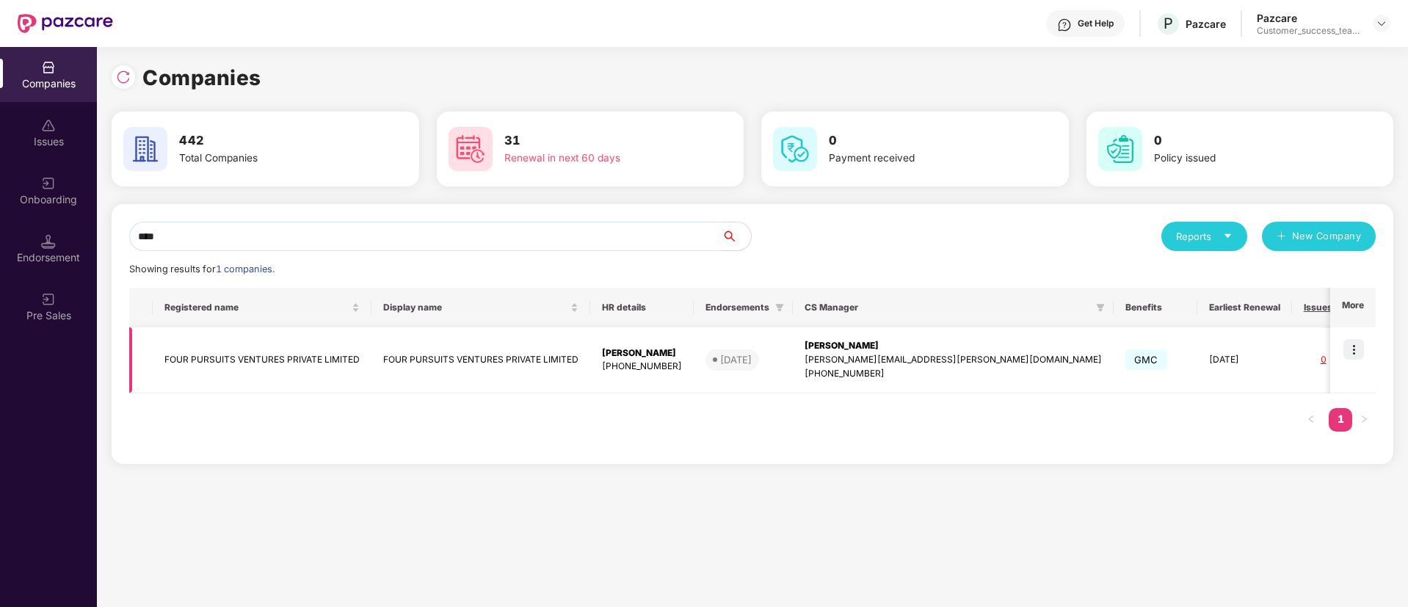
type input "****"
click at [1355, 346] on img at bounding box center [1353, 349] width 21 height 21
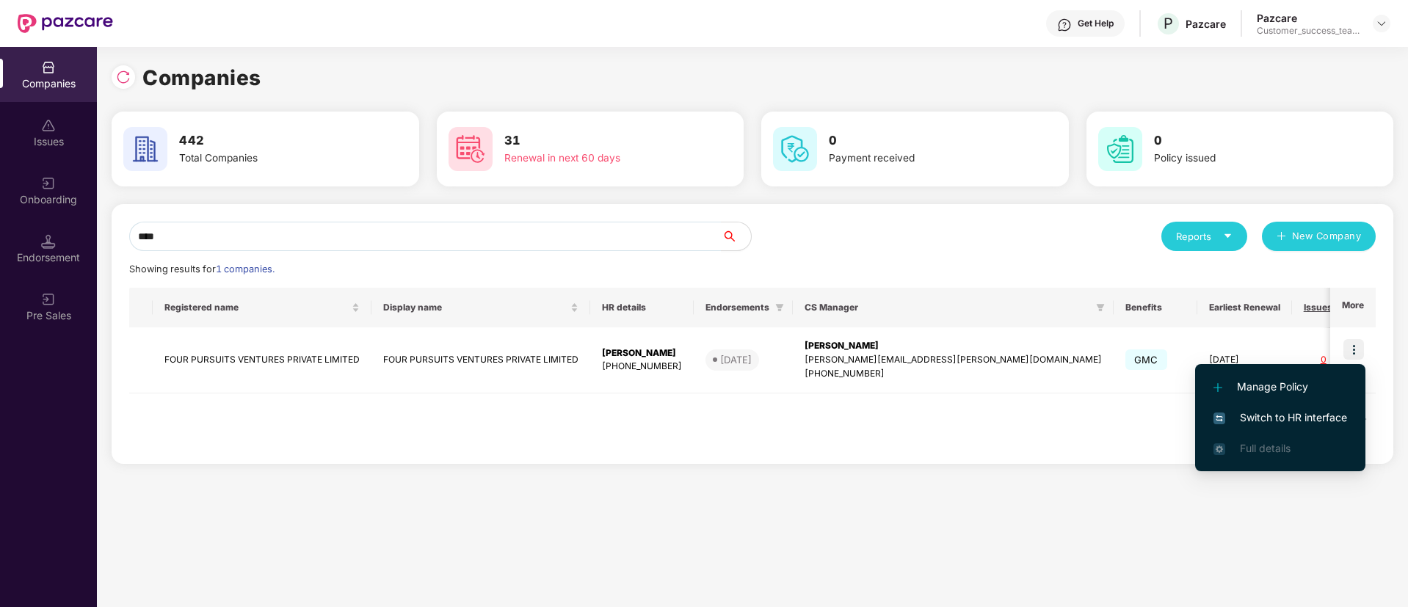
click at [1346, 415] on span "Switch to HR interface" at bounding box center [1280, 418] width 134 height 16
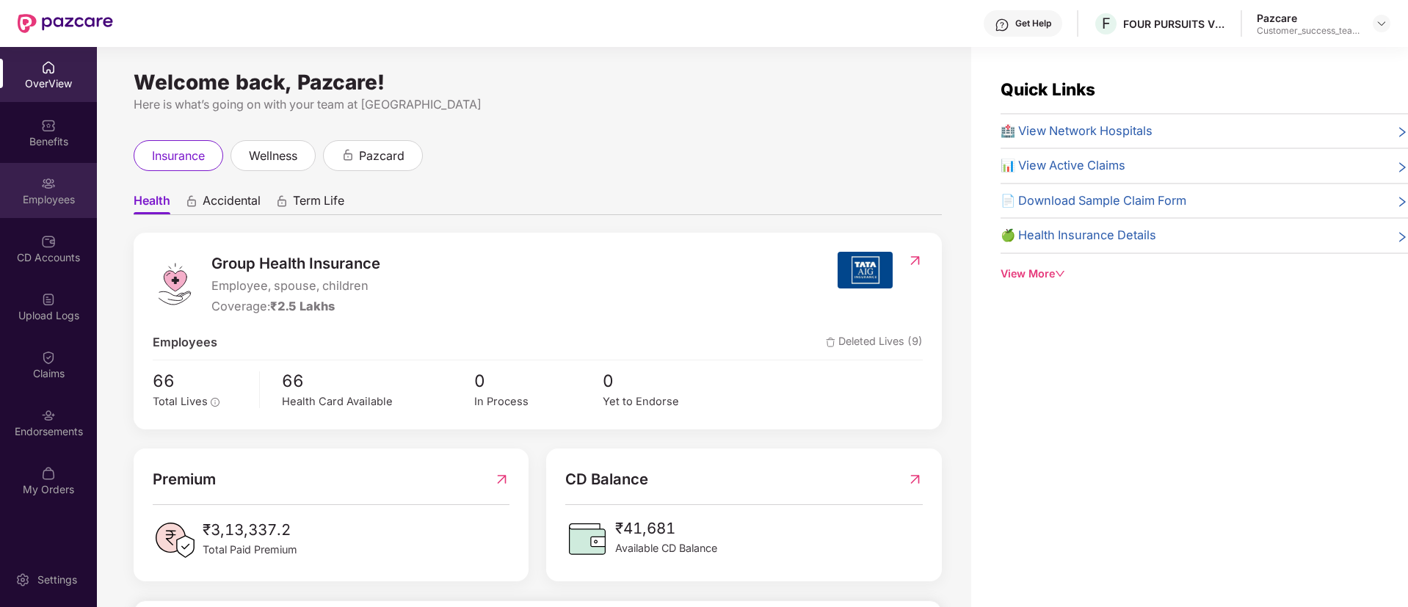
click at [57, 200] on div "Employees" at bounding box center [48, 199] width 97 height 15
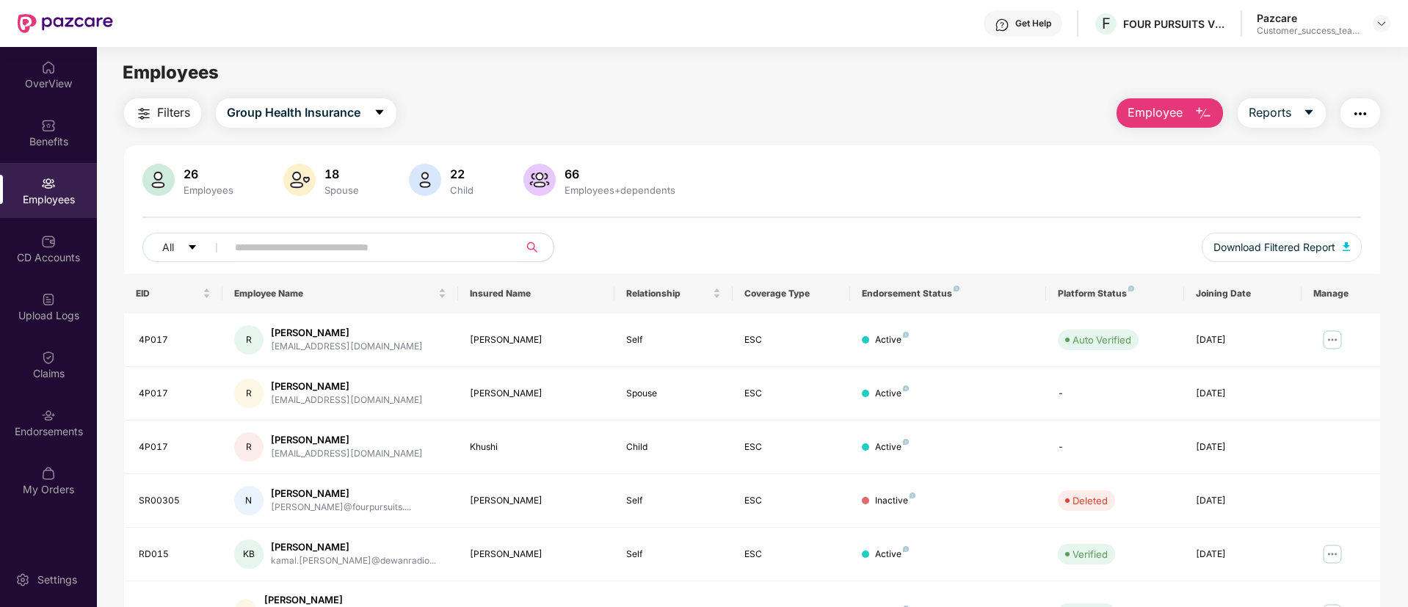
click at [415, 247] on input "text" at bounding box center [366, 247] width 263 height 22
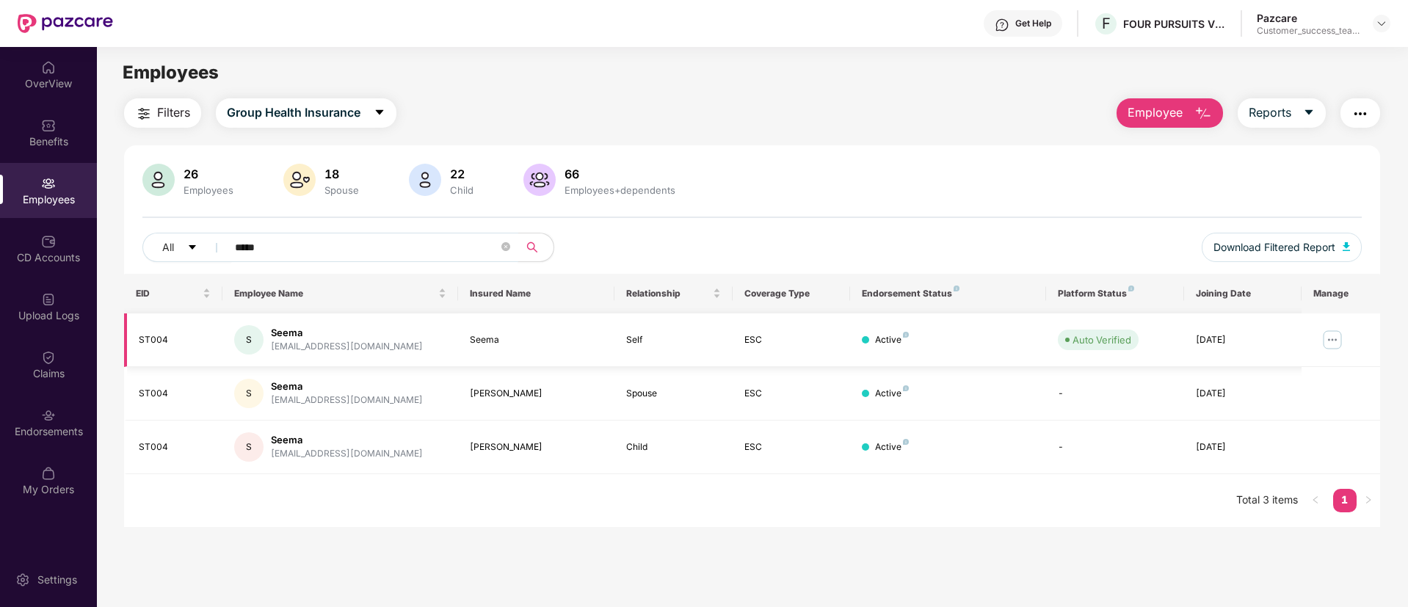
type input "*****"
click at [1331, 332] on img at bounding box center [1331, 339] width 23 height 23
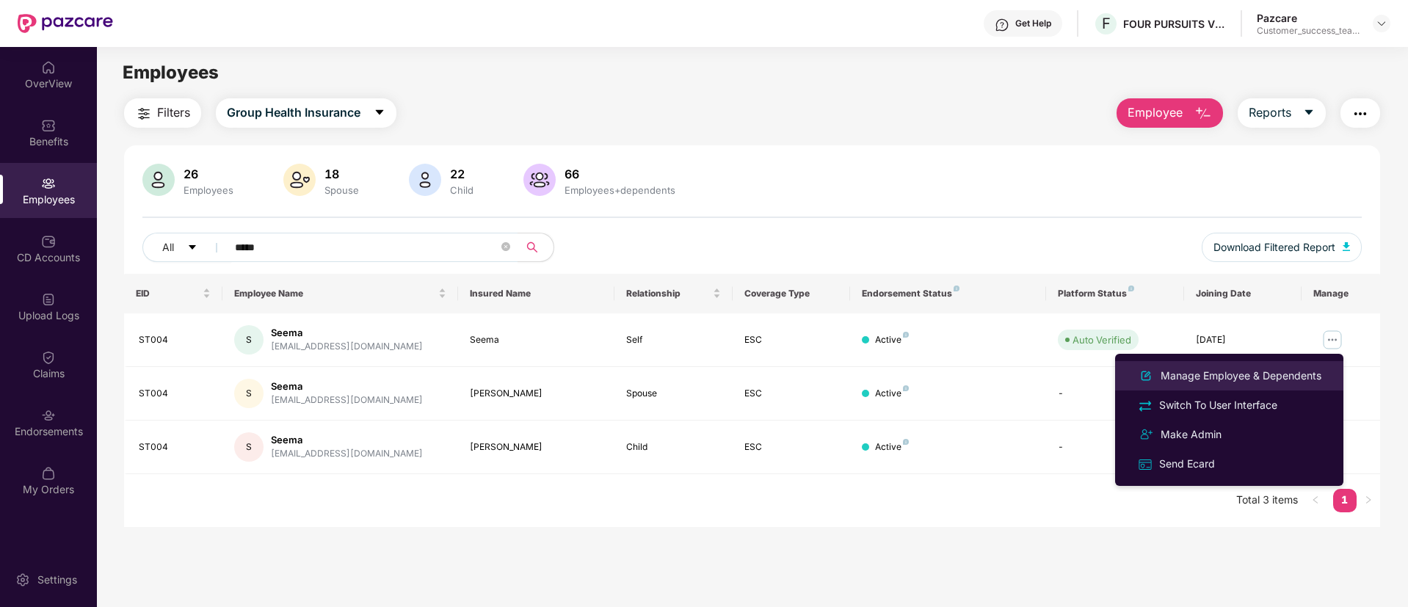
click at [1321, 379] on div "Manage Employee & Dependents" at bounding box center [1240, 376] width 167 height 16
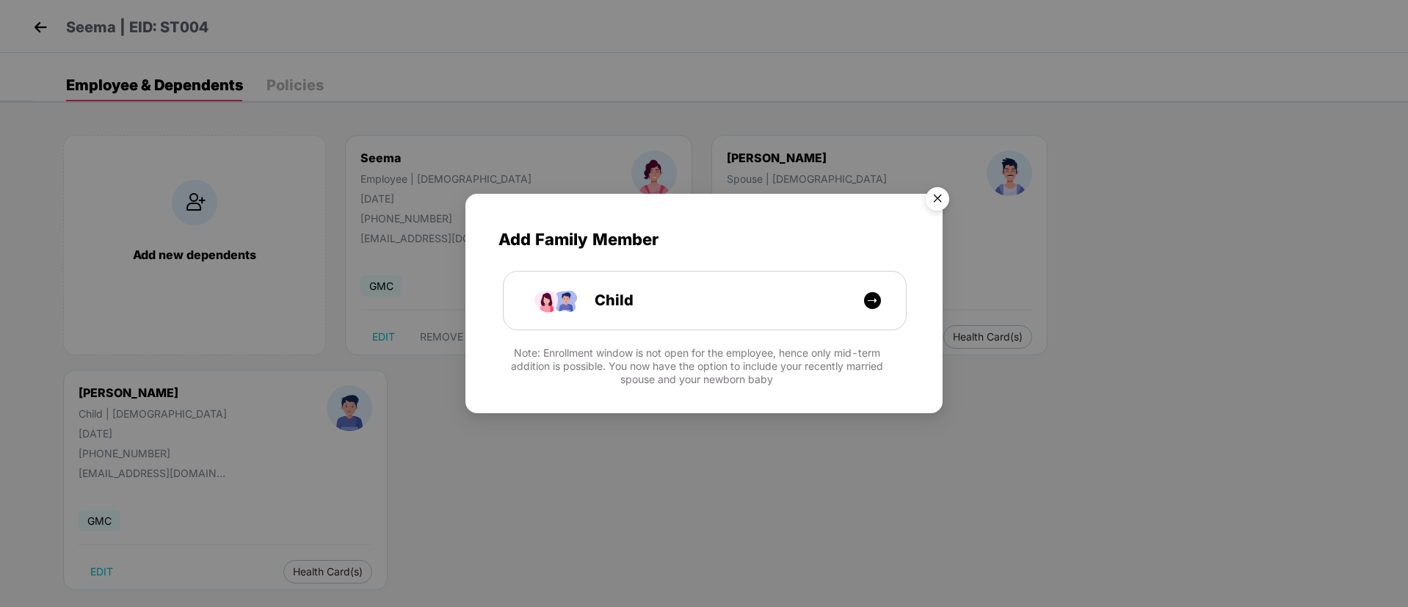
click at [935, 203] on img "Close" at bounding box center [937, 201] width 41 height 41
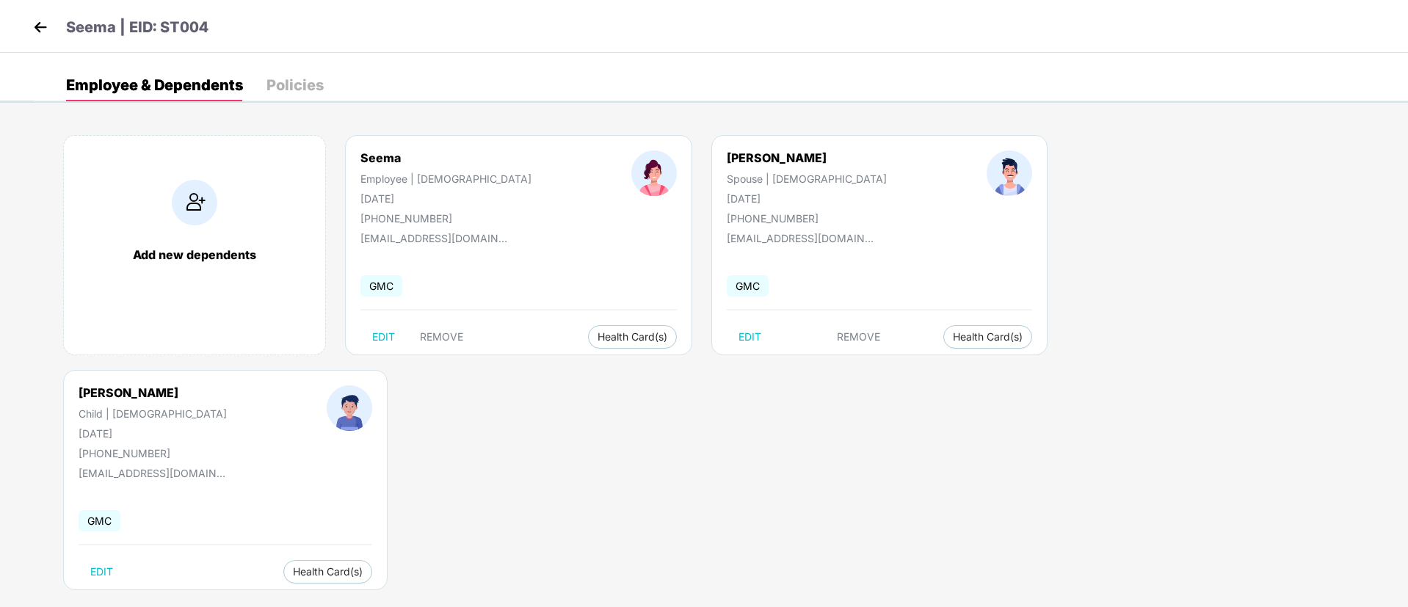
click at [31, 24] on img at bounding box center [40, 27] width 22 height 22
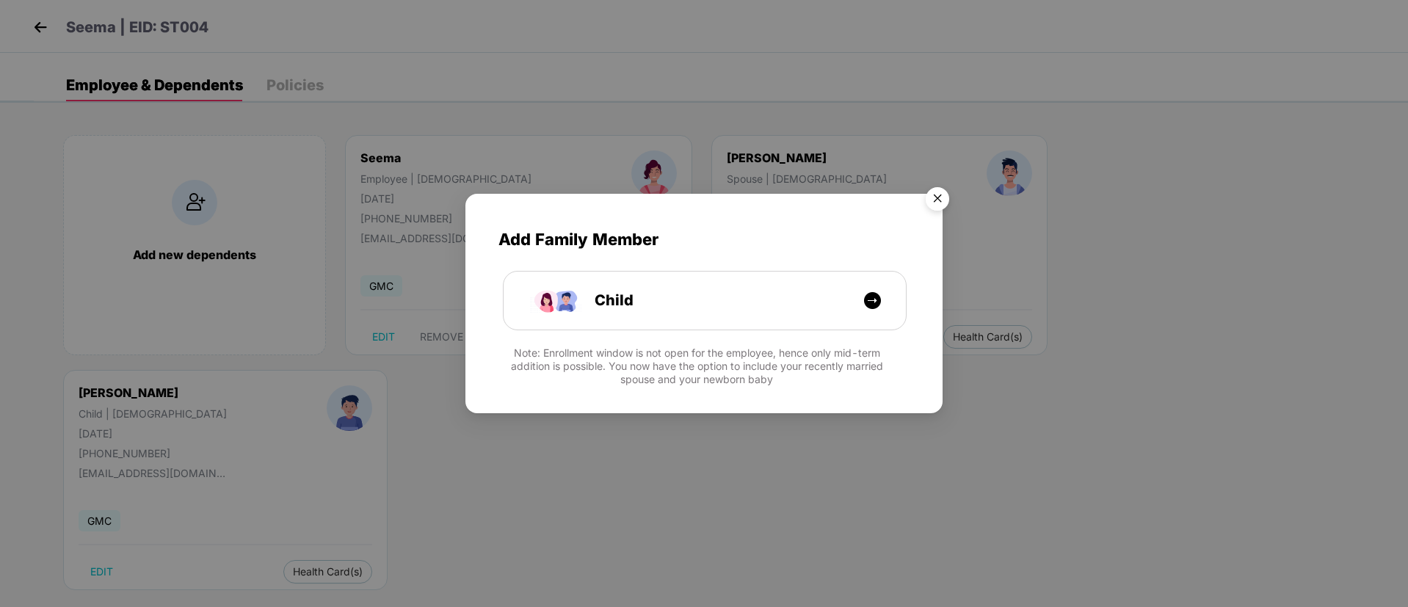
click at [944, 200] on img "Close" at bounding box center [937, 201] width 41 height 41
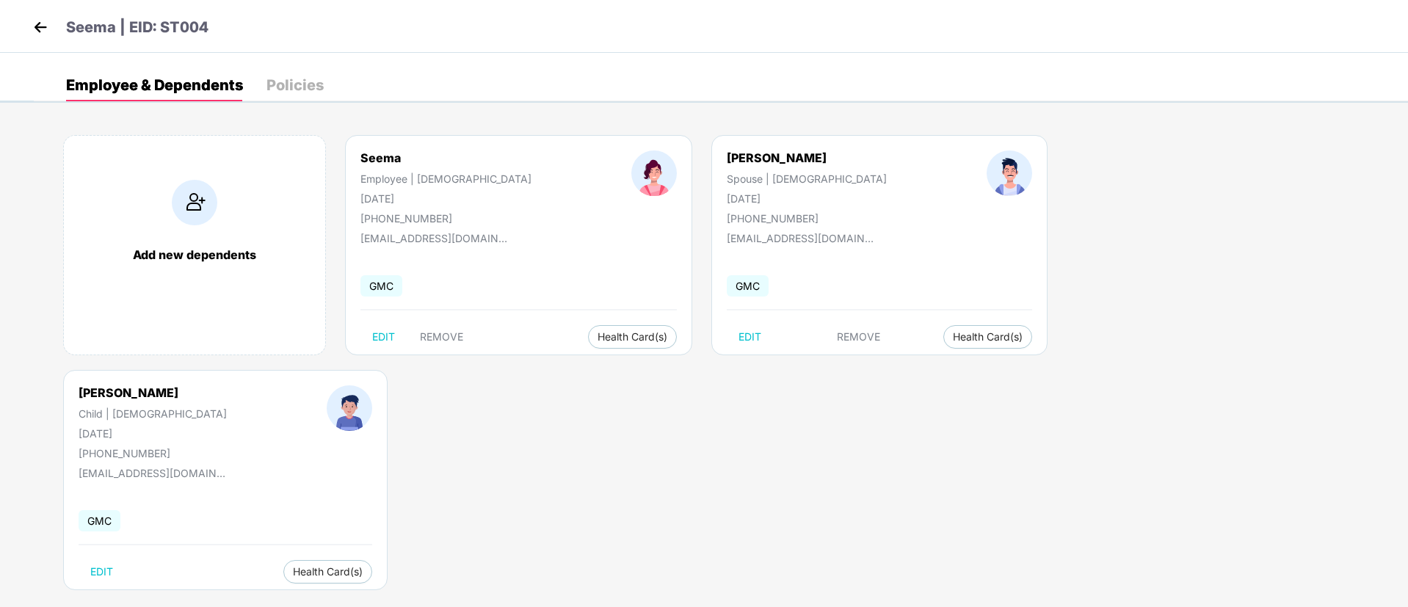
click at [32, 36] on img at bounding box center [40, 27] width 22 height 22
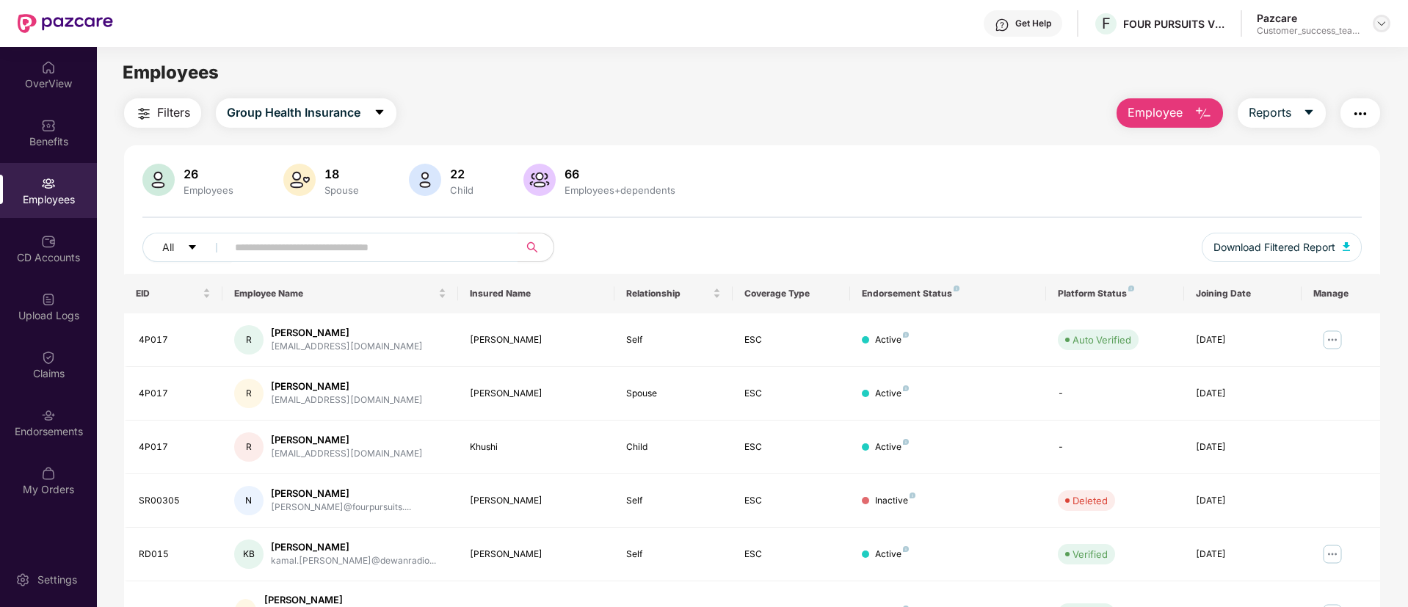
click at [1383, 29] on img at bounding box center [1381, 24] width 12 height 12
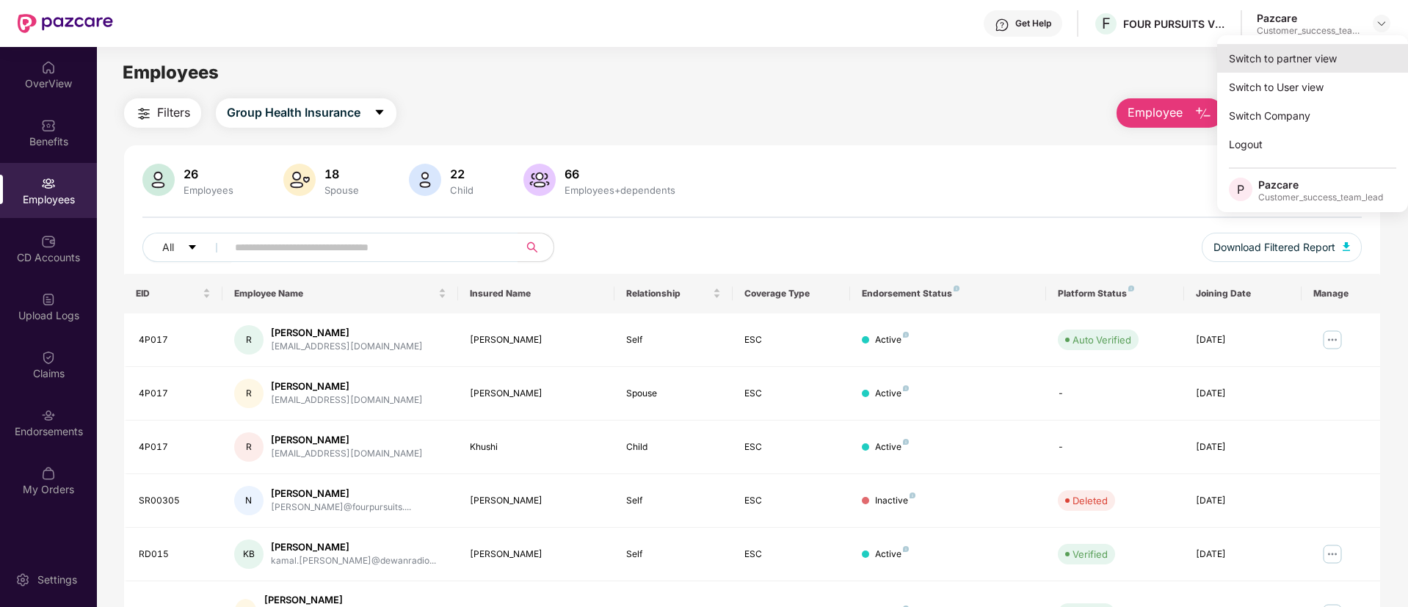
click at [1367, 48] on div "Switch to partner view" at bounding box center [1312, 58] width 191 height 29
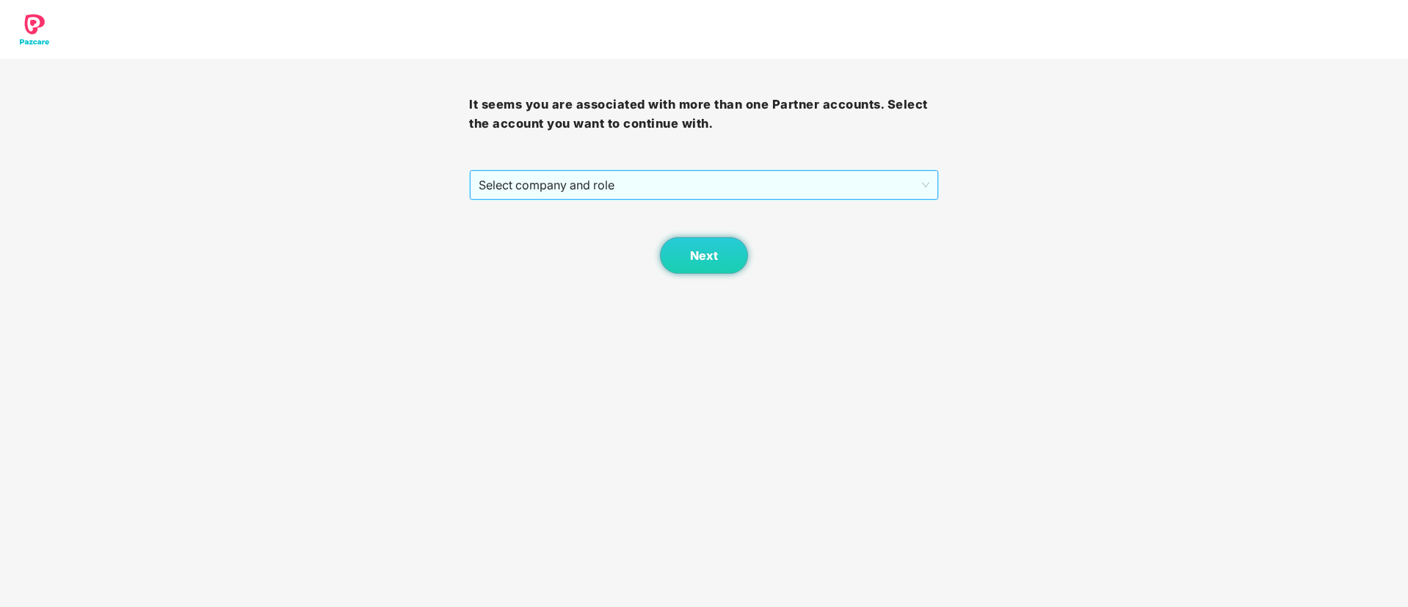
click at [637, 194] on span "Select company and role" at bounding box center [703, 185] width 450 height 28
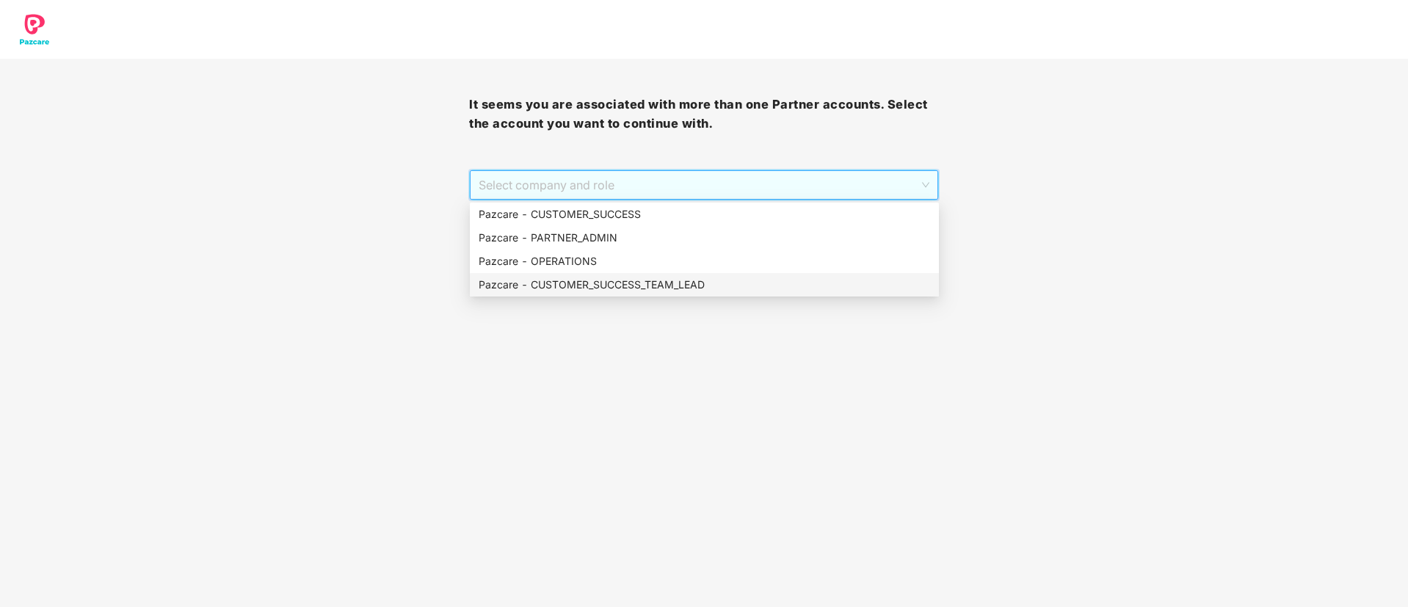
click at [632, 294] on div "Pazcare - CUSTOMER_SUCCESS_TEAM_LEAD" at bounding box center [704, 284] width 469 height 23
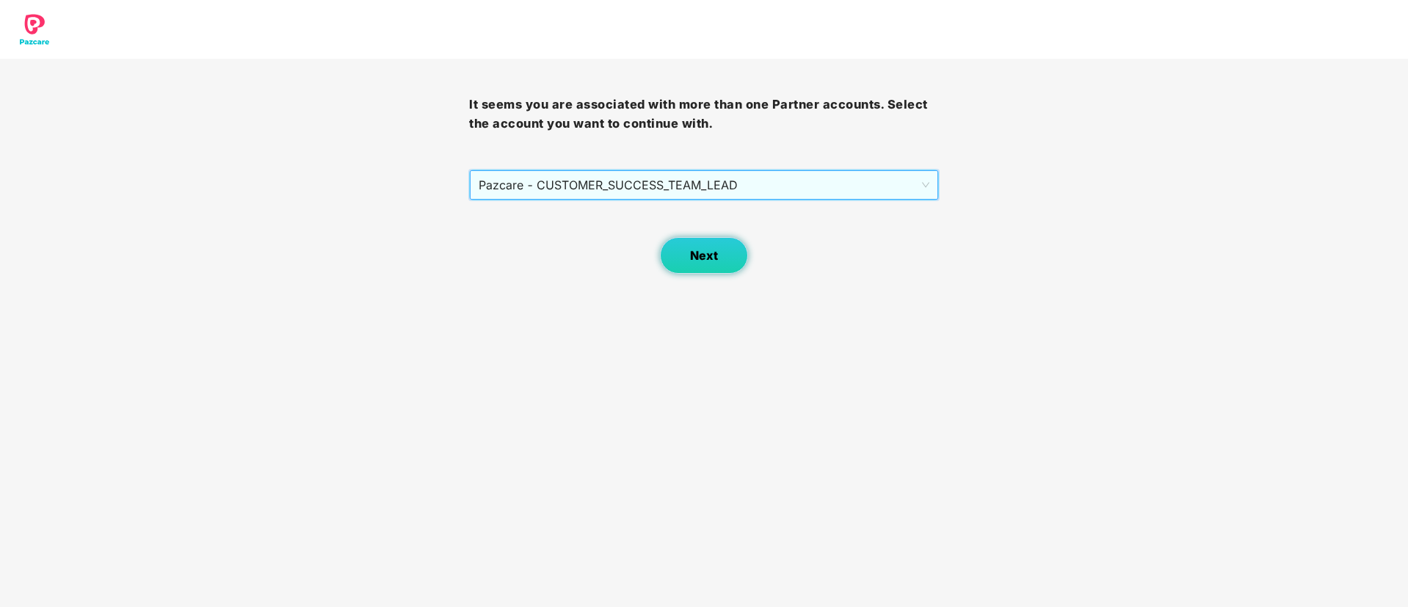
click at [709, 255] on span "Next" at bounding box center [704, 256] width 28 height 14
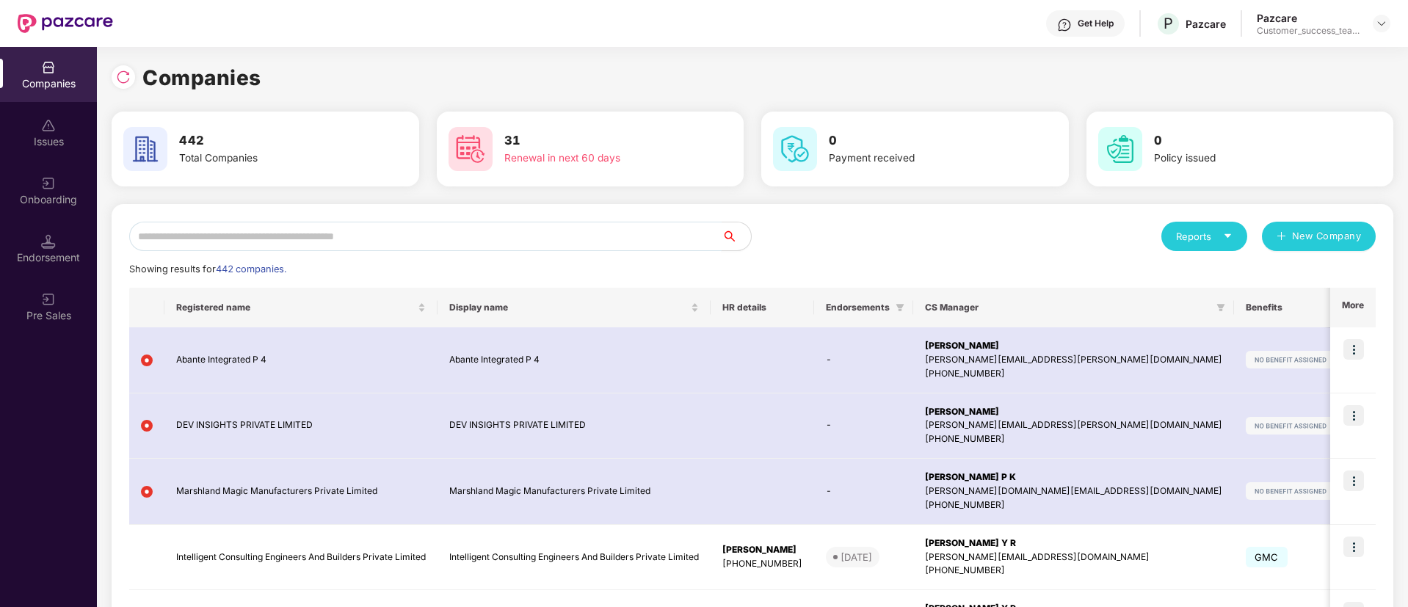
click at [500, 227] on input "text" at bounding box center [425, 236] width 592 height 29
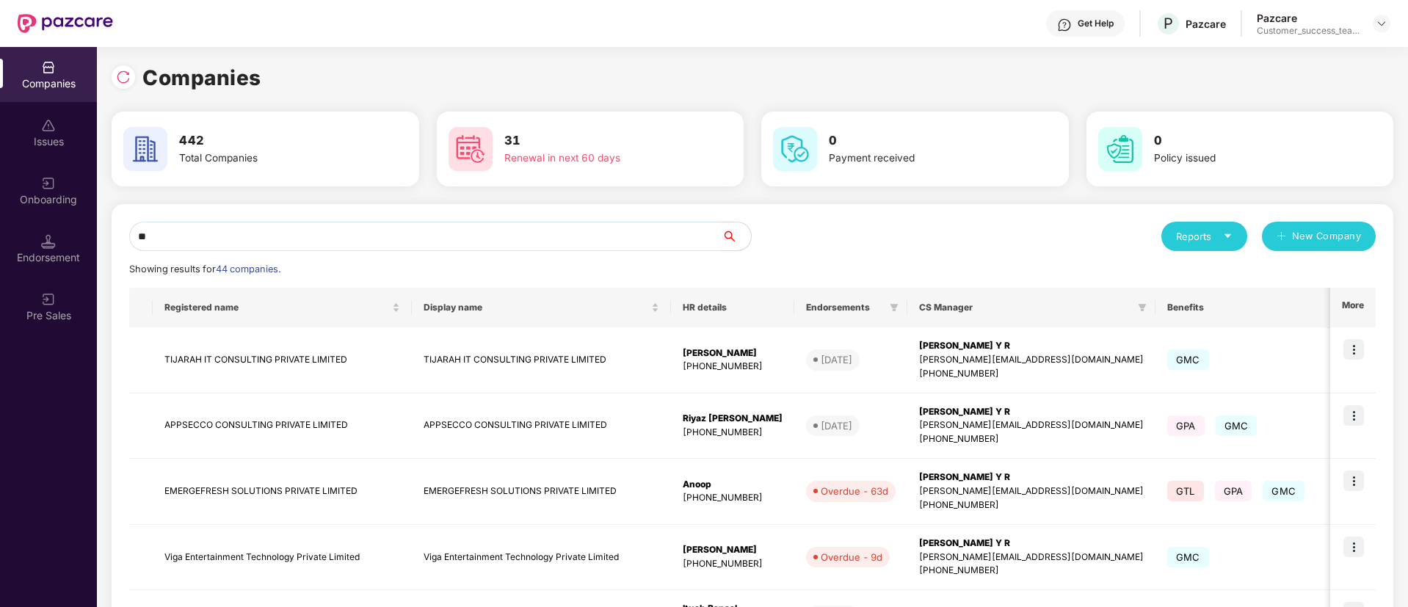
type input "*"
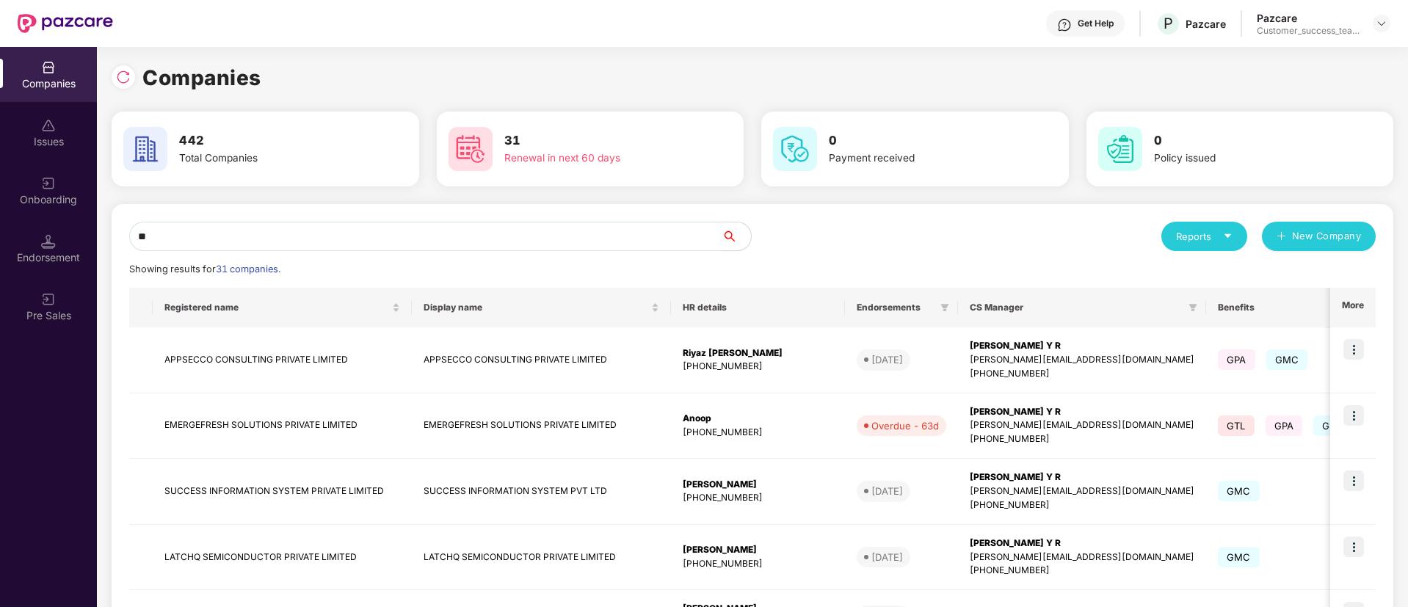
type input "*"
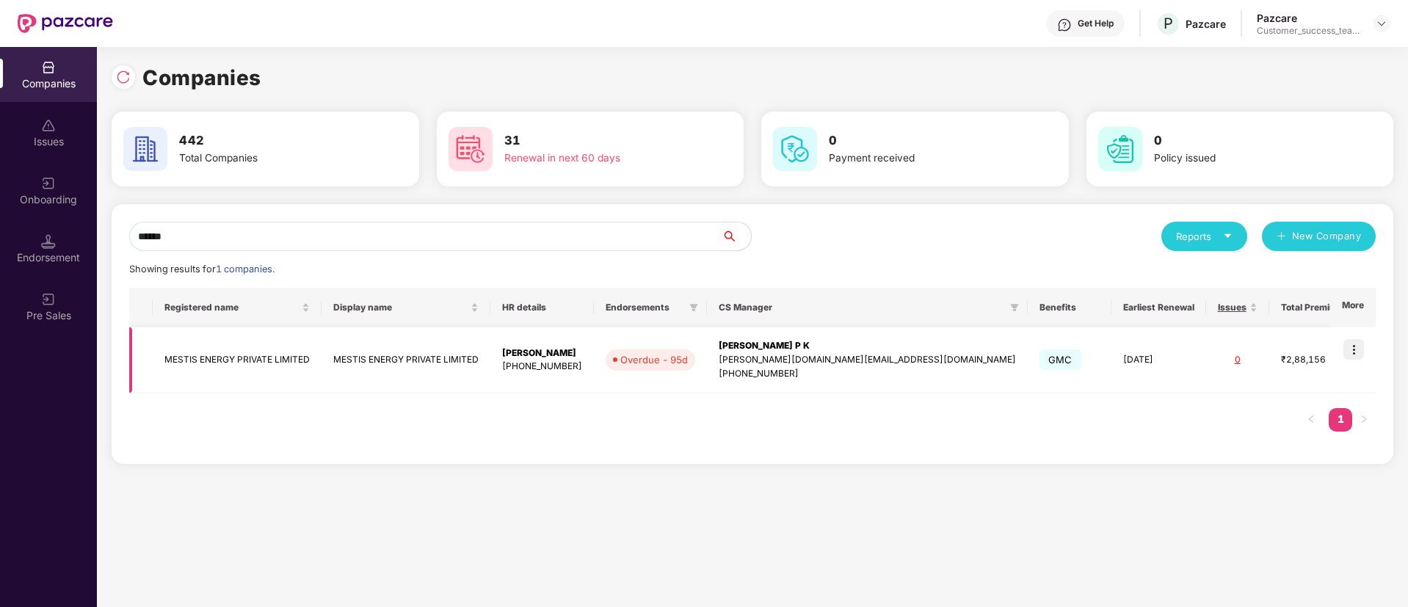
type input "******"
click at [1356, 351] on img at bounding box center [1353, 349] width 21 height 21
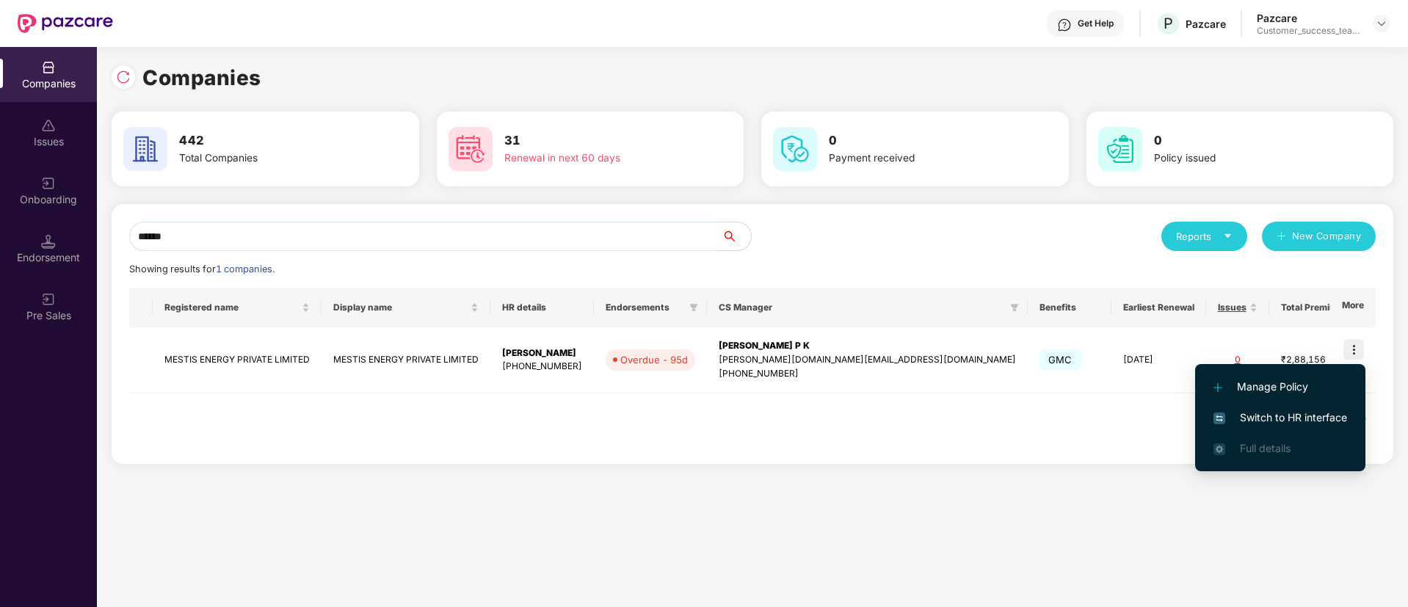
click at [1311, 418] on span "Switch to HR interface" at bounding box center [1280, 418] width 134 height 16
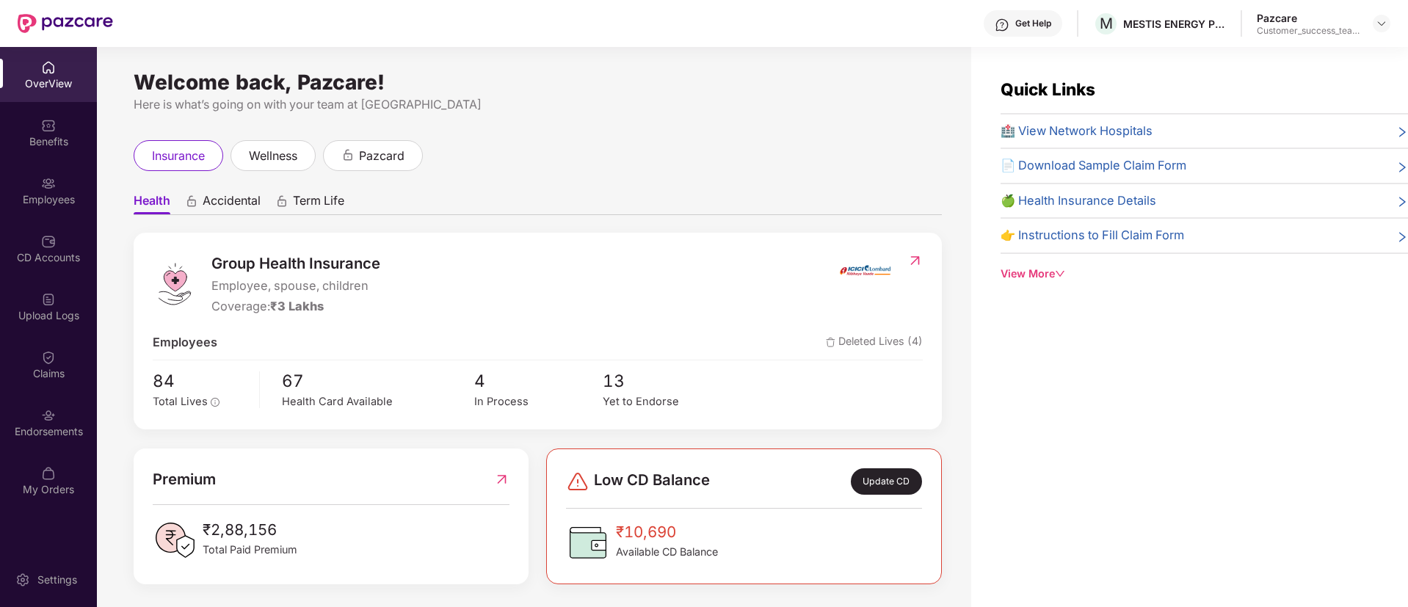
click at [49, 266] on div "CD Accounts" at bounding box center [48, 248] width 97 height 55
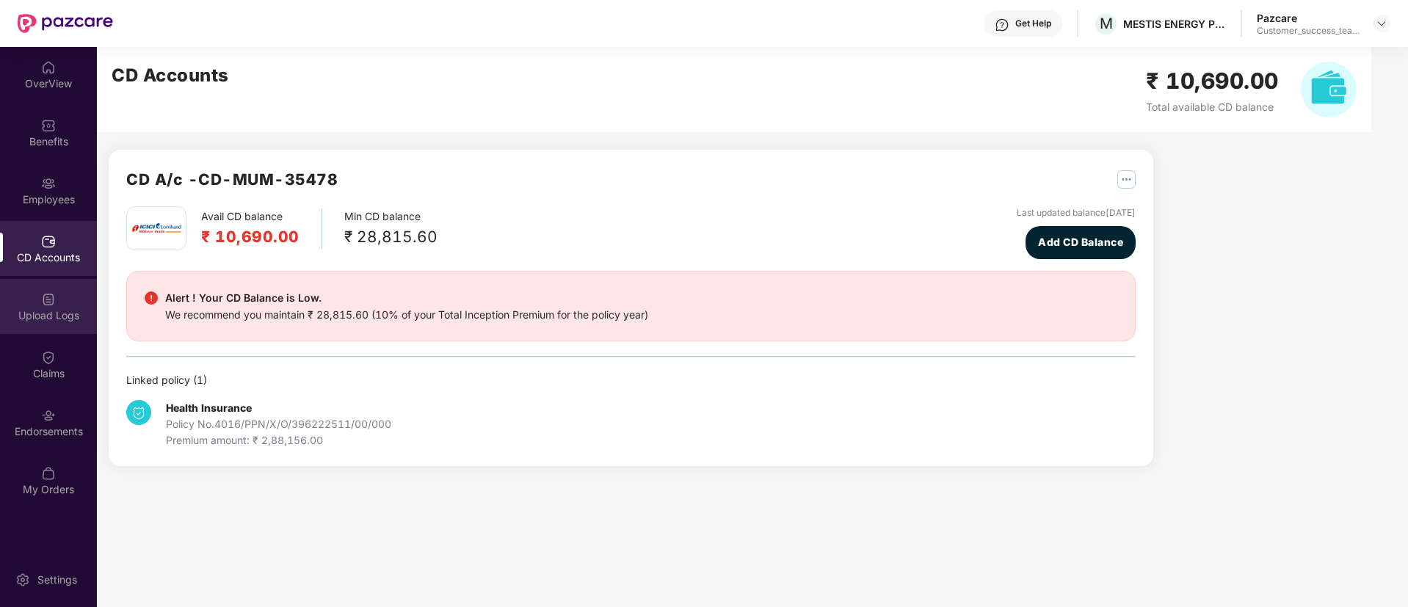
click at [62, 317] on div "Upload Logs" at bounding box center [48, 315] width 97 height 15
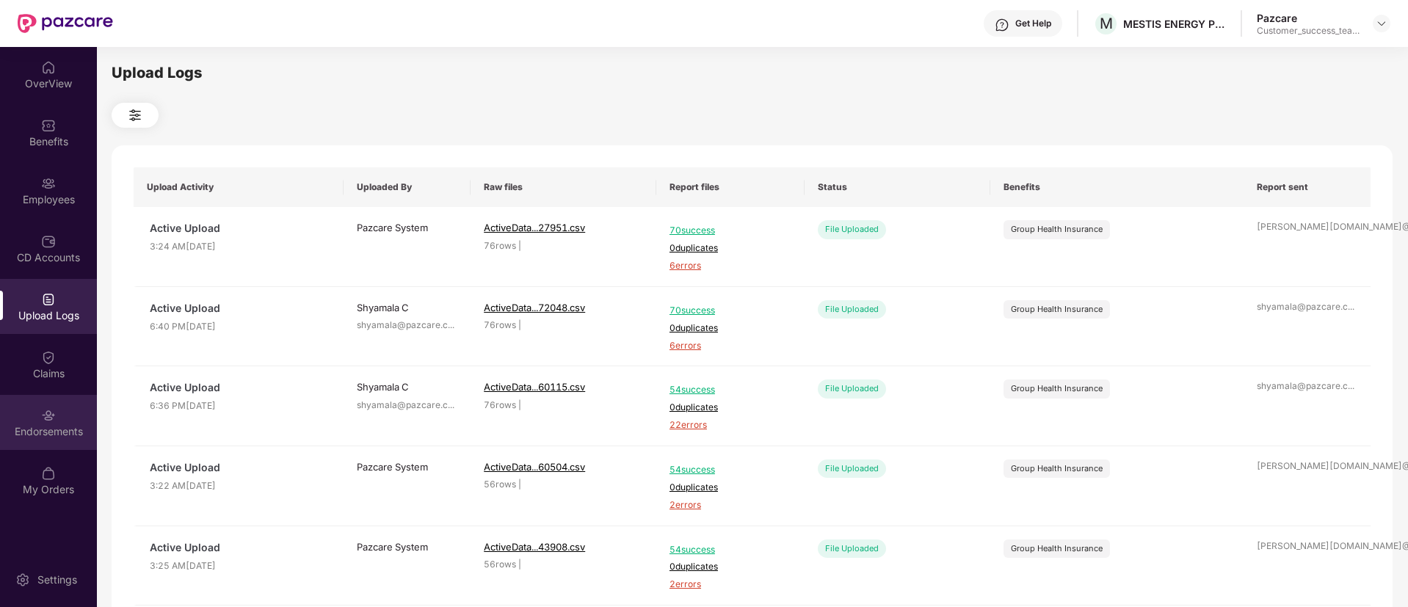
click at [8, 425] on div "Endorsements" at bounding box center [48, 431] width 97 height 15
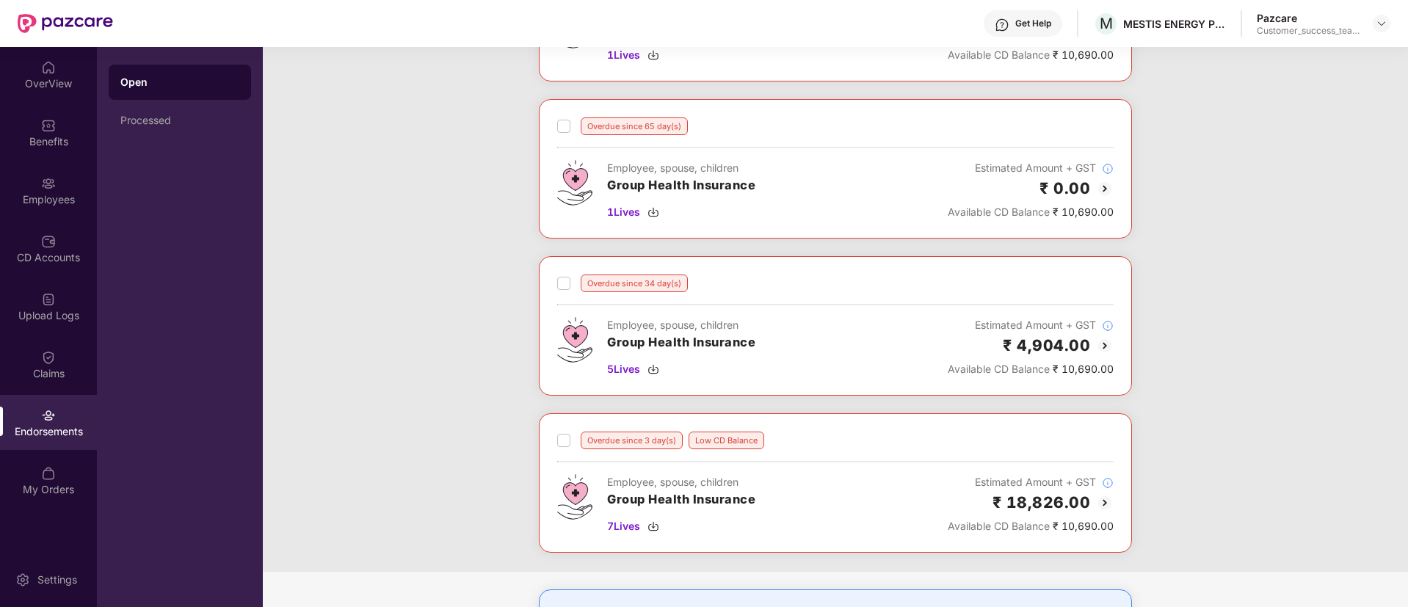
scroll to position [76, 0]
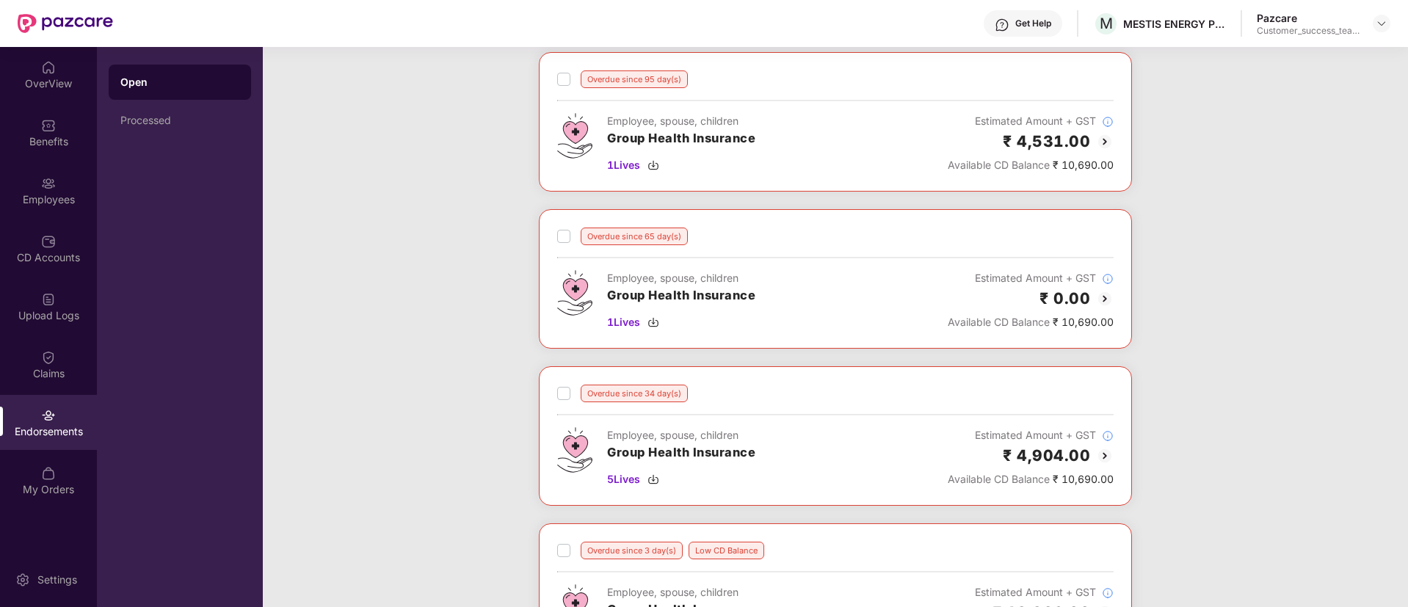
click at [1101, 451] on img at bounding box center [1105, 456] width 18 height 18
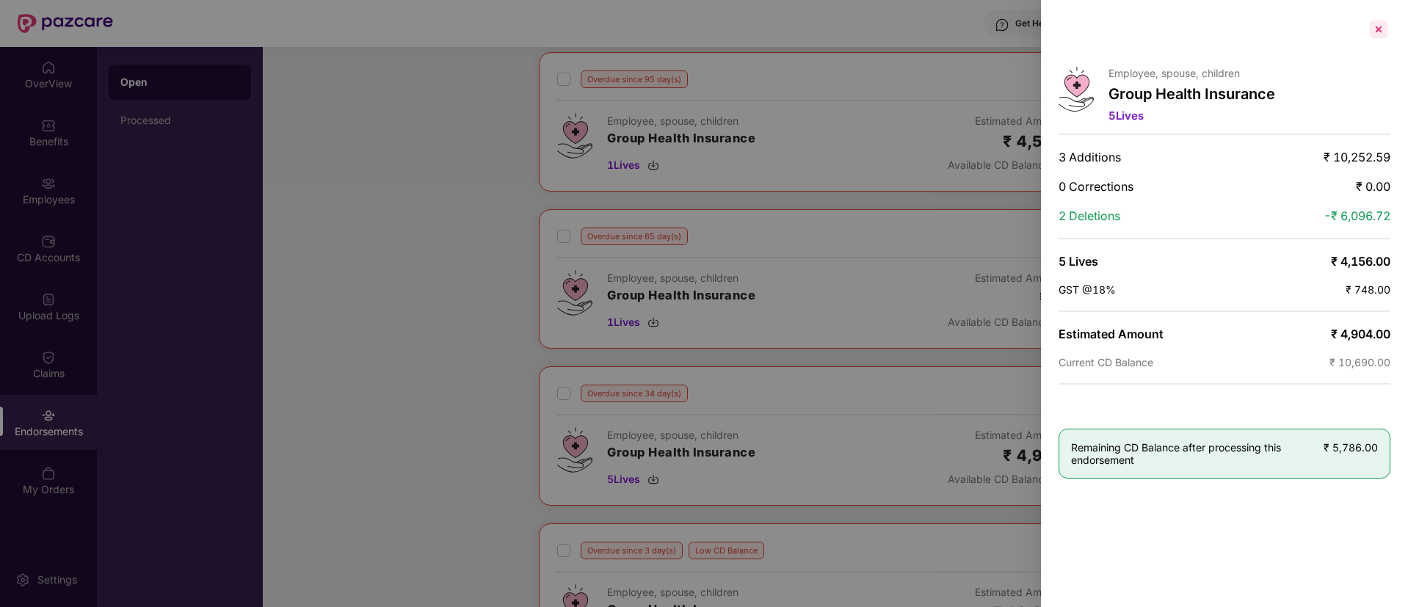
click at [1368, 39] on div at bounding box center [1378, 29] width 23 height 23
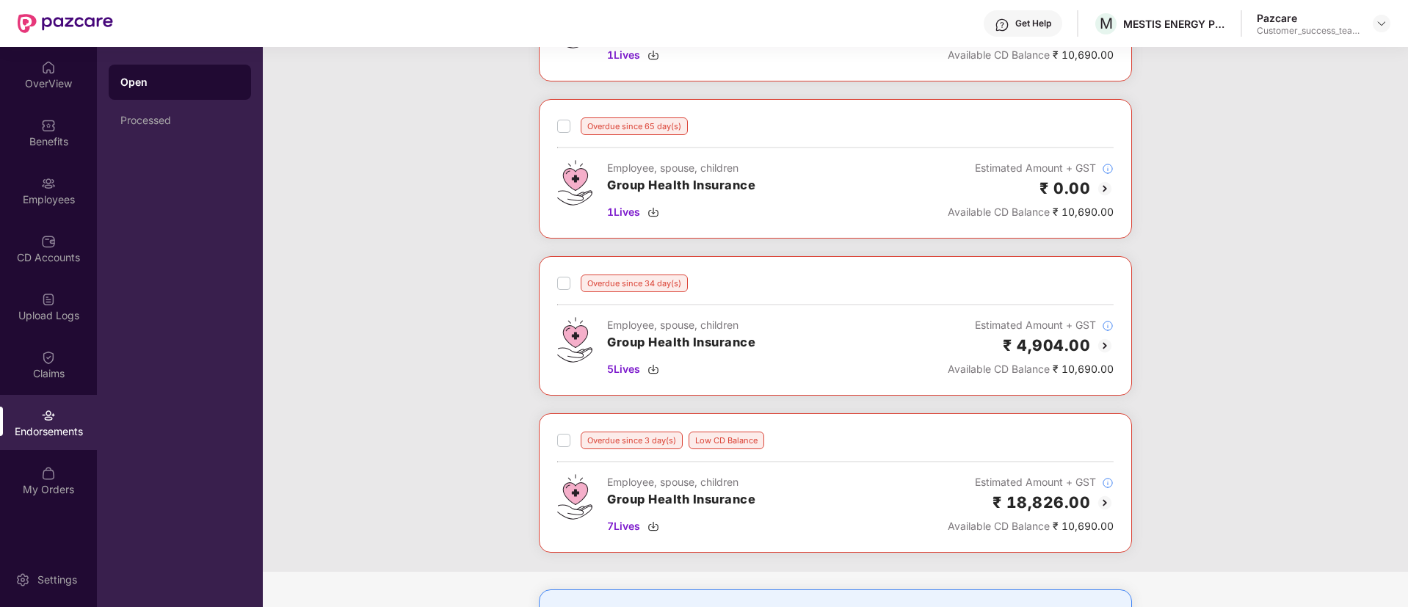
scroll to position [0, 0]
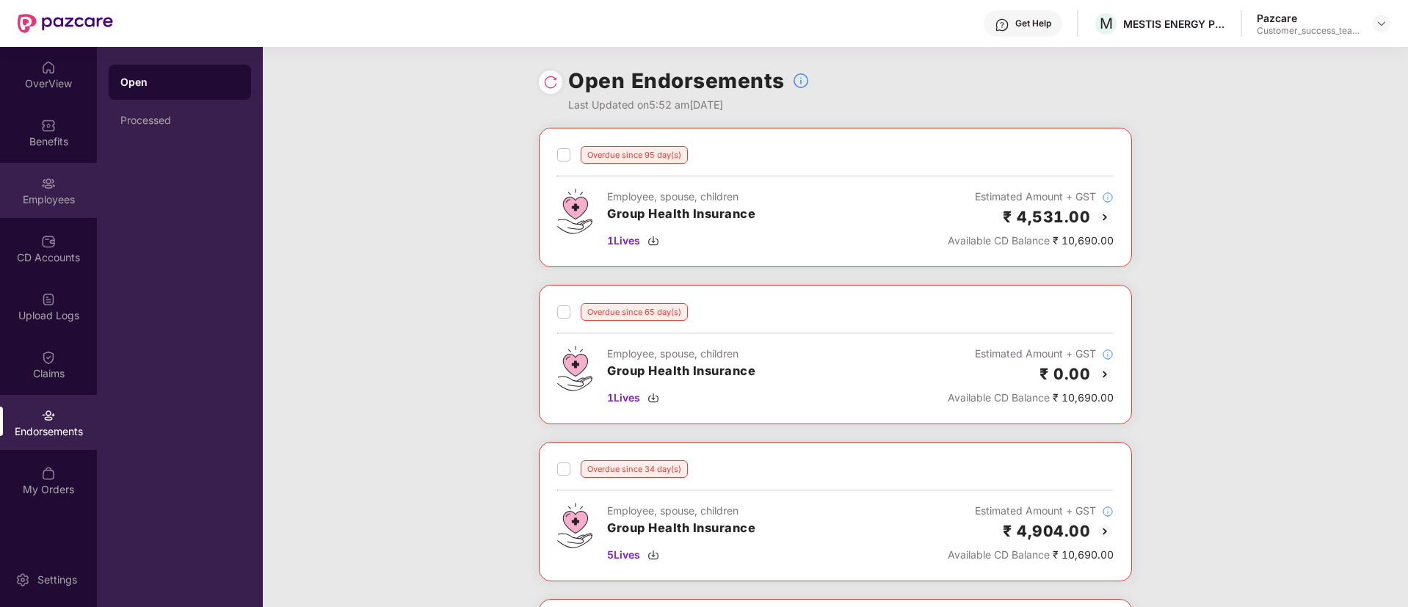
click at [54, 196] on div "Employees" at bounding box center [48, 199] width 97 height 15
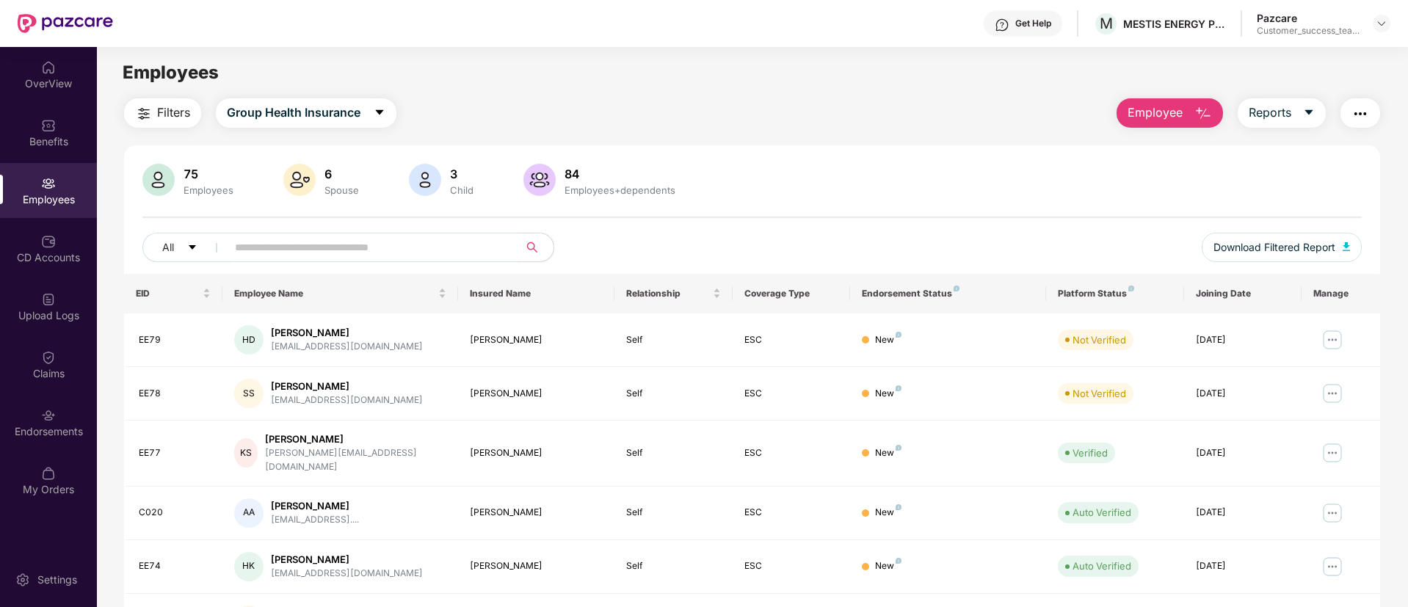
click at [154, 111] on button "Filters" at bounding box center [162, 112] width 77 height 29
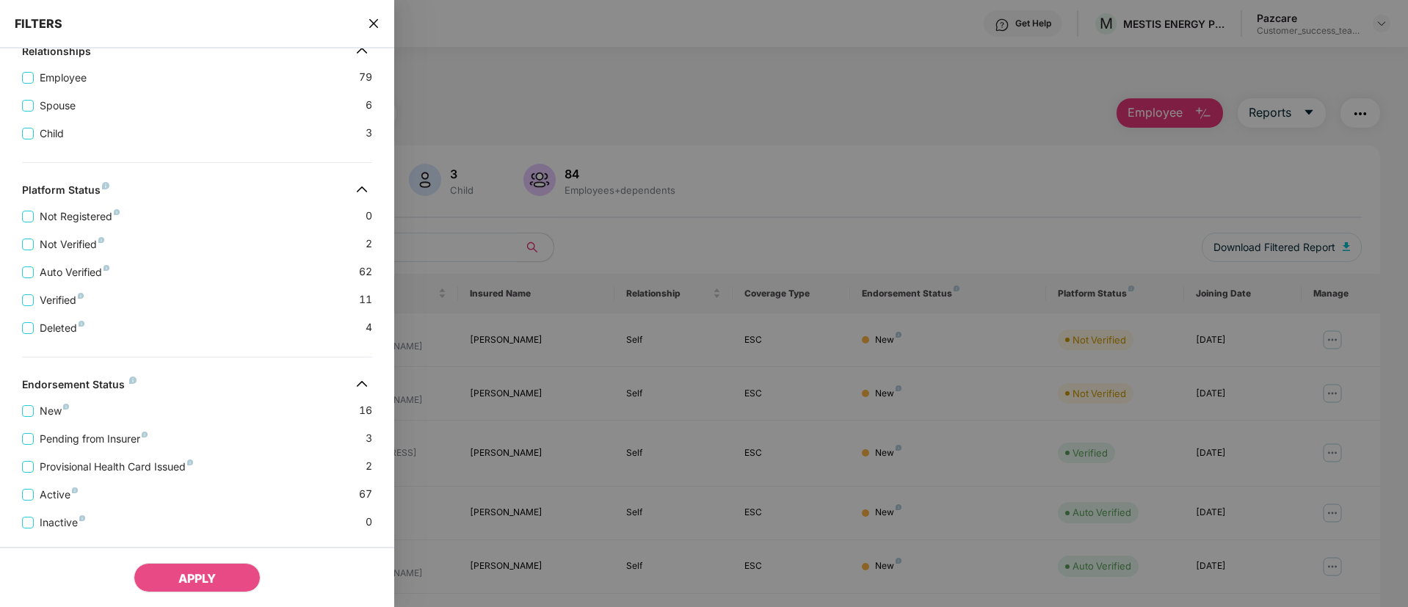
scroll to position [322, 0]
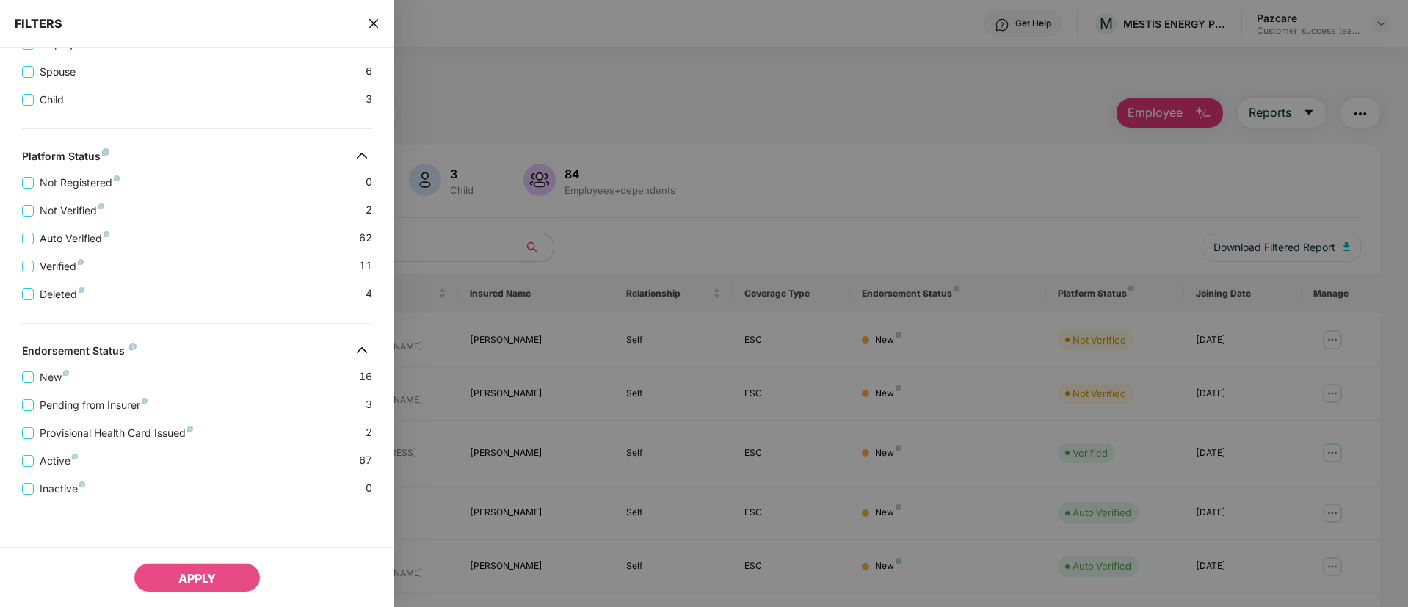
click at [371, 25] on icon "close" at bounding box center [374, 24] width 12 height 12
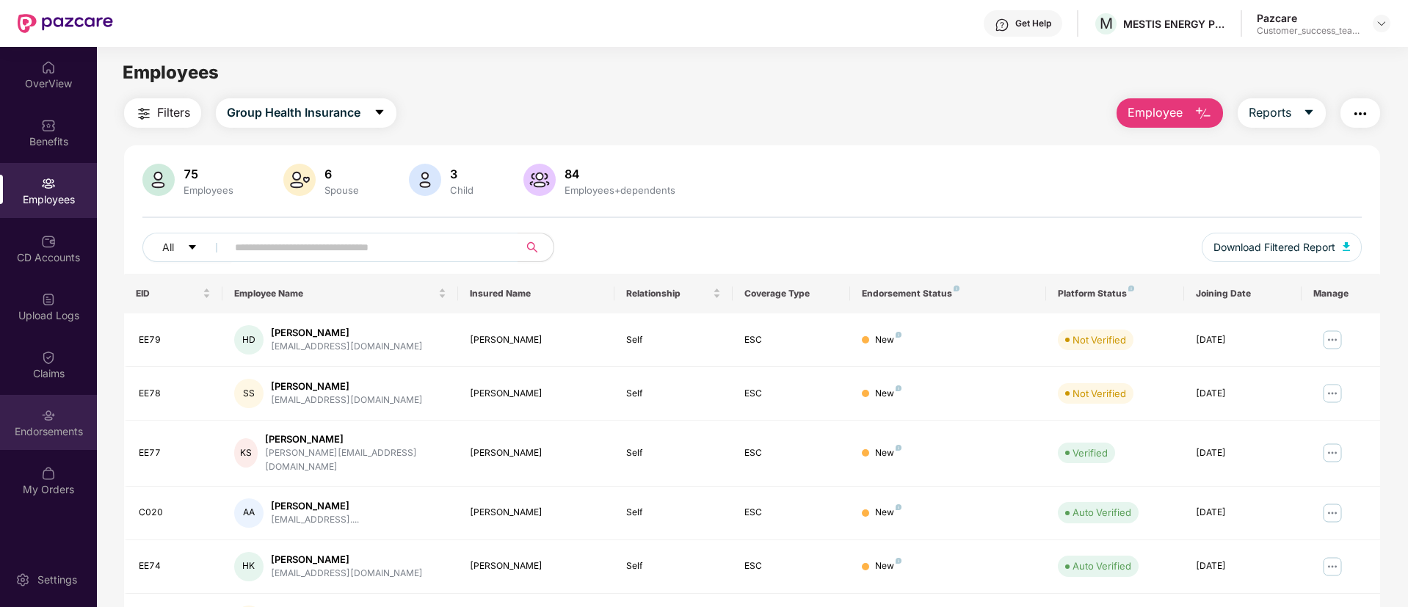
click at [59, 424] on div "Endorsements" at bounding box center [48, 431] width 97 height 15
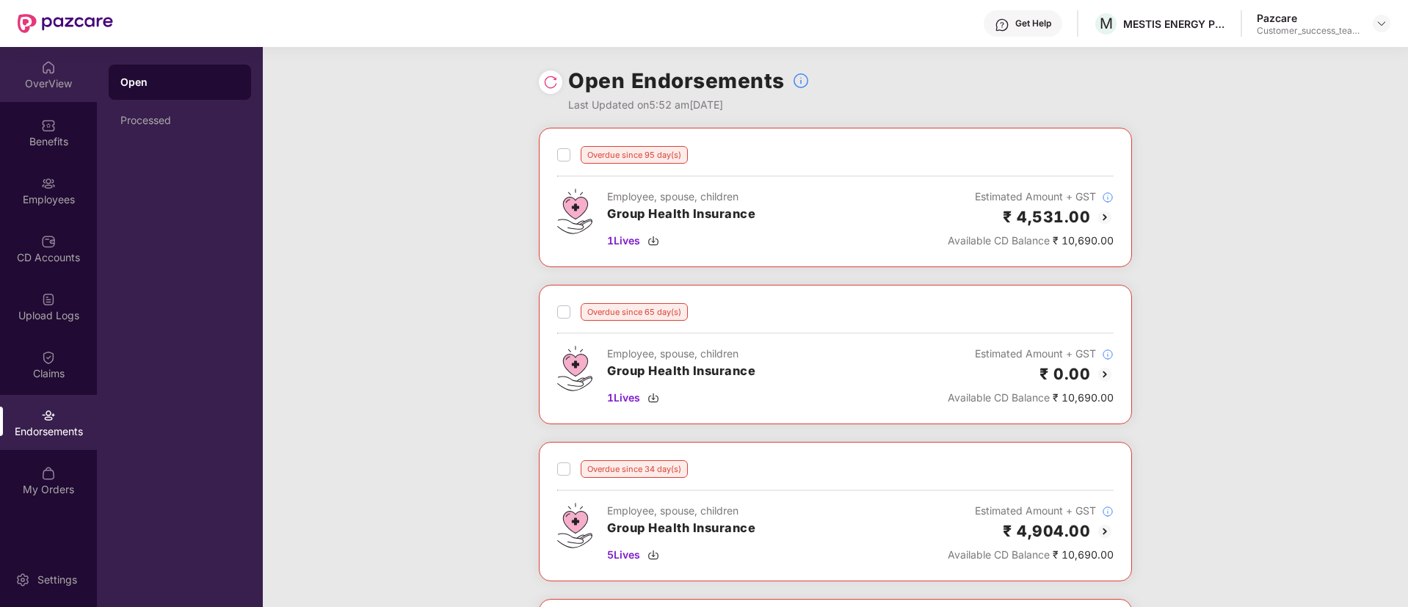
click at [34, 101] on div "OverView" at bounding box center [48, 74] width 97 height 55
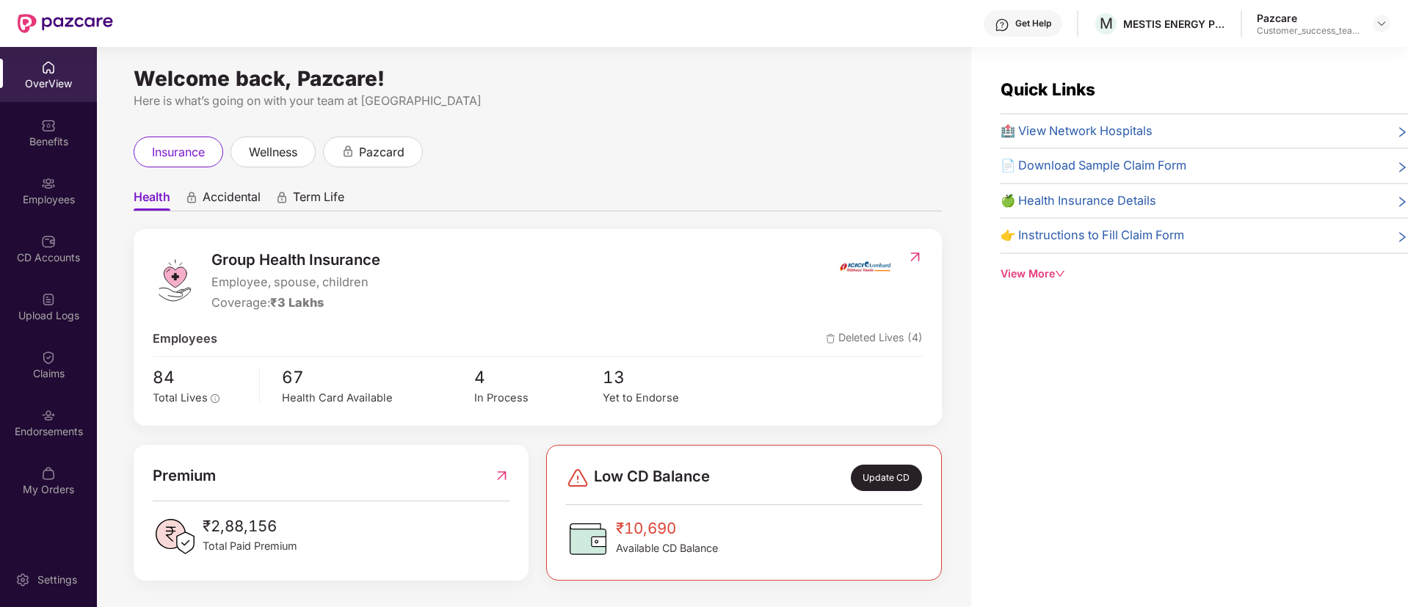
scroll to position [47, 0]
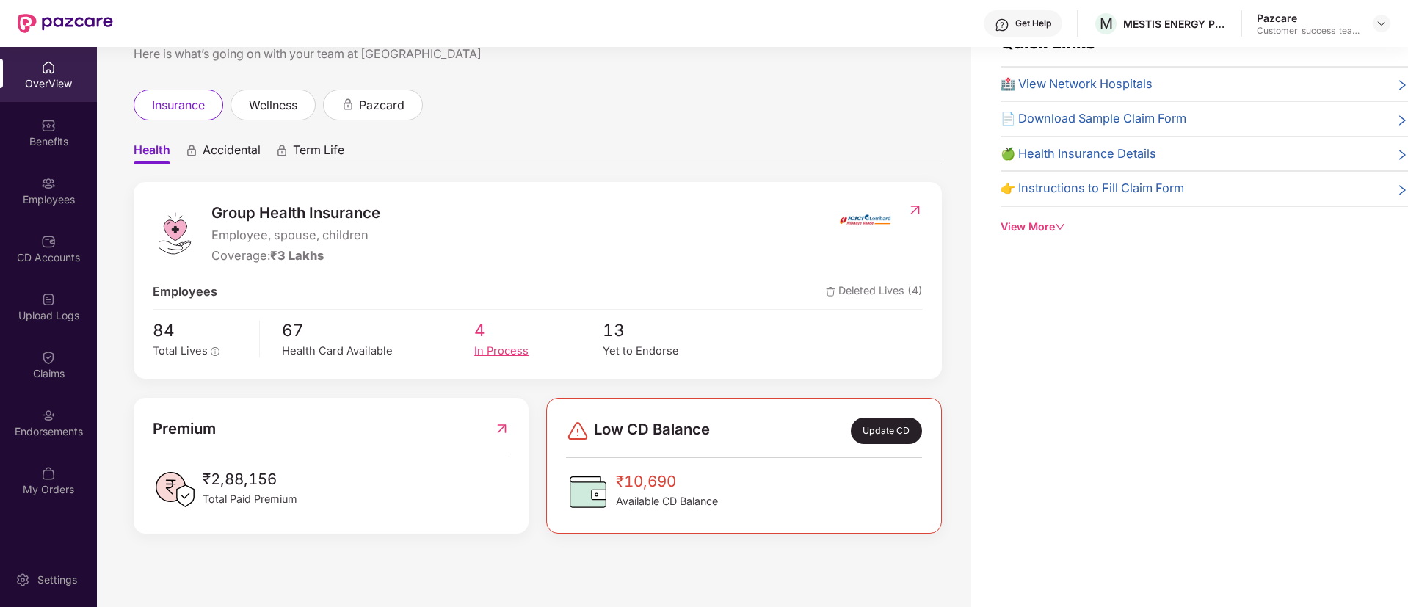
click at [498, 346] on div "In Process" at bounding box center [538, 351] width 128 height 17
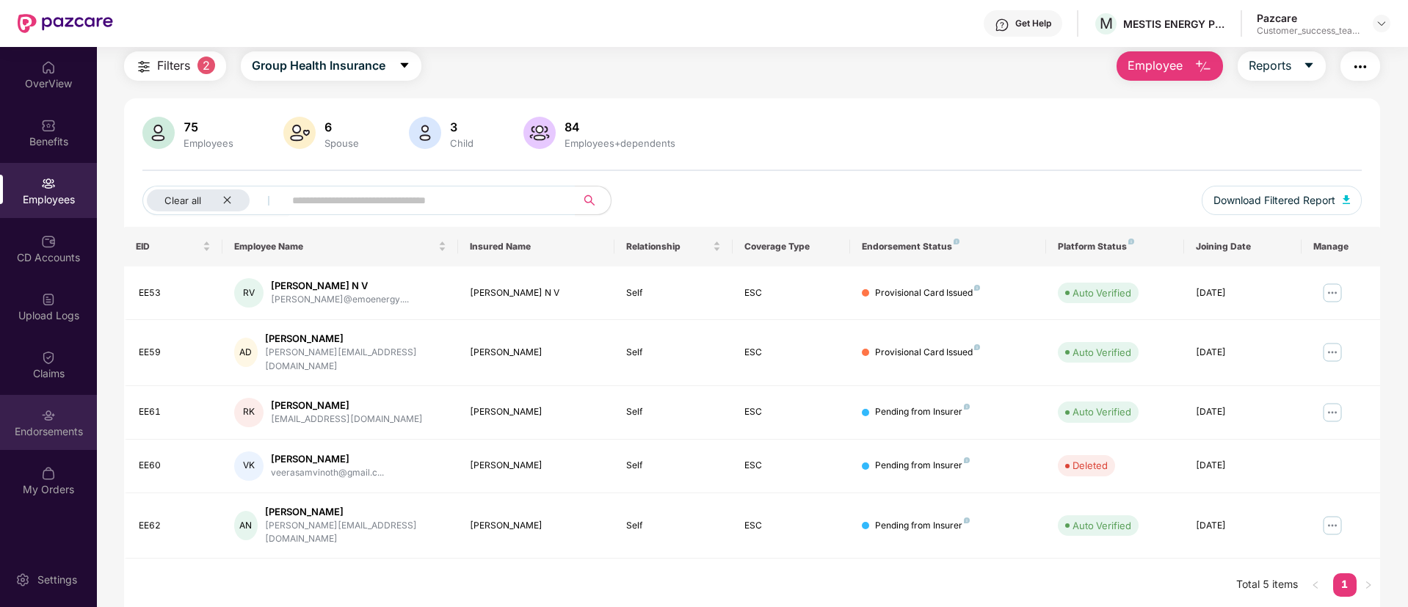
click at [46, 418] on img at bounding box center [48, 415] width 15 height 15
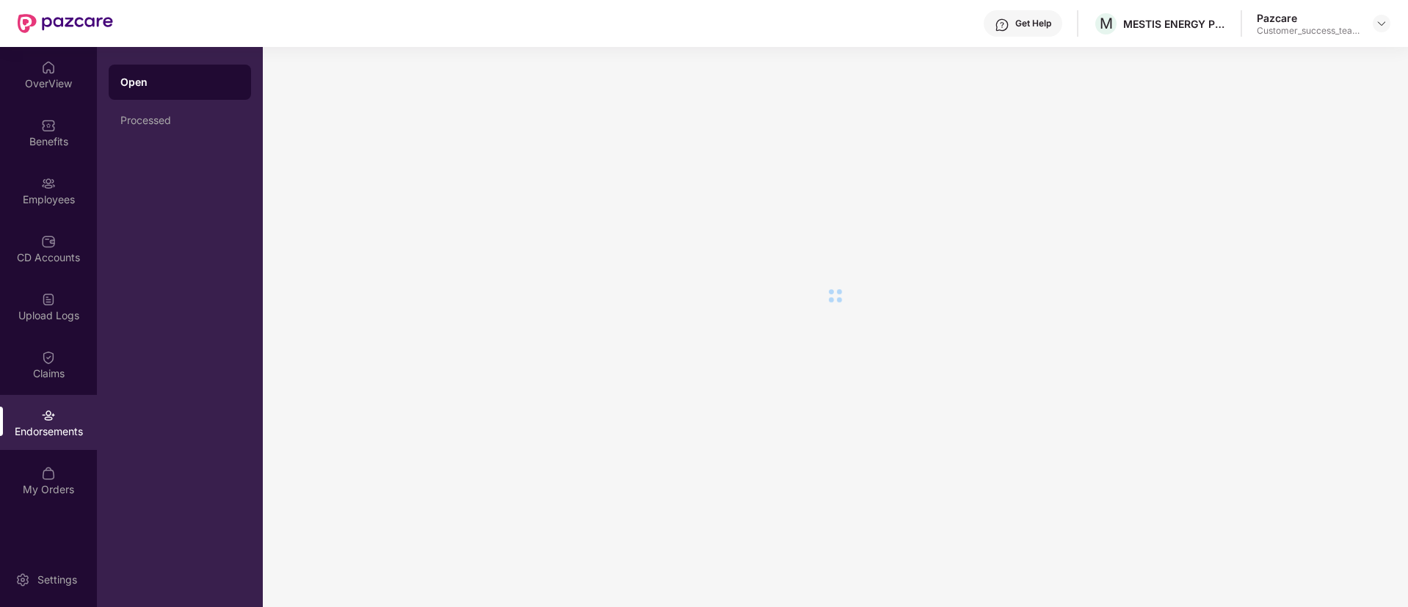
scroll to position [0, 0]
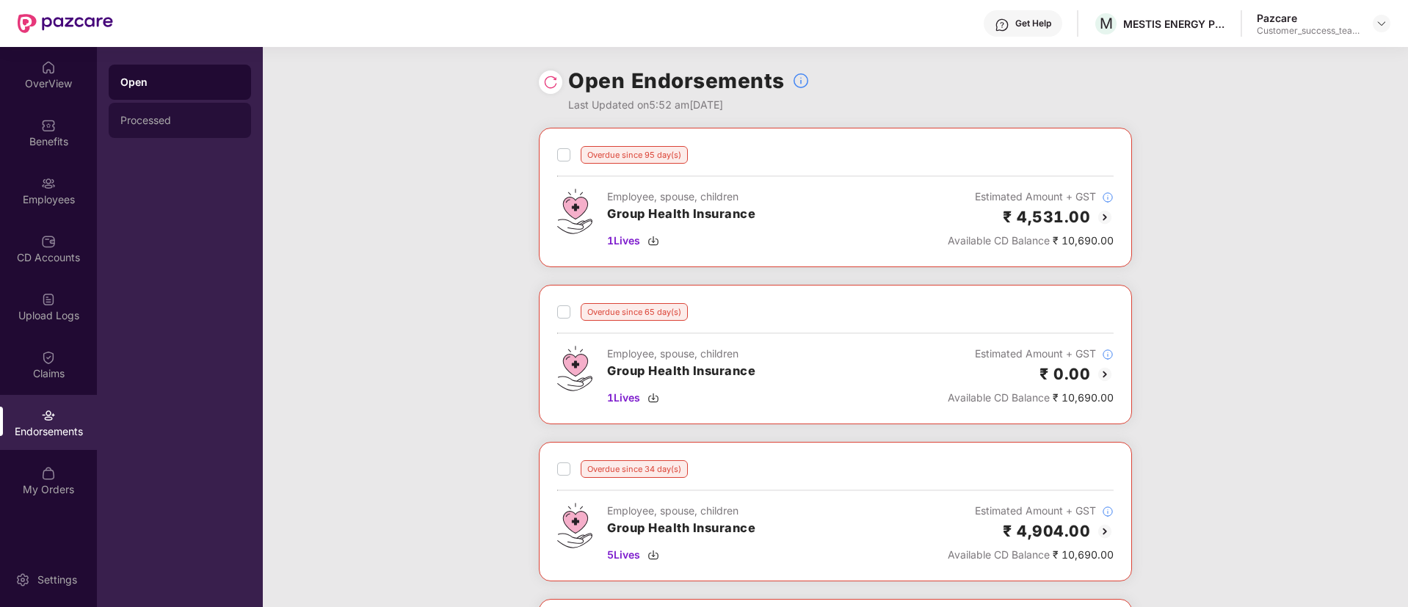
click at [162, 131] on div "Processed" at bounding box center [180, 120] width 142 height 35
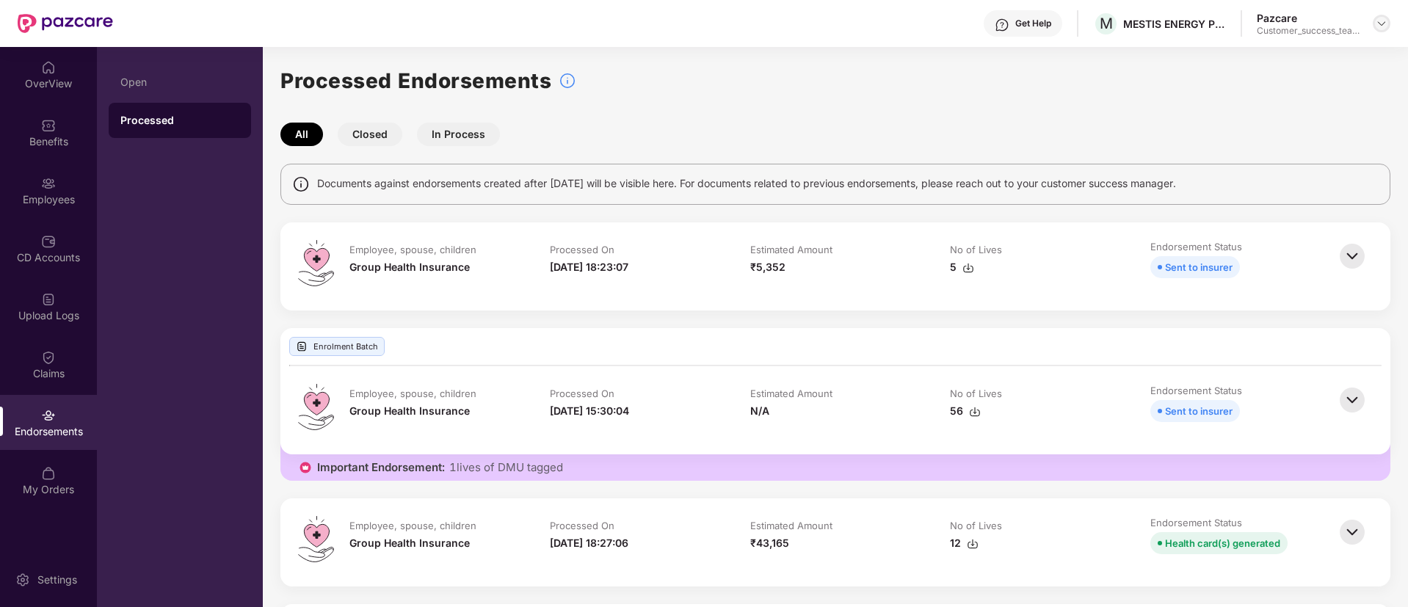
click at [1377, 23] on img at bounding box center [1381, 24] width 12 height 12
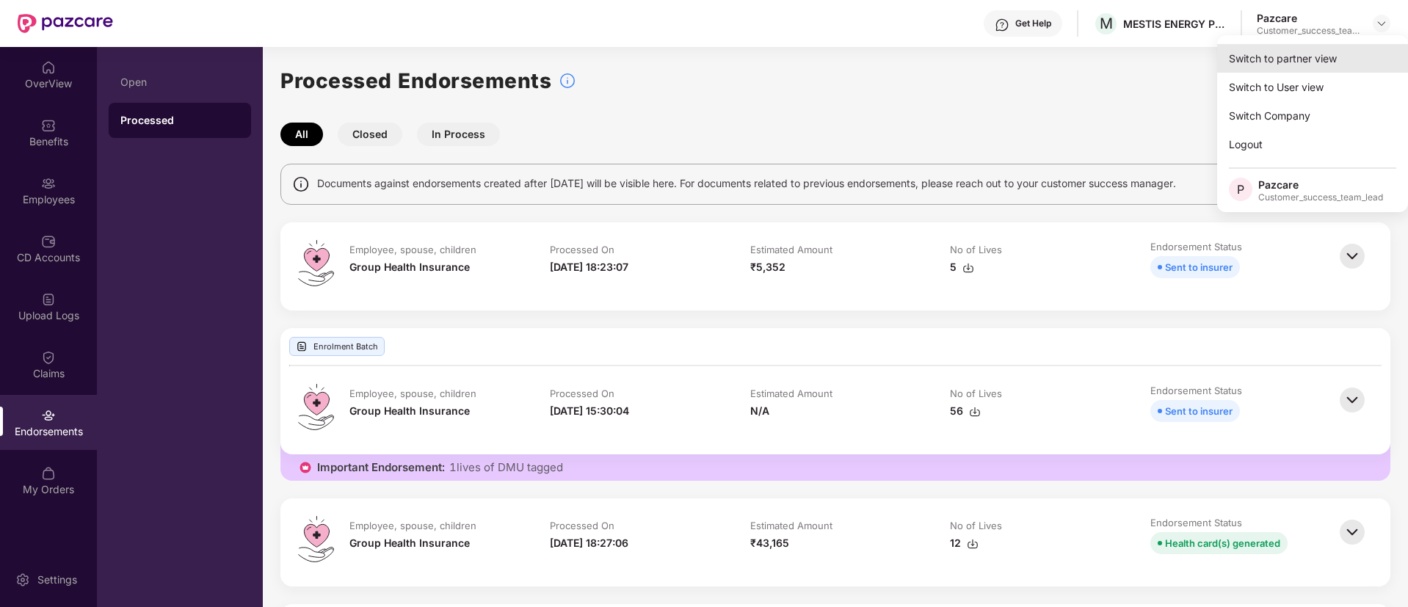
click at [1362, 57] on div "Switch to partner view" at bounding box center [1312, 58] width 191 height 29
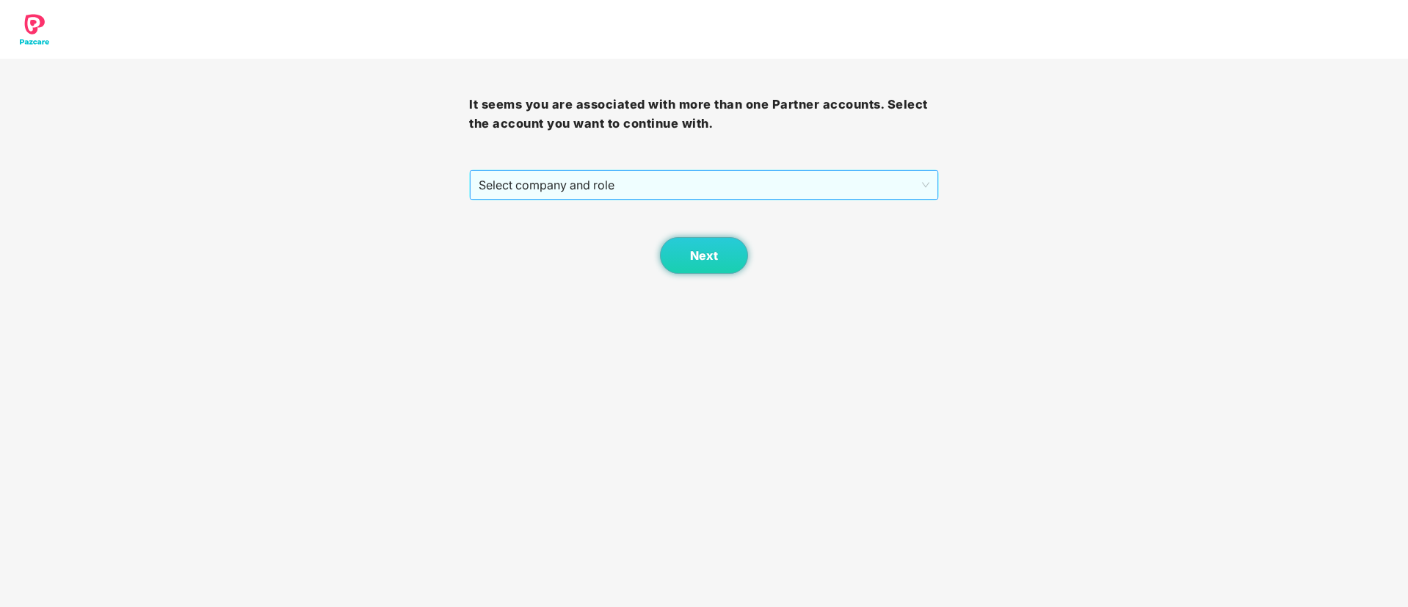
click at [823, 187] on span "Select company and role" at bounding box center [703, 185] width 450 height 28
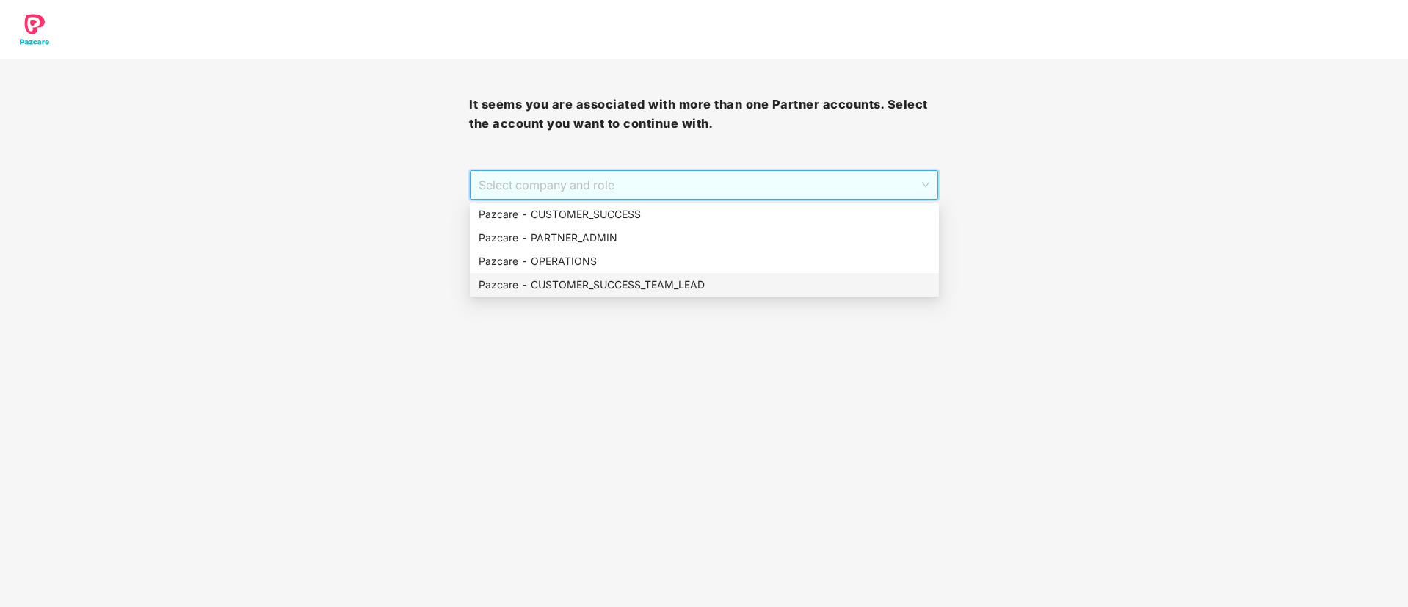
click at [644, 287] on div "Pazcare - CUSTOMER_SUCCESS_TEAM_LEAD" at bounding box center [703, 285] width 451 height 16
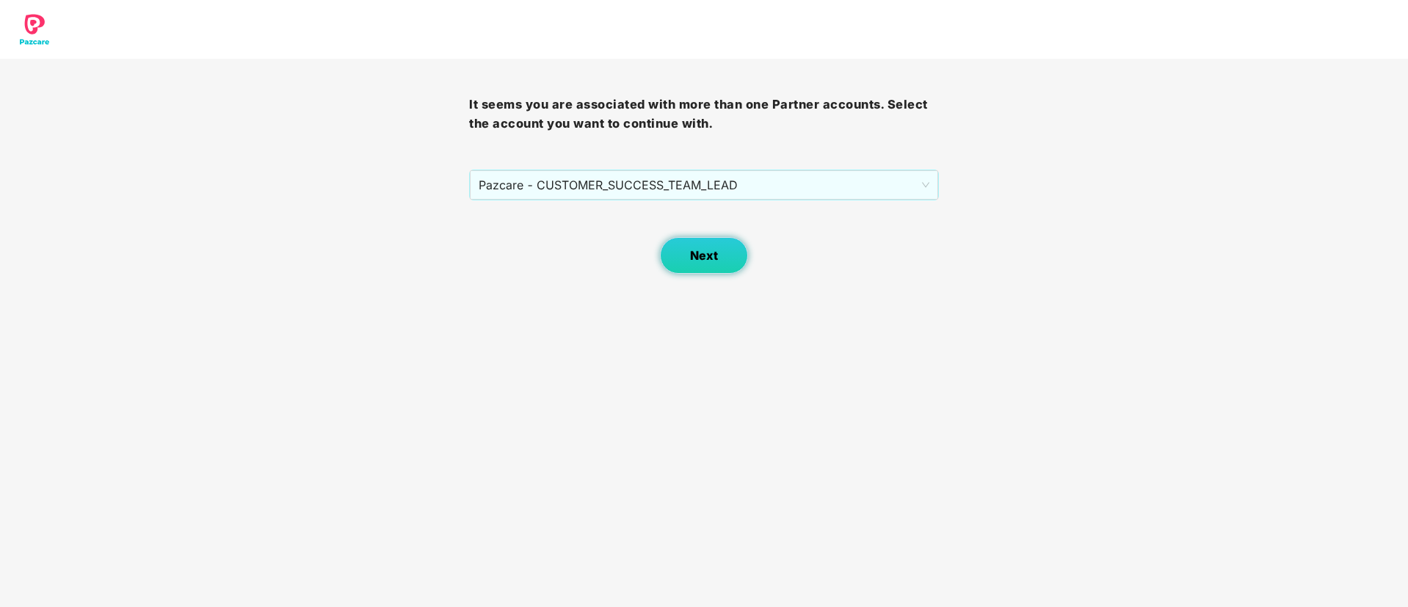
click at [674, 264] on button "Next" at bounding box center [704, 255] width 88 height 37
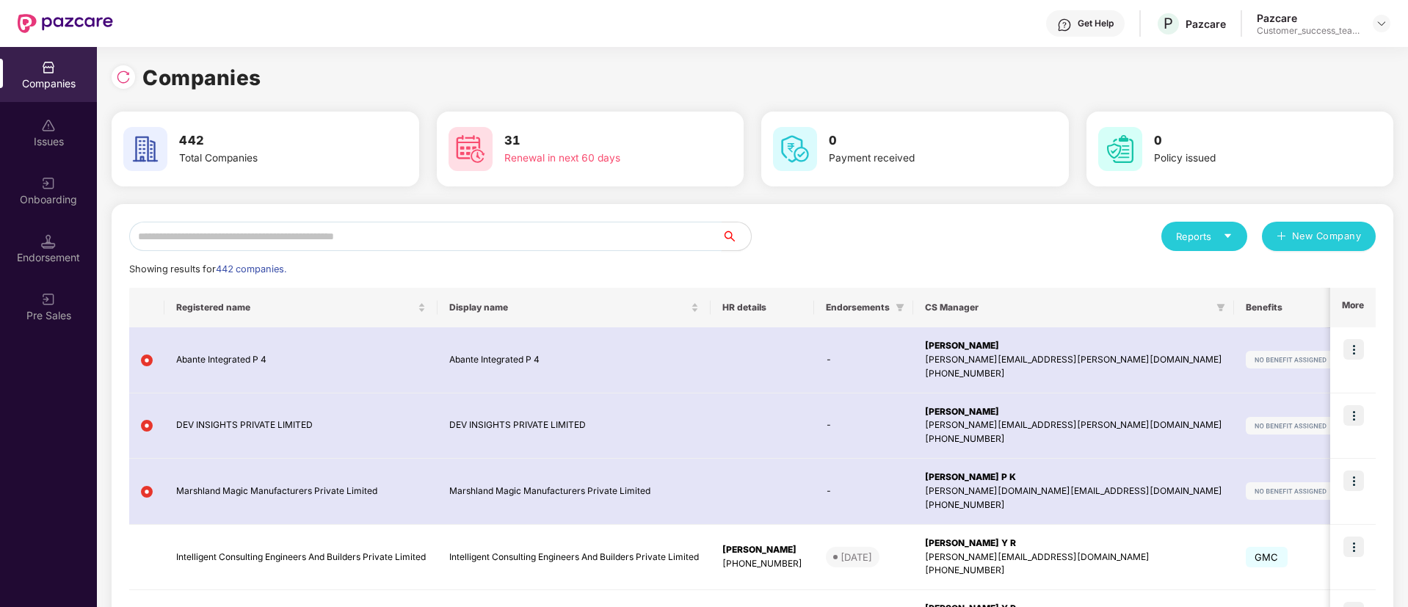
click at [439, 222] on input "text" at bounding box center [425, 236] width 592 height 29
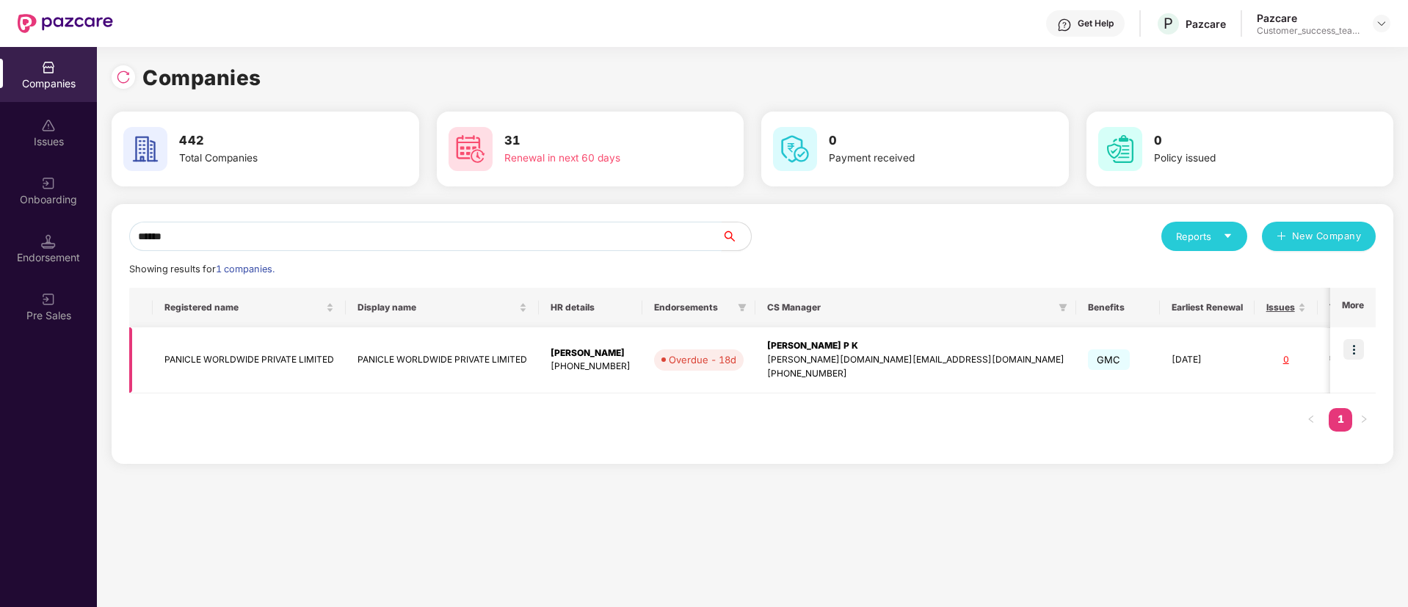
type input "******"
click at [500, 362] on td "PANICLE WORLDWIDE PRIVATE LIMITED" at bounding box center [442, 360] width 193 height 66
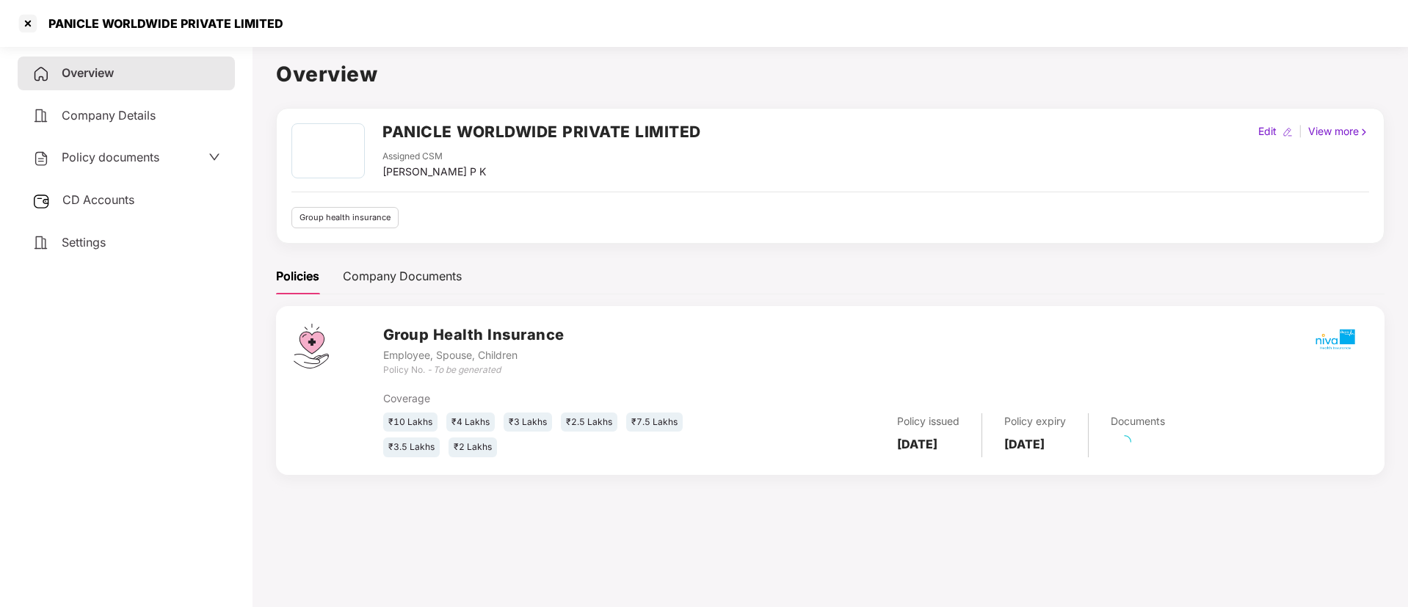
click at [167, 139] on div "Overview Company Details Policy documents CD Accounts Settings" at bounding box center [126, 158] width 217 height 203
click at [167, 168] on div "Policy documents" at bounding box center [126, 158] width 217 height 34
click at [200, 149] on div "Policy documents" at bounding box center [126, 157] width 188 height 19
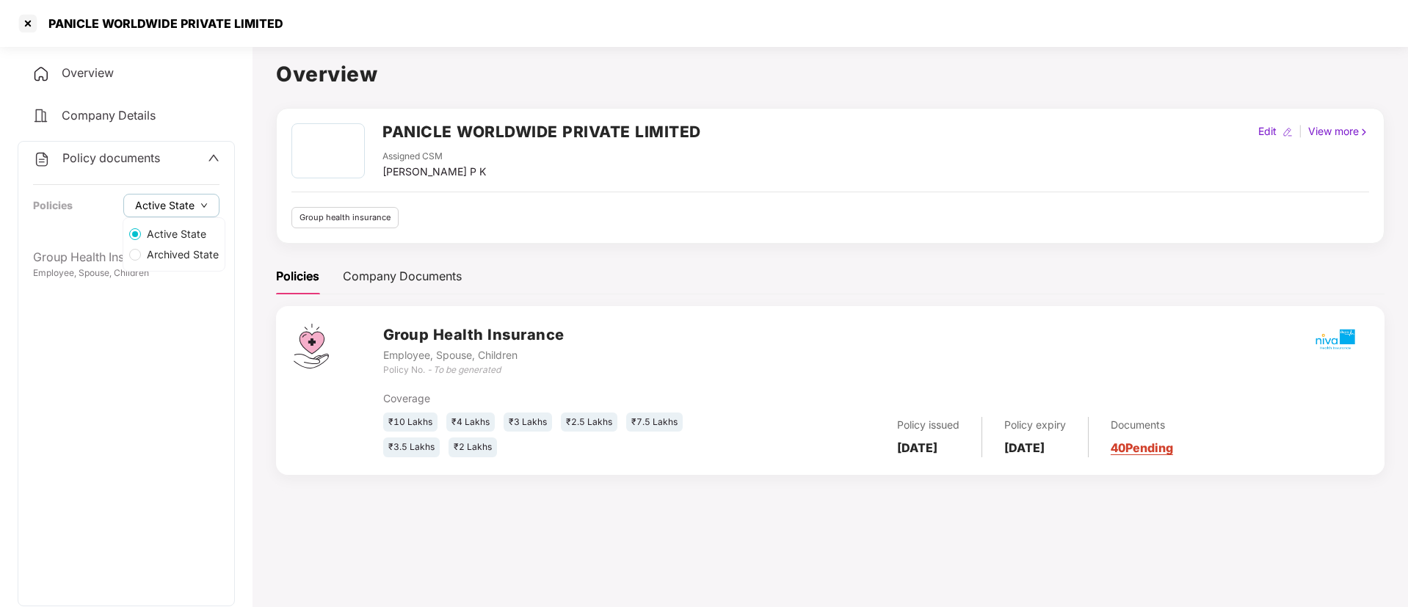
click at [197, 208] on button "Active State" at bounding box center [171, 205] width 96 height 23
click at [197, 266] on div "Active State Archived State" at bounding box center [174, 244] width 103 height 54
click at [197, 260] on span "Archived State" at bounding box center [183, 255] width 84 height 16
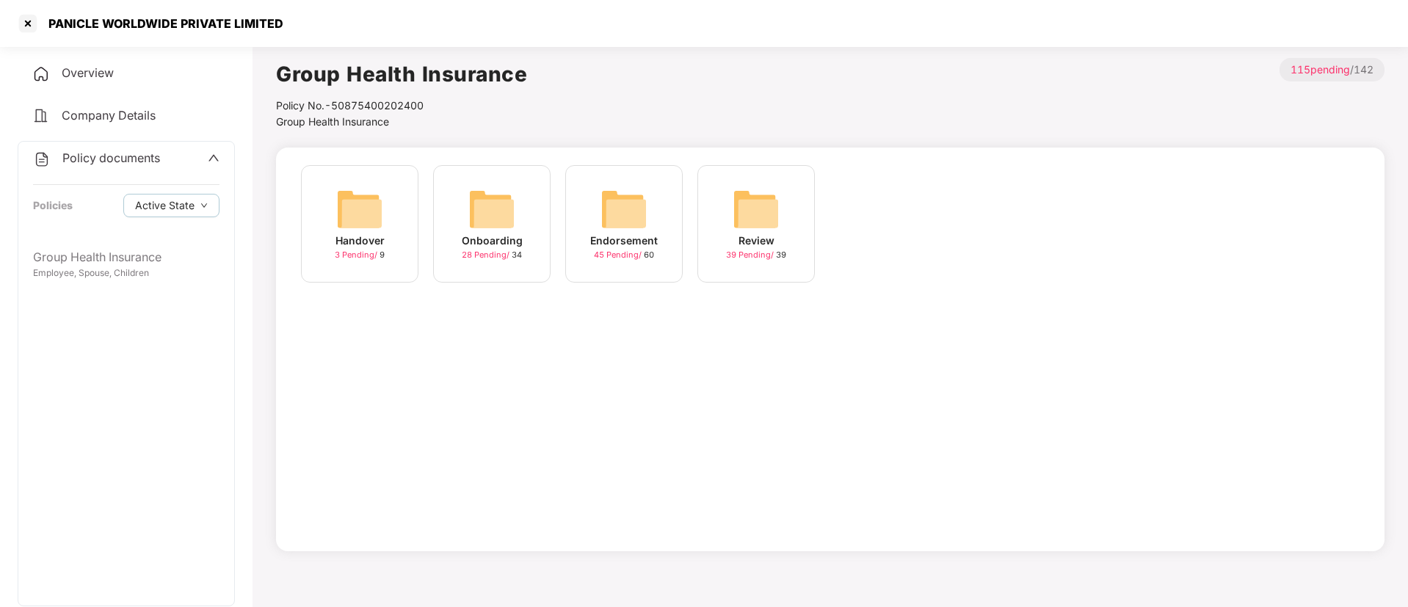
click at [489, 255] on span "28 Pending /" at bounding box center [487, 255] width 50 height 10
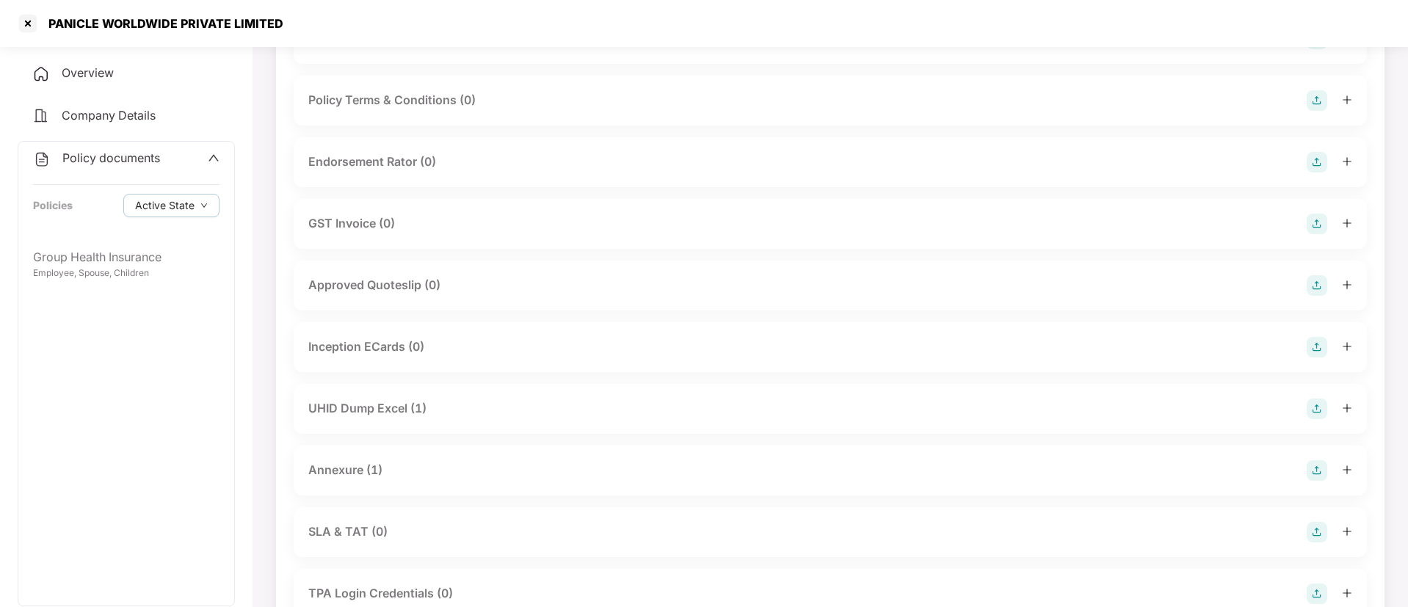
scroll to position [440, 0]
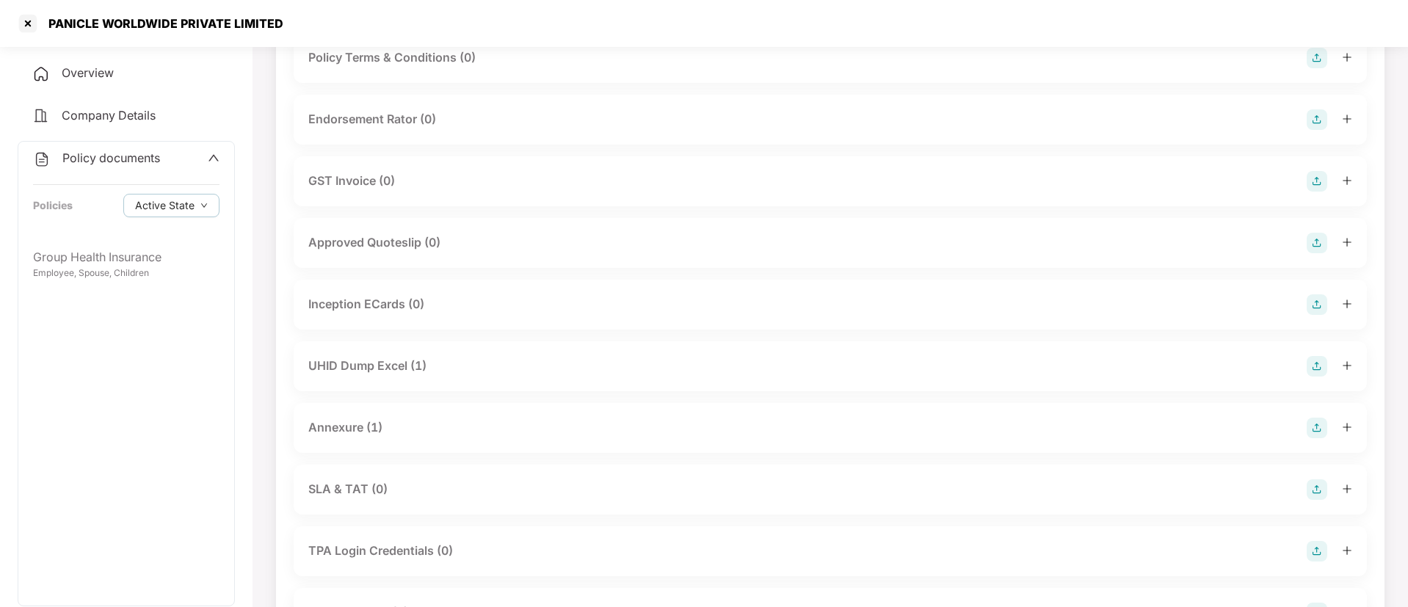
click at [399, 374] on div "UHID Dump Excel (1)" at bounding box center [367, 366] width 118 height 18
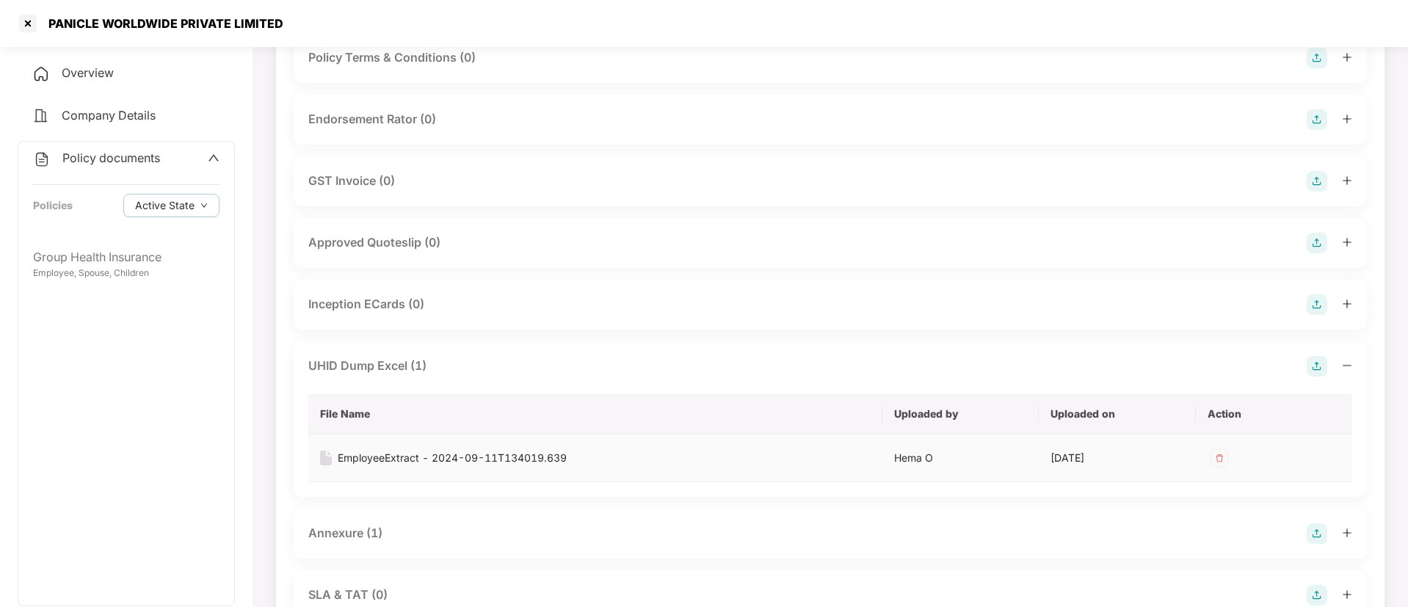
click at [444, 460] on div "EmployeeExtract - 2024-09-11T134019.639" at bounding box center [452, 458] width 229 height 16
click at [431, 459] on div "EmployeeExtract - 2024-09-11T134019.639" at bounding box center [452, 458] width 229 height 16
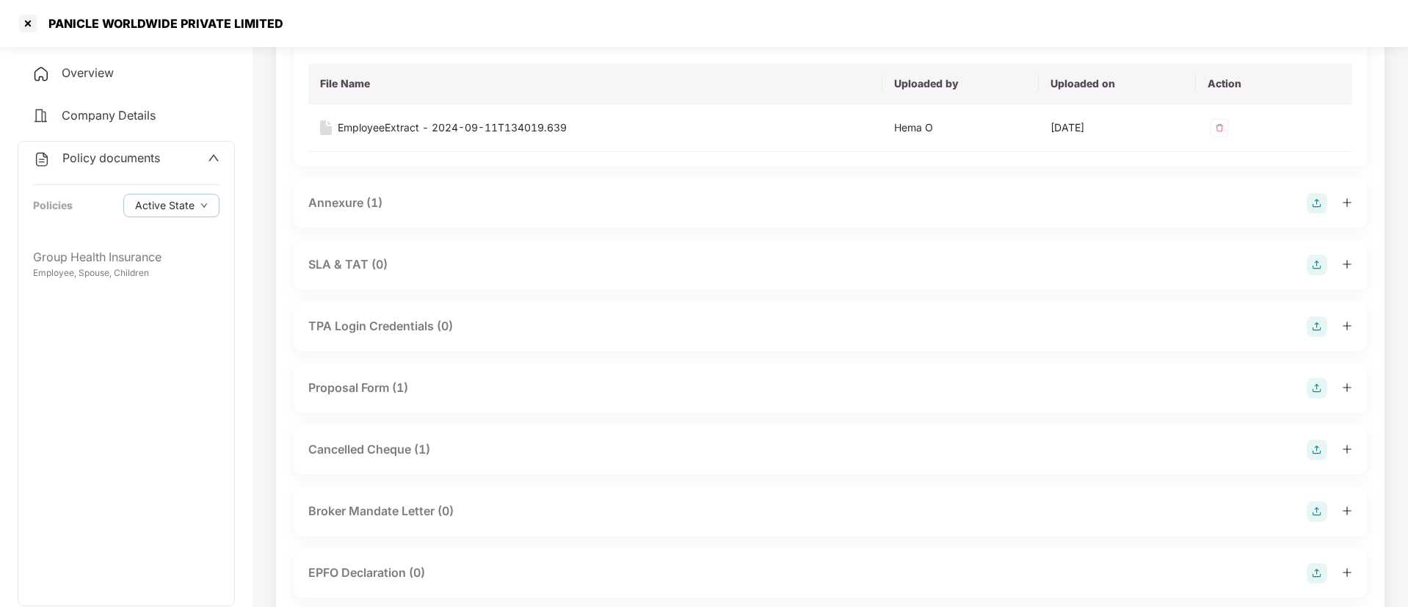
click at [359, 200] on div "Annexure (1)" at bounding box center [345, 203] width 74 height 18
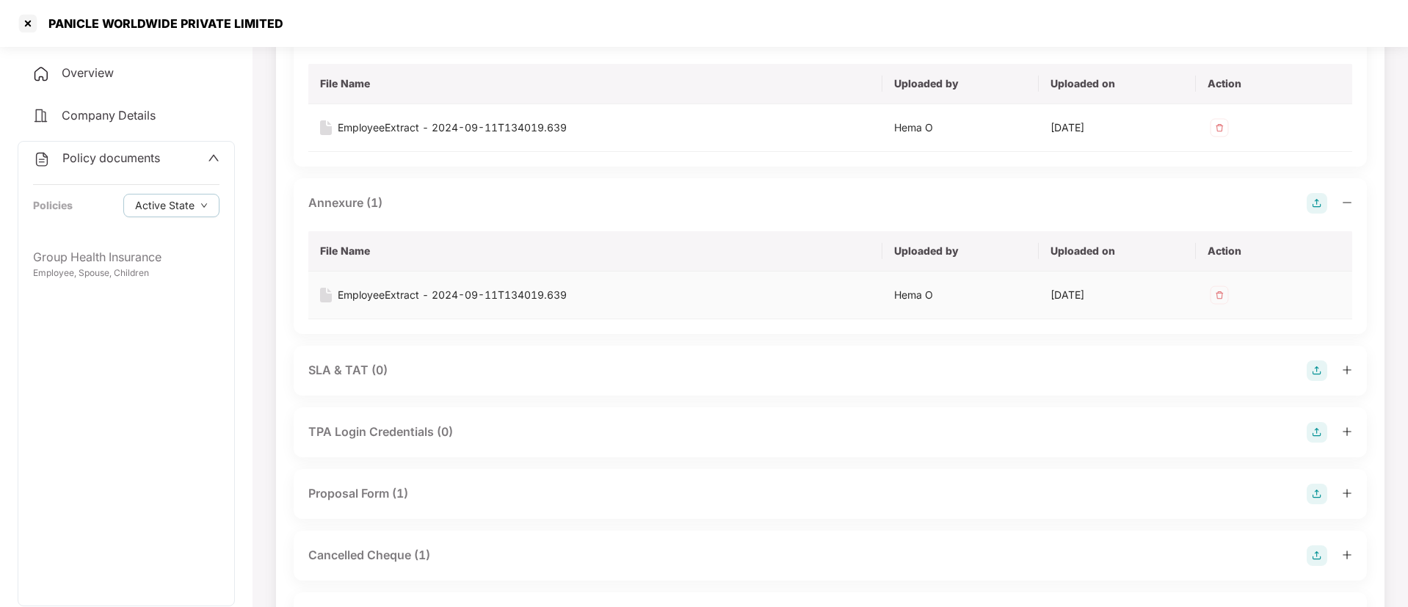
click at [416, 294] on div "EmployeeExtract - 2024-09-11T134019.639" at bounding box center [452, 295] width 229 height 16
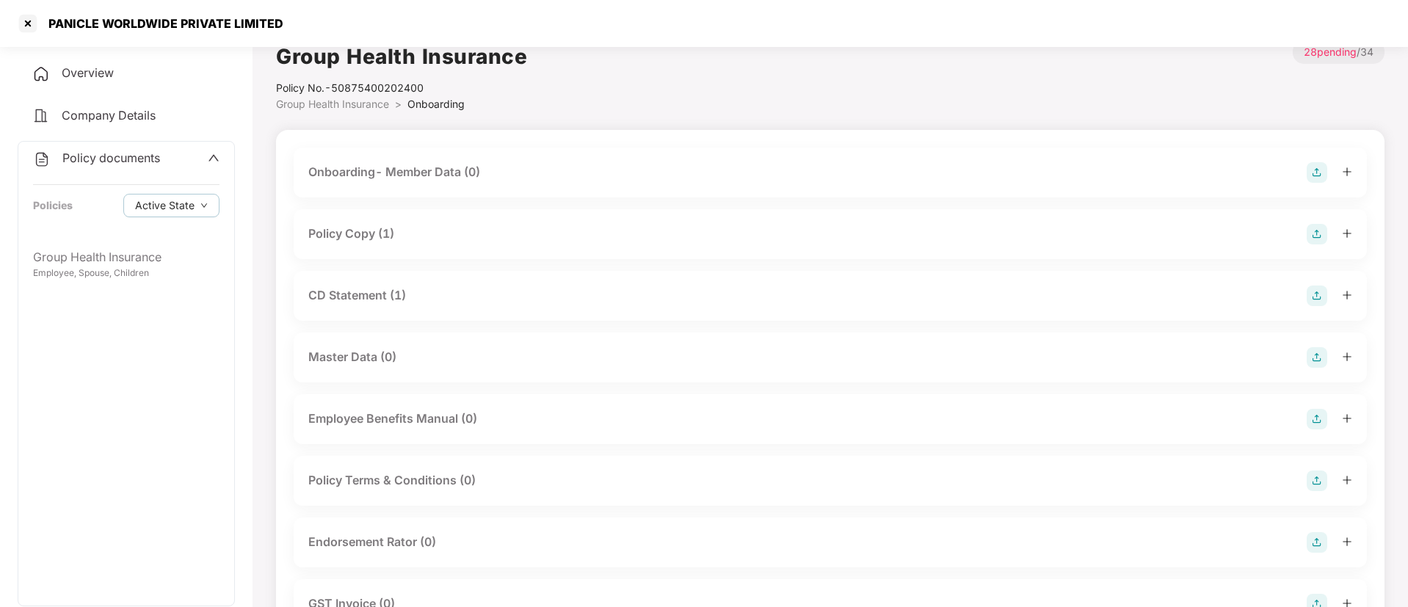
scroll to position [0, 0]
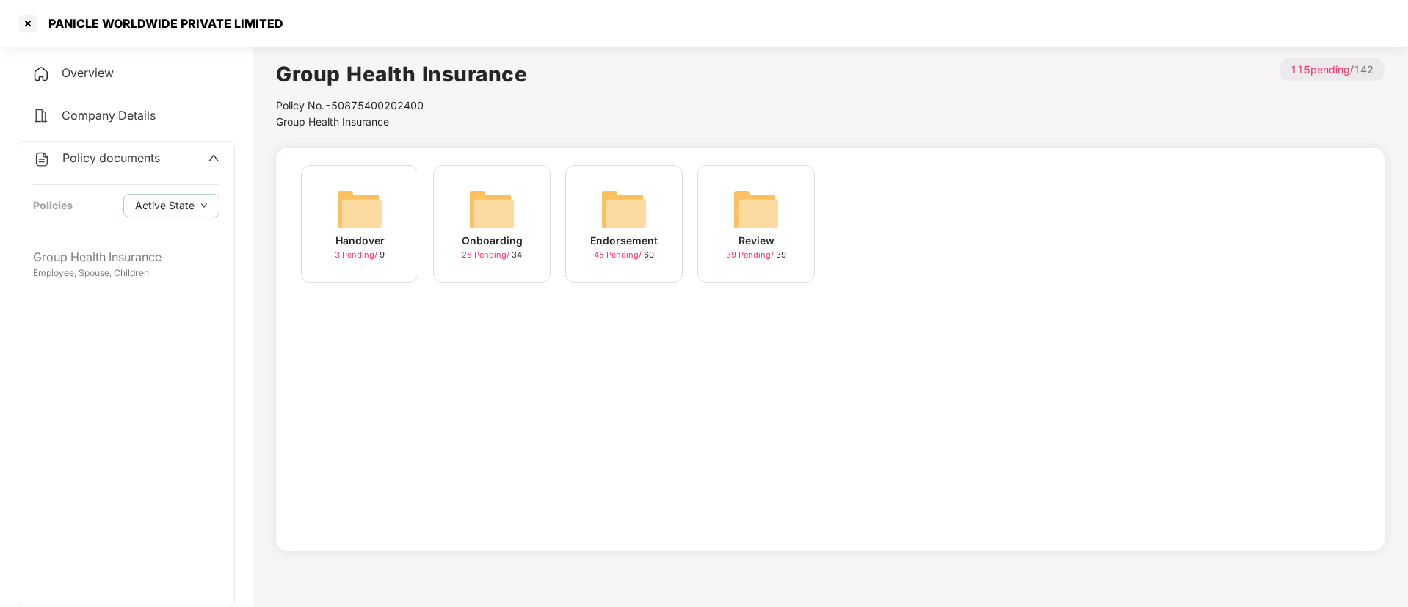
click at [361, 253] on span "3 Pending /" at bounding box center [357, 255] width 45 height 10
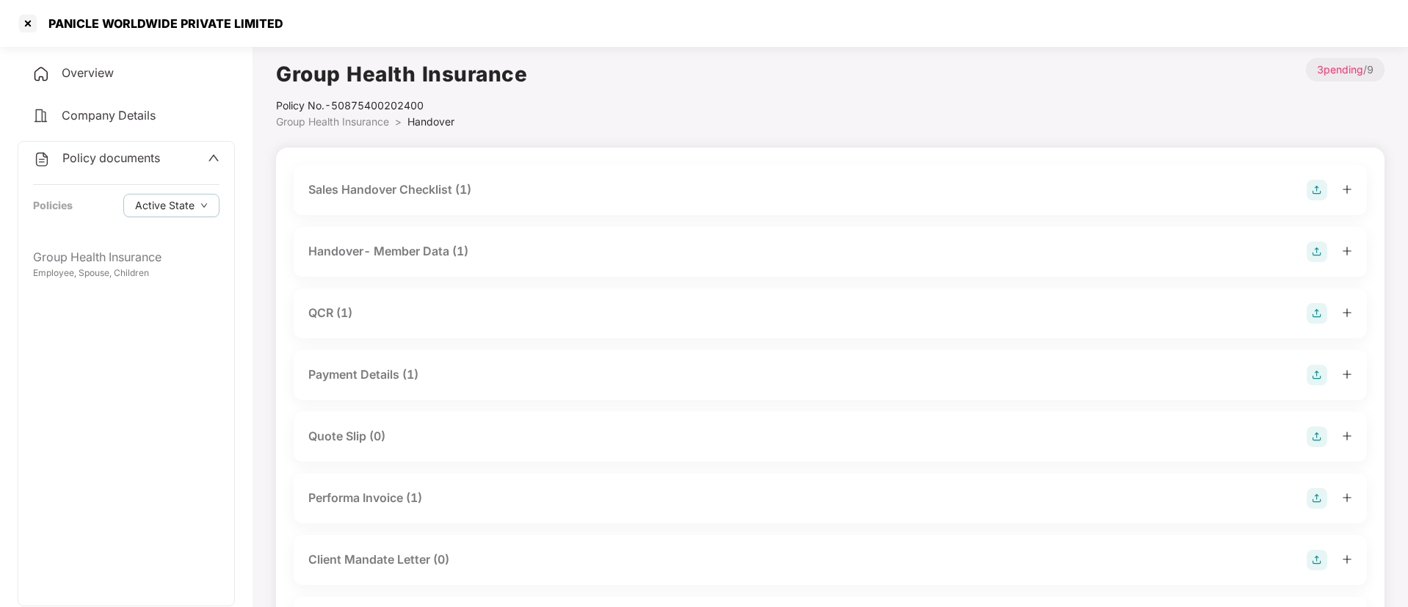
click at [408, 255] on div "Handover- Member Data (1)" at bounding box center [388, 251] width 160 height 18
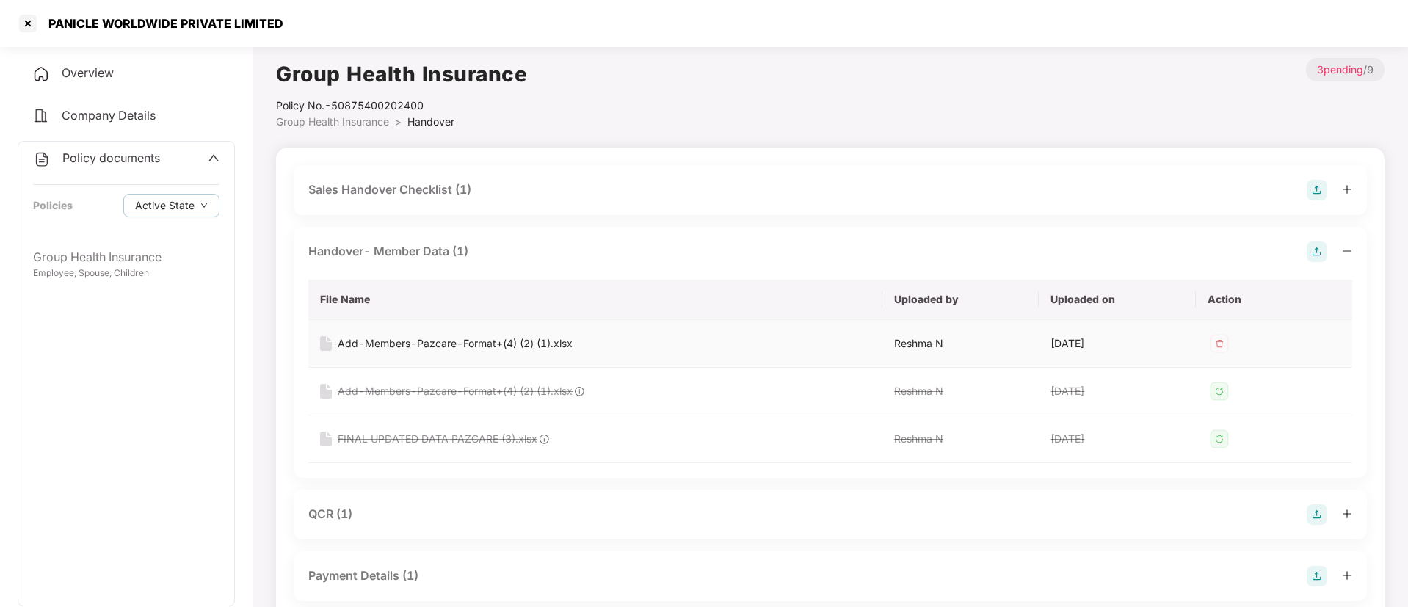
click at [505, 347] on div "Add-Members-Pazcare-Format+(4) (2) (1).xlsx" at bounding box center [455, 343] width 235 height 16
